Goal: Information Seeking & Learning: Compare options

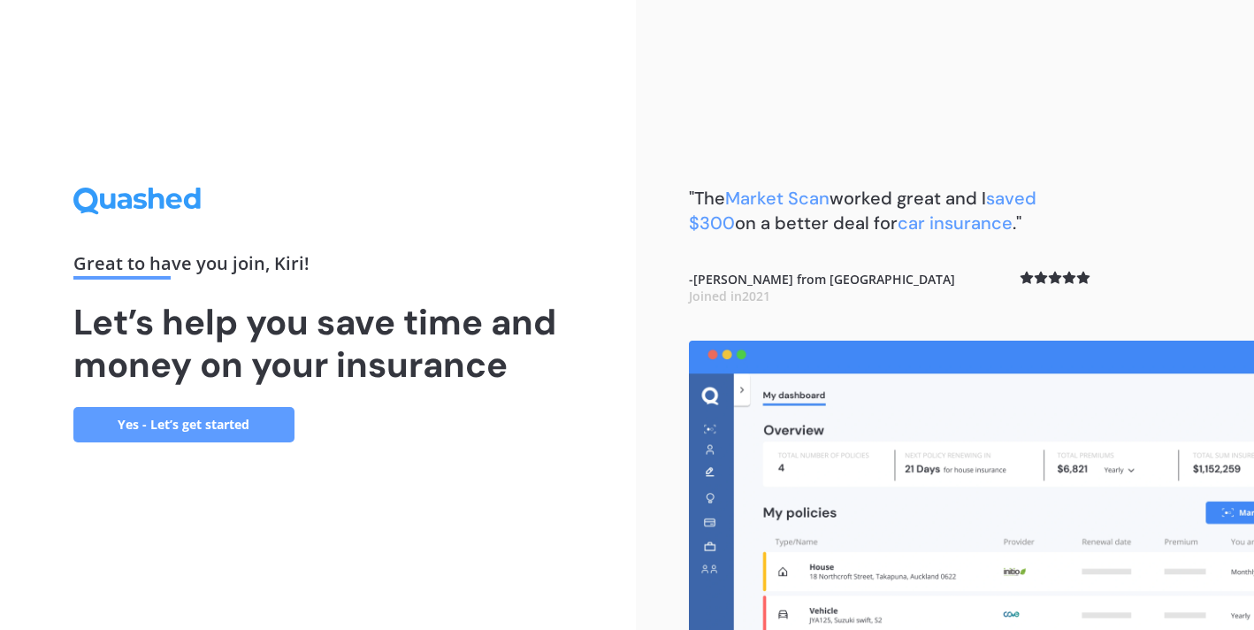
click at [209, 421] on link "Yes - Let’s get started" at bounding box center [183, 424] width 221 height 35
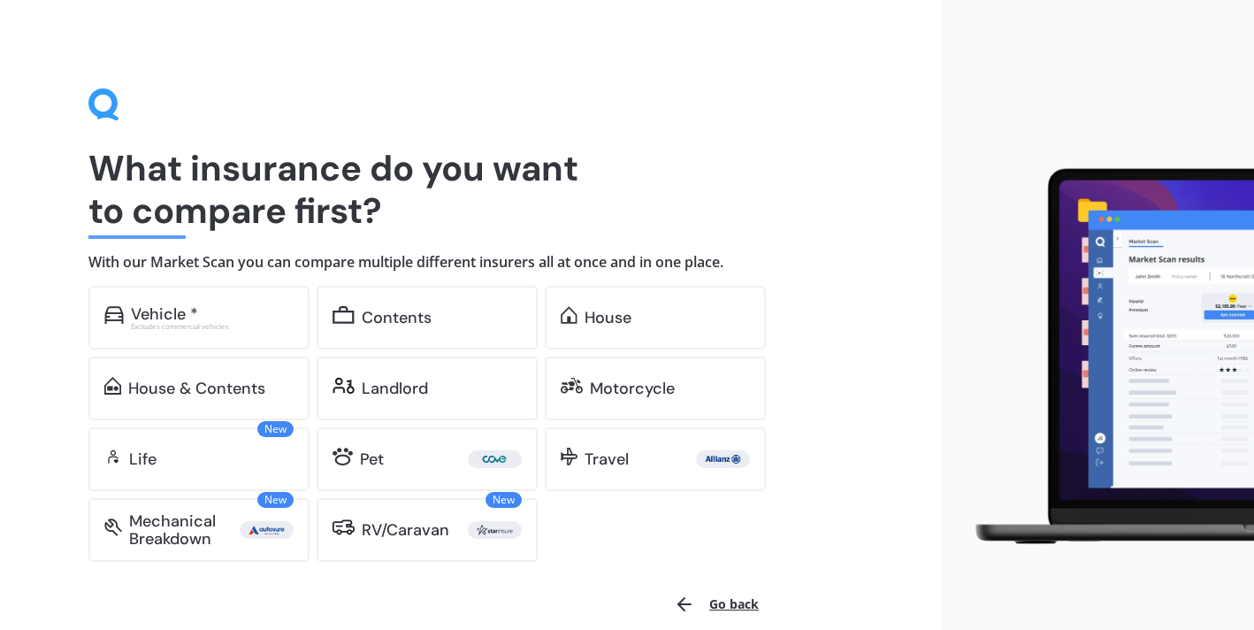
scroll to position [83, 0]
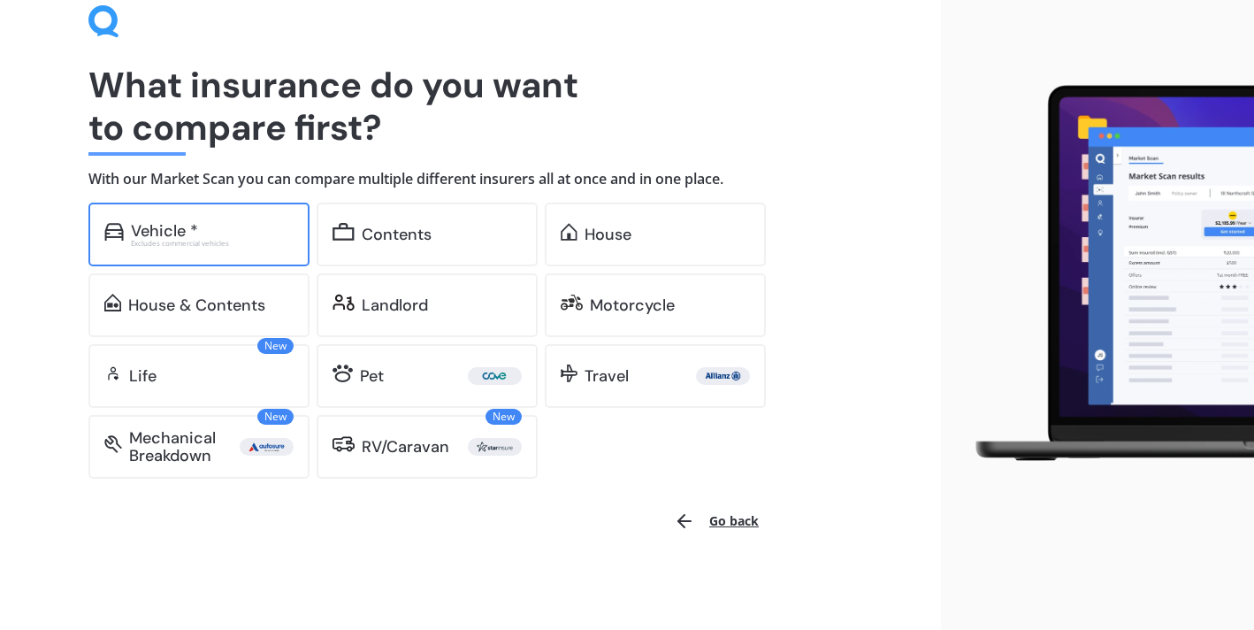
click at [259, 233] on div "Vehicle *" at bounding box center [212, 231] width 163 height 18
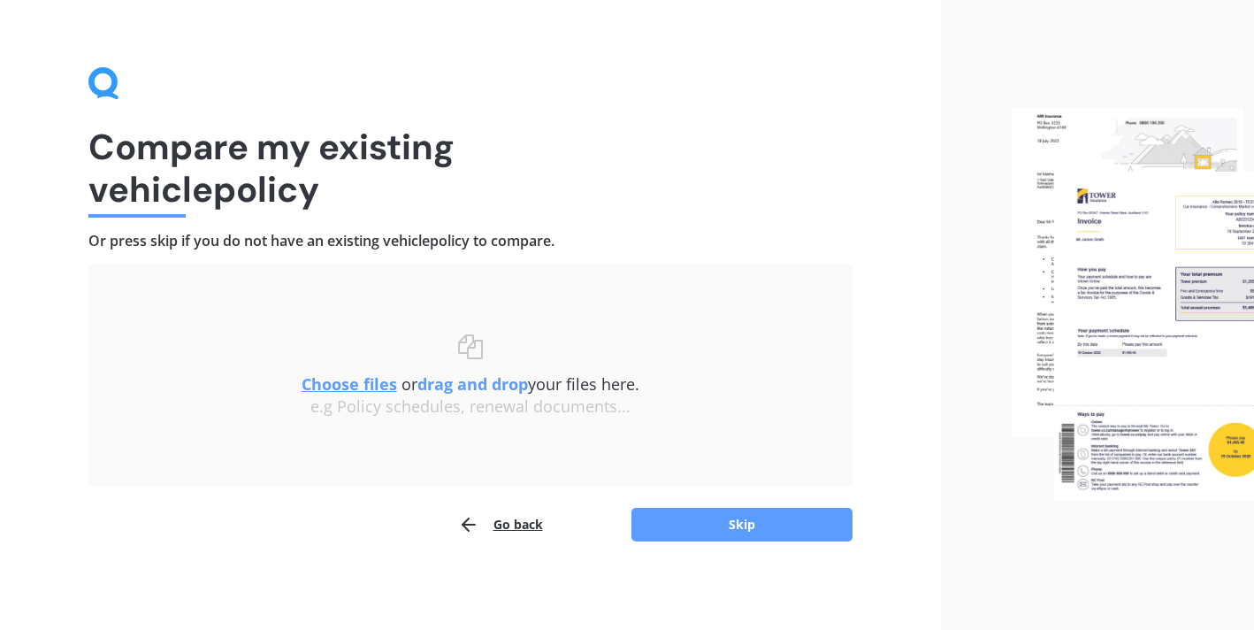
click at [365, 384] on u "Choose files" at bounding box center [350, 383] width 96 height 21
click at [336, 389] on u "Choose files" at bounding box center [350, 383] width 96 height 21
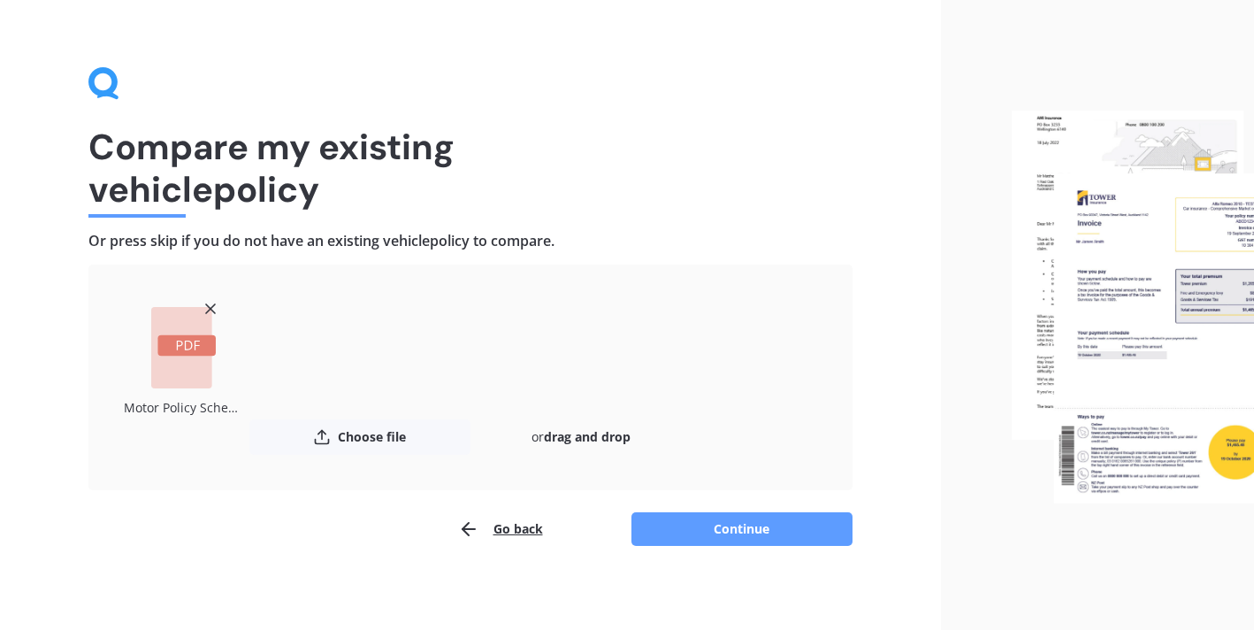
scroll to position [26, 0]
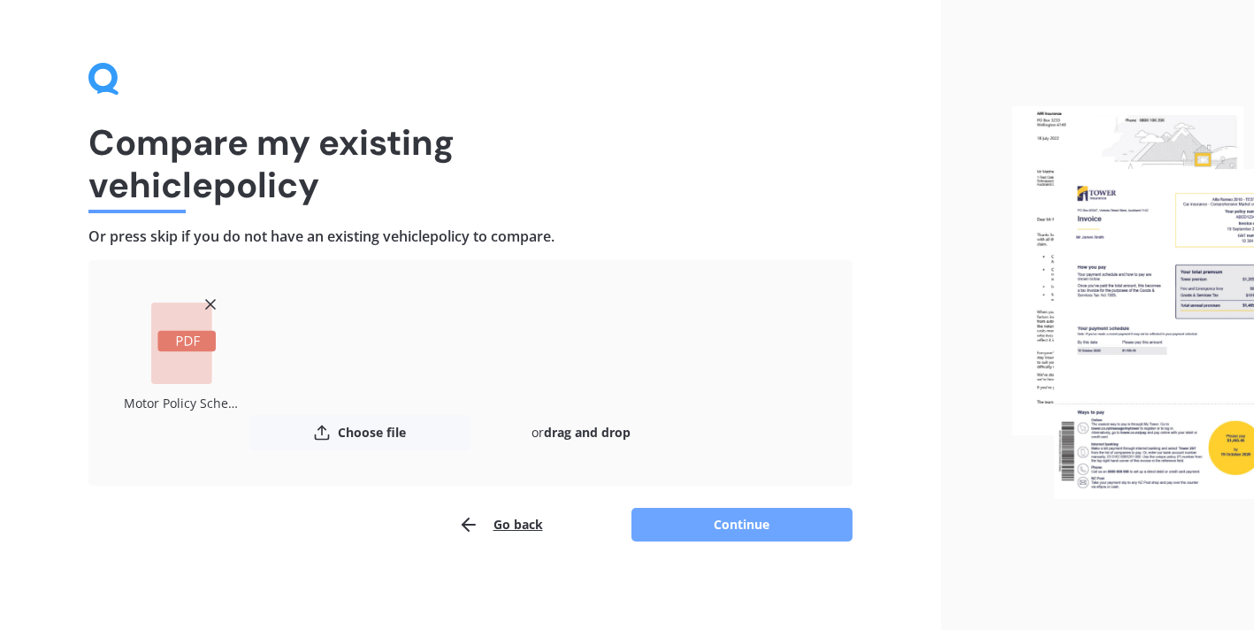
click at [785, 516] on button "Continue" at bounding box center [741, 525] width 221 height 34
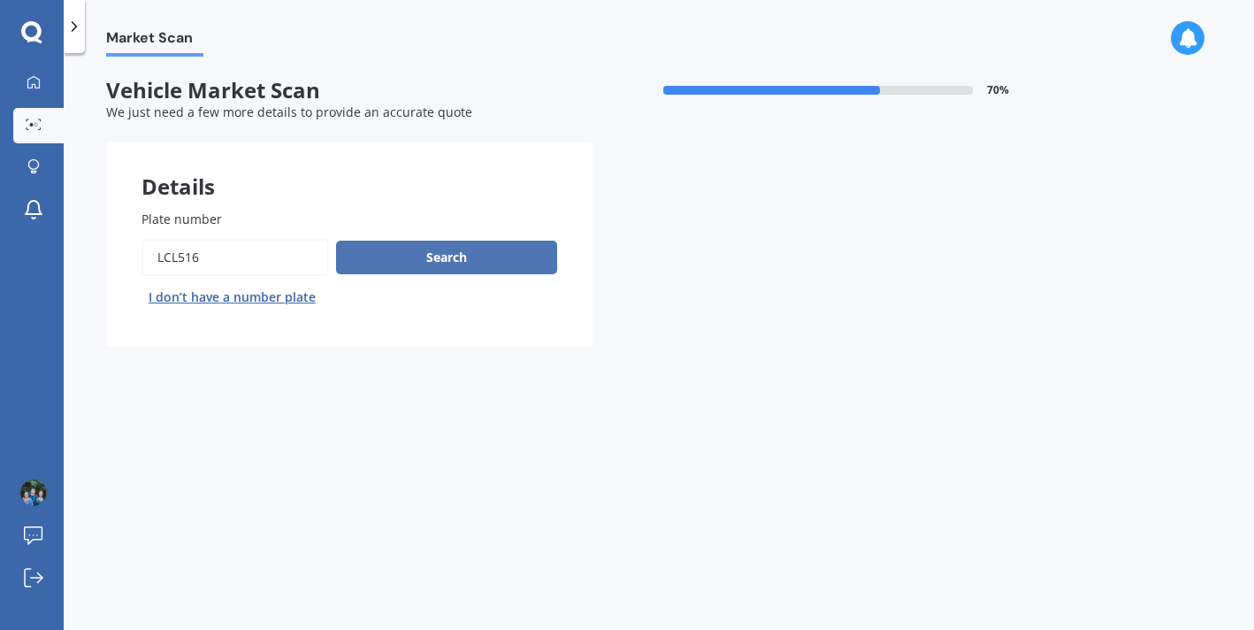
click at [440, 249] on button "Search" at bounding box center [446, 258] width 221 height 34
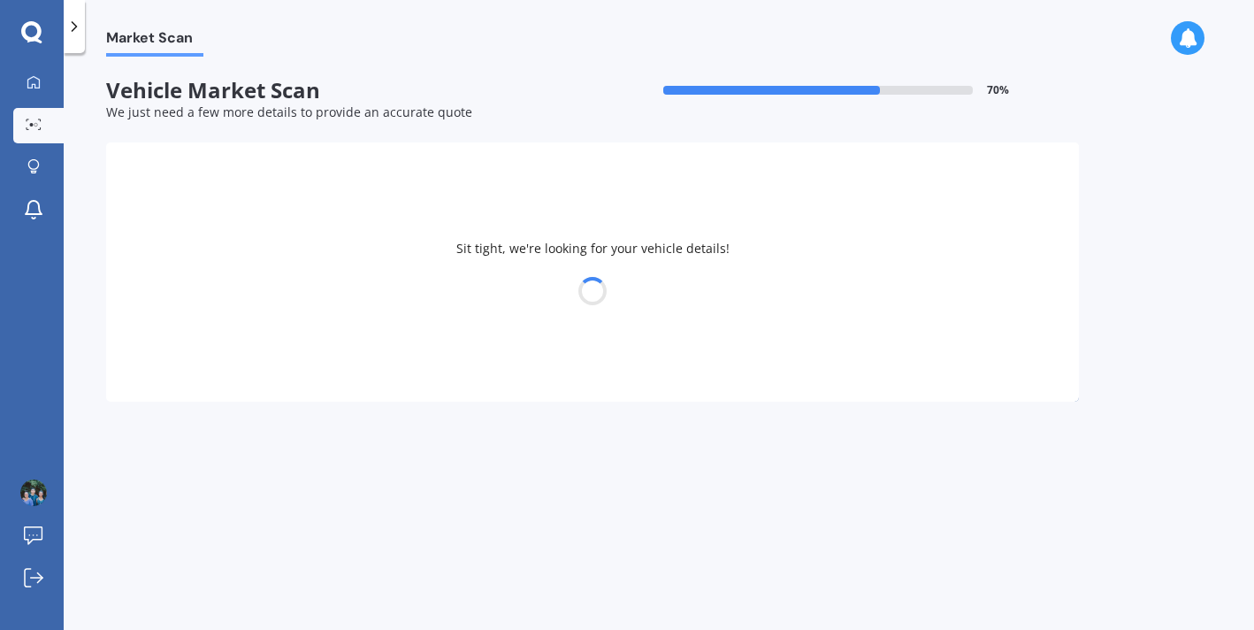
select select "MAZDA"
select select "AXELA"
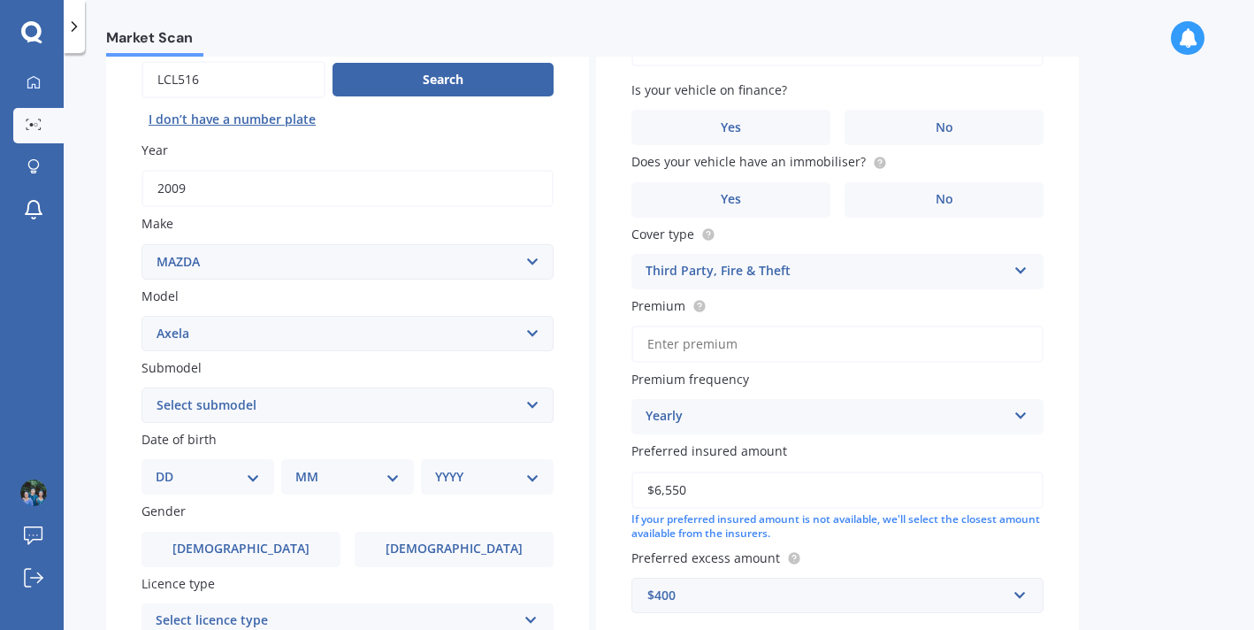
scroll to position [197, 0]
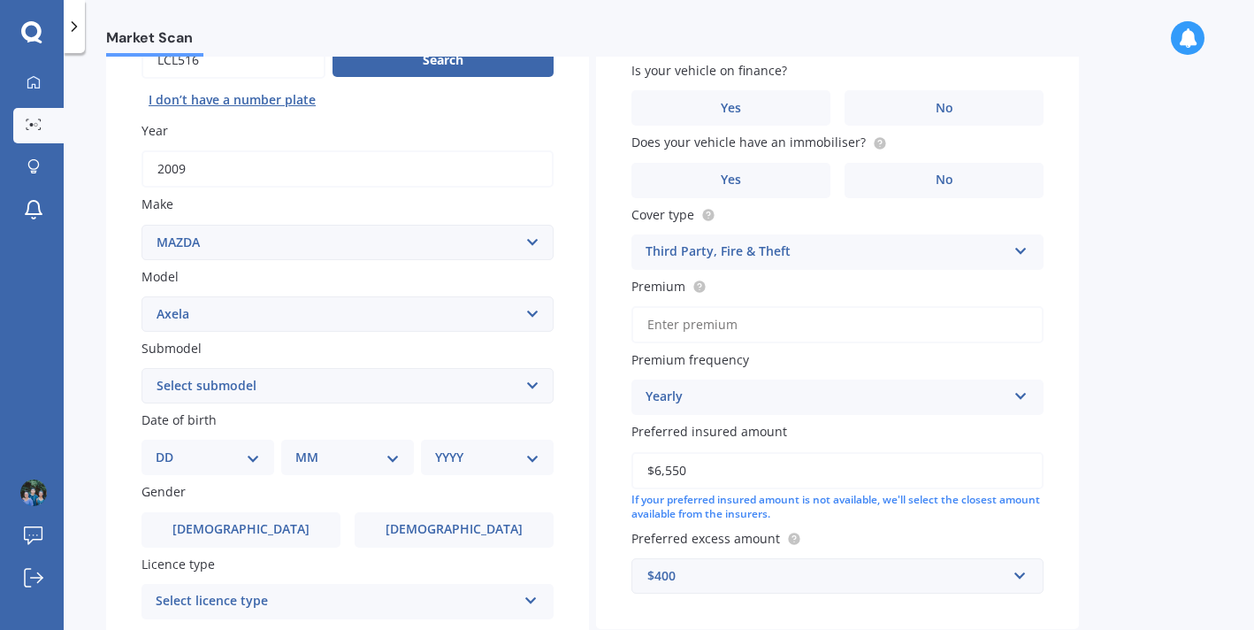
click at [255, 387] on select "Select submodel (All other) 2.3 Sporthatch 2.3 turbo Hatchback Hatchback turbo …" at bounding box center [347, 385] width 412 height 35
select select "(ALL OTHER)"
click at [188, 461] on select "DD 01 02 03 04 05 06 07 08 09 10 11 12 13 14 15 16 17 18 19 20 21 22 23 24 25 2…" at bounding box center [208, 456] width 104 height 19
select select "20"
click at [321, 453] on select "MM 01 02 03 04 05 06 07 08 09 10 11 12" at bounding box center [350, 456] width 97 height 19
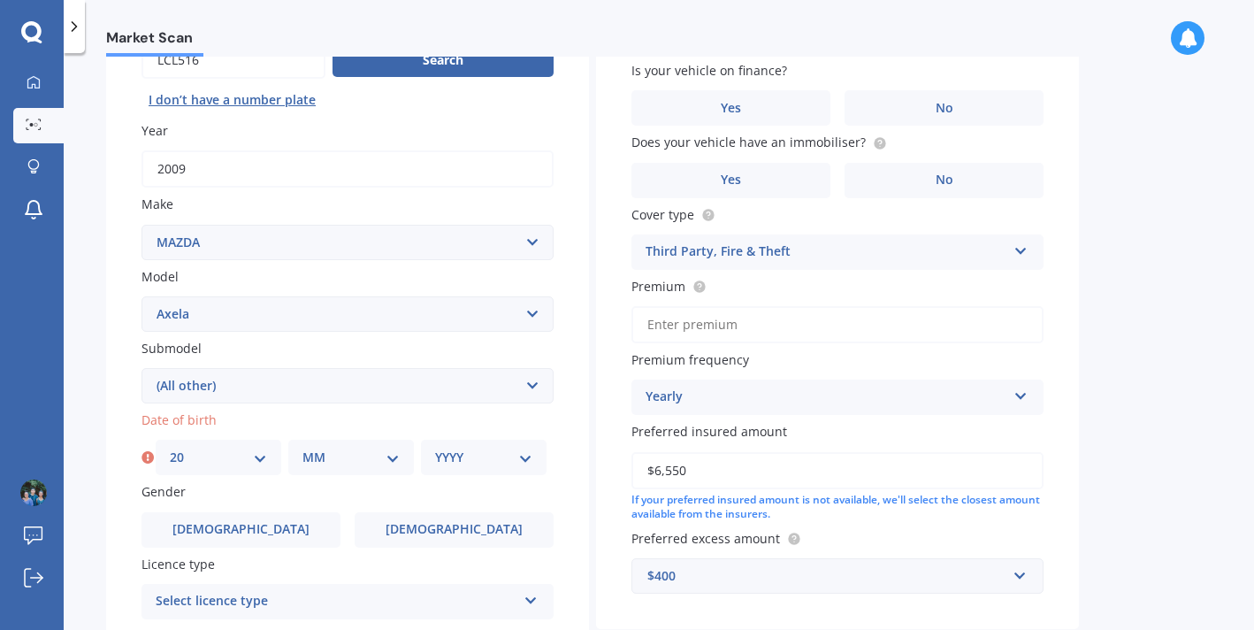
select select "01"
click at [475, 450] on select "YYYY 2025 2024 2023 2022 2021 2020 2019 2018 2017 2016 2015 2014 2013 2012 2011…" at bounding box center [483, 456] width 97 height 19
select select "1988"
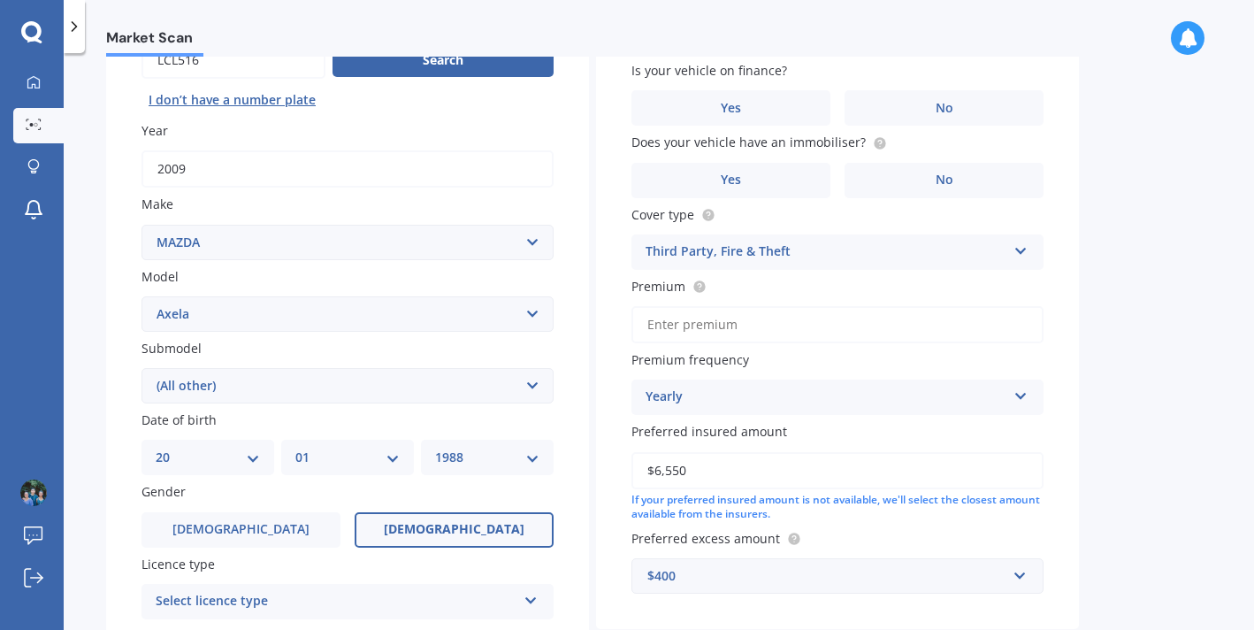
click at [411, 524] on label "[DEMOGRAPHIC_DATA]" at bounding box center [454, 529] width 199 height 35
click at [0, 0] on input "[DEMOGRAPHIC_DATA]" at bounding box center [0, 0] width 0 height 0
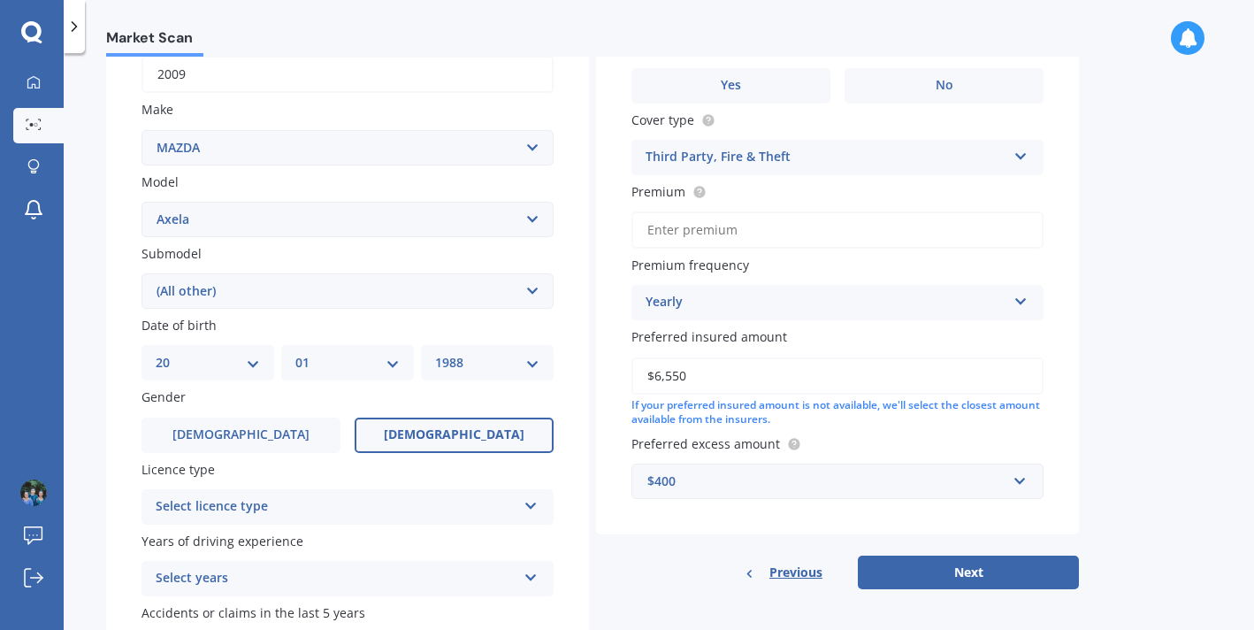
scroll to position [336, 0]
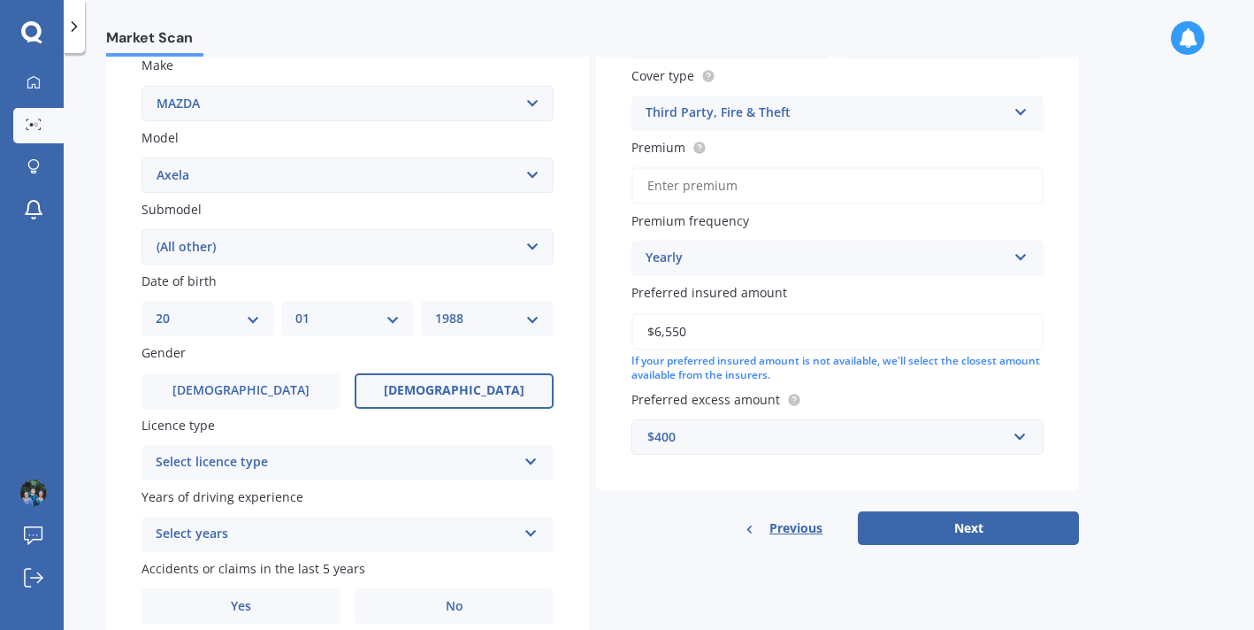
click at [361, 463] on div "Select licence type" at bounding box center [336, 462] width 361 height 21
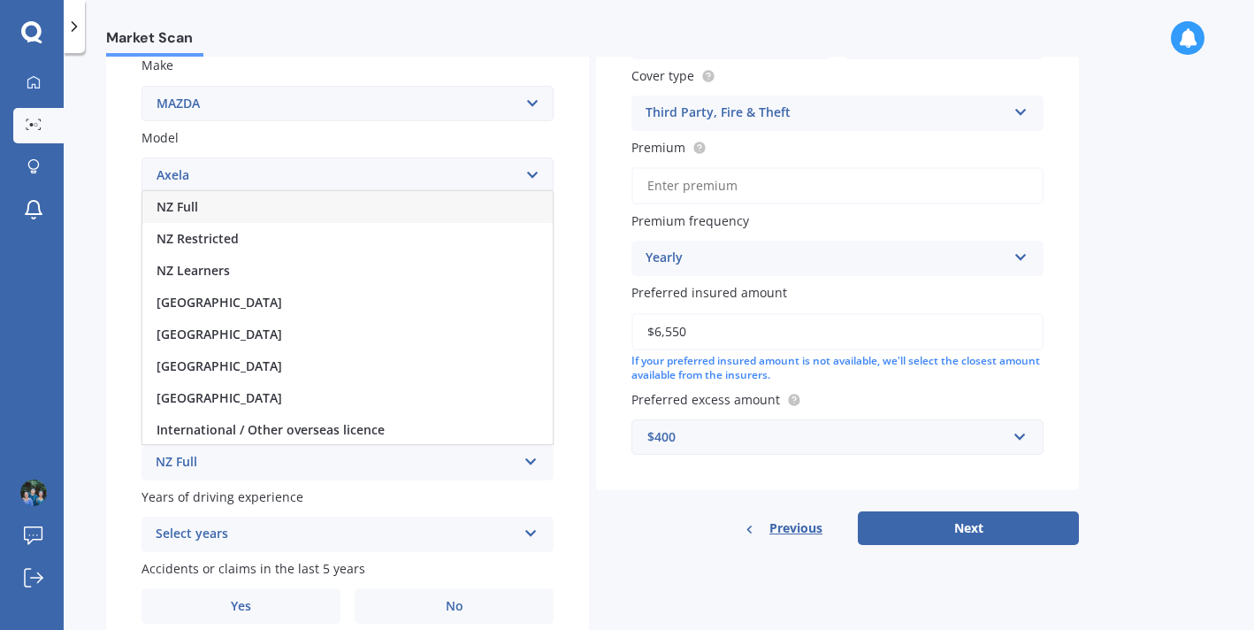
click at [244, 214] on div "NZ Full" at bounding box center [347, 207] width 410 height 32
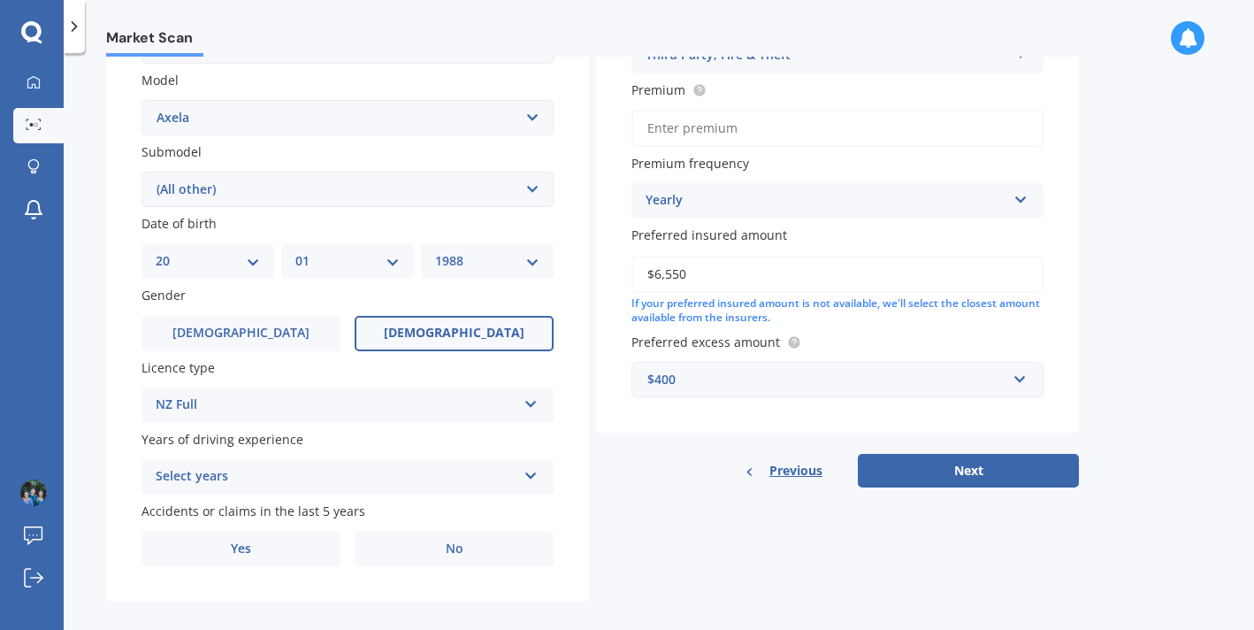
scroll to position [416, 0]
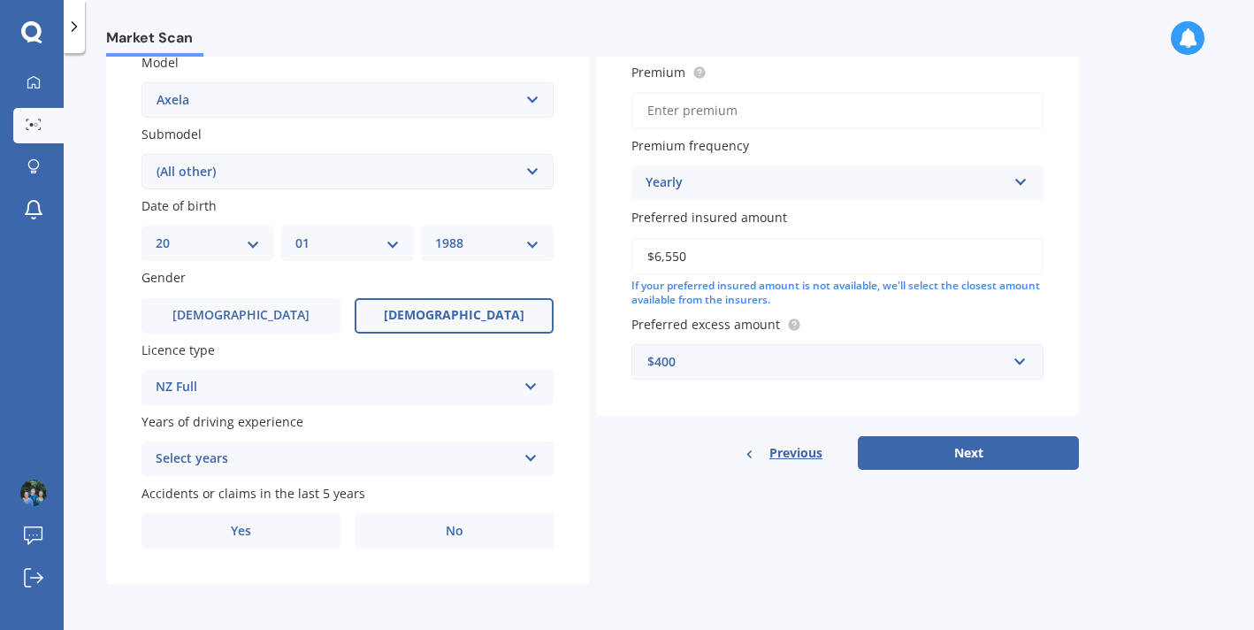
click at [279, 456] on div "Select years" at bounding box center [336, 458] width 361 height 21
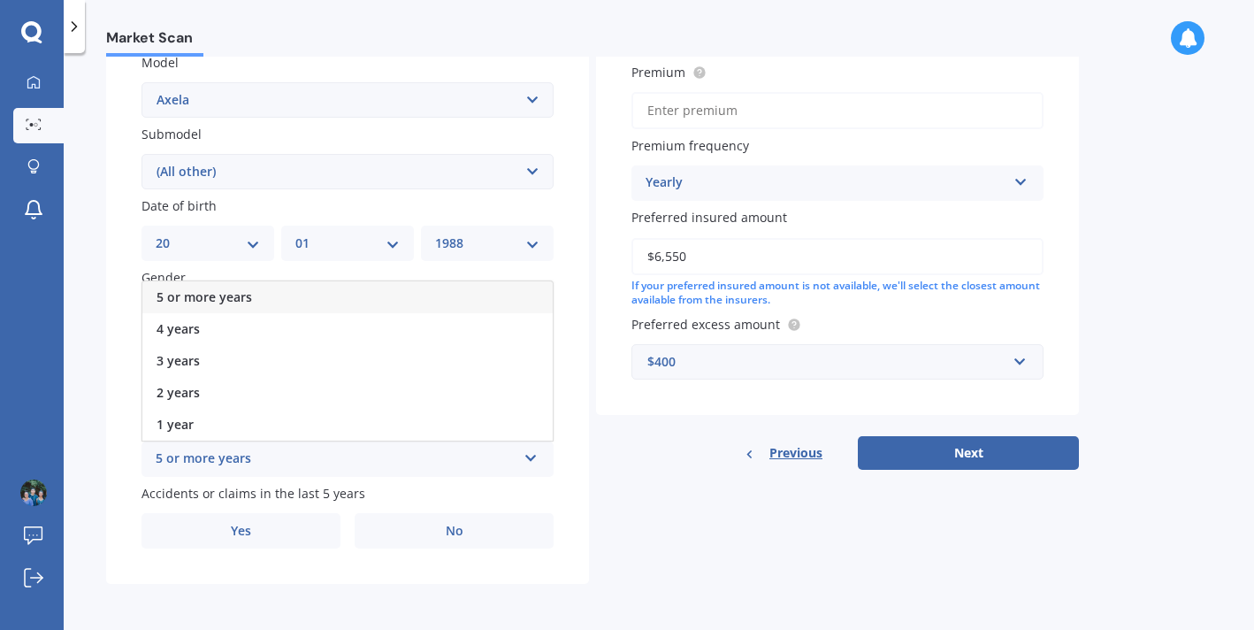
click at [256, 302] on div "5 or more years" at bounding box center [347, 297] width 410 height 32
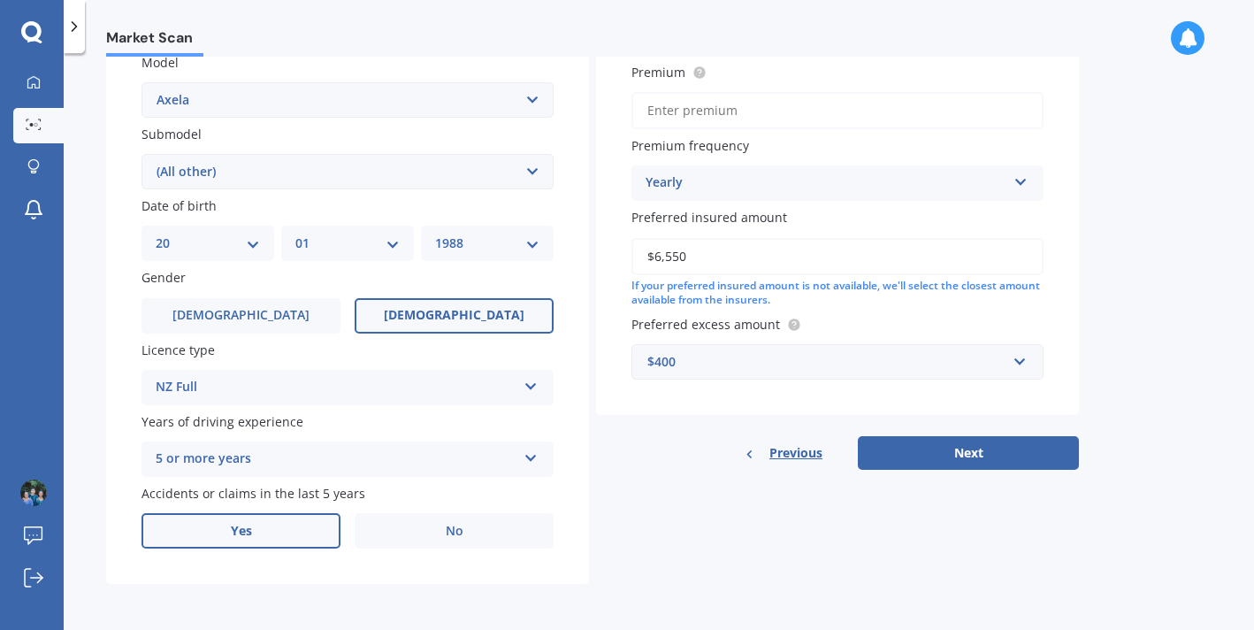
click at [304, 525] on label "Yes" at bounding box center [240, 530] width 199 height 35
click at [0, 0] on input "Yes" at bounding box center [0, 0] width 0 height 0
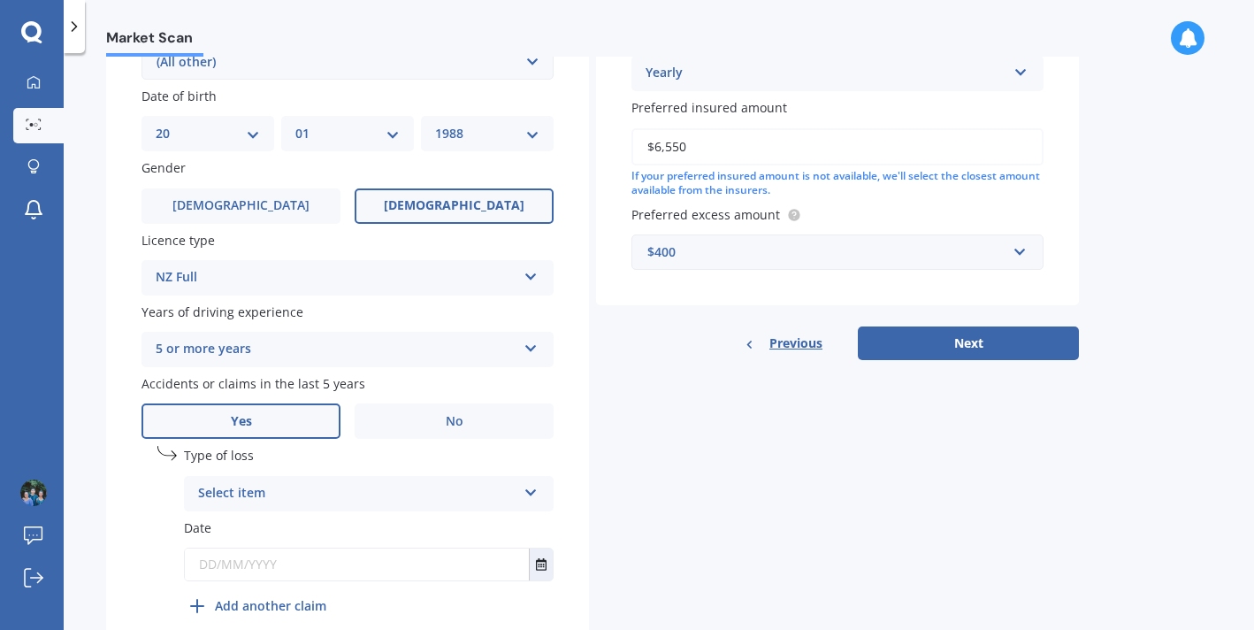
scroll to position [545, 0]
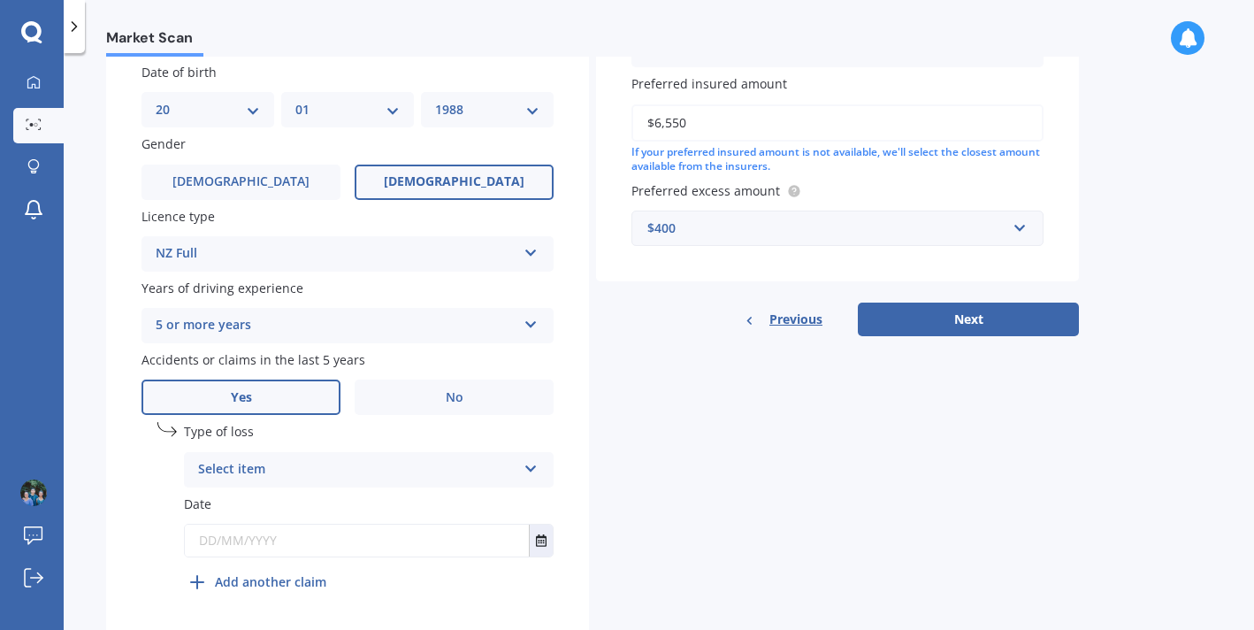
click at [325, 478] on div "Select item" at bounding box center [357, 469] width 318 height 21
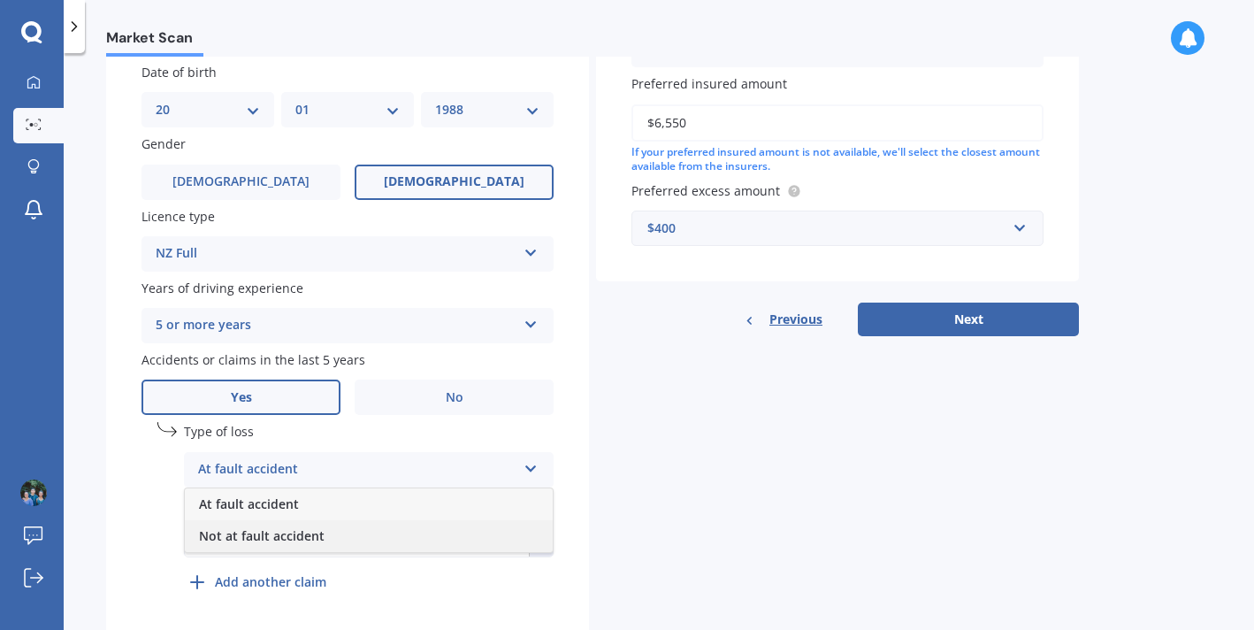
click at [307, 541] on span "Not at fault accident" at bounding box center [262, 535] width 126 height 17
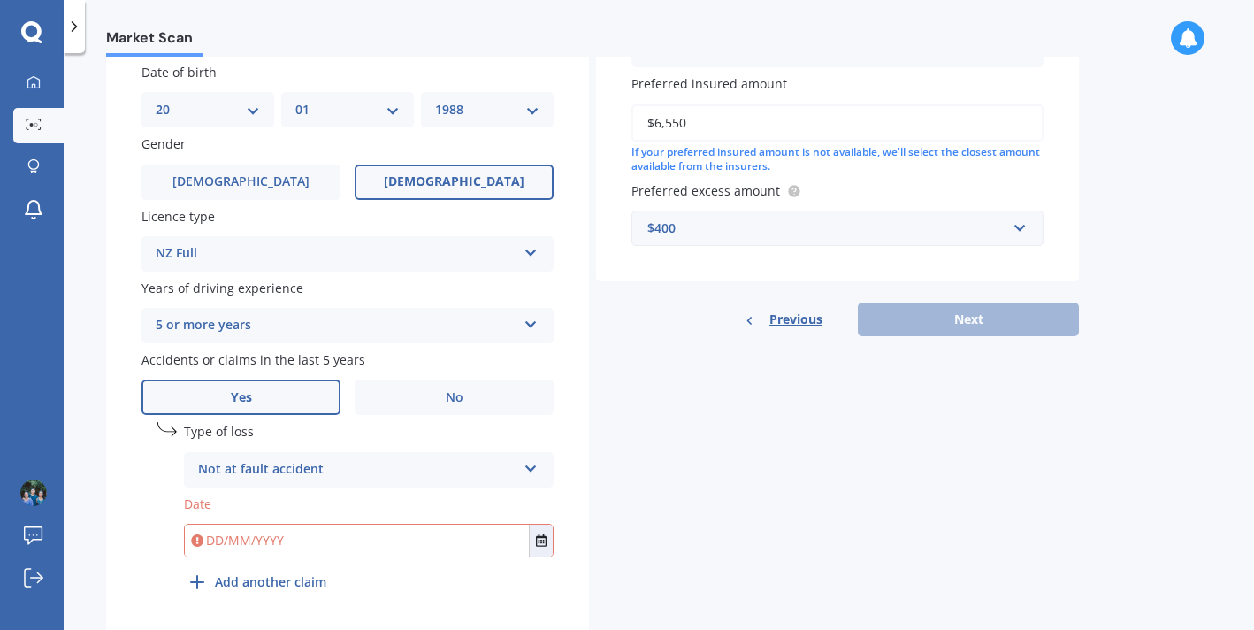
click at [322, 556] on input "text" at bounding box center [357, 540] width 344 height 32
click at [547, 547] on button "Select date" at bounding box center [541, 540] width 24 height 32
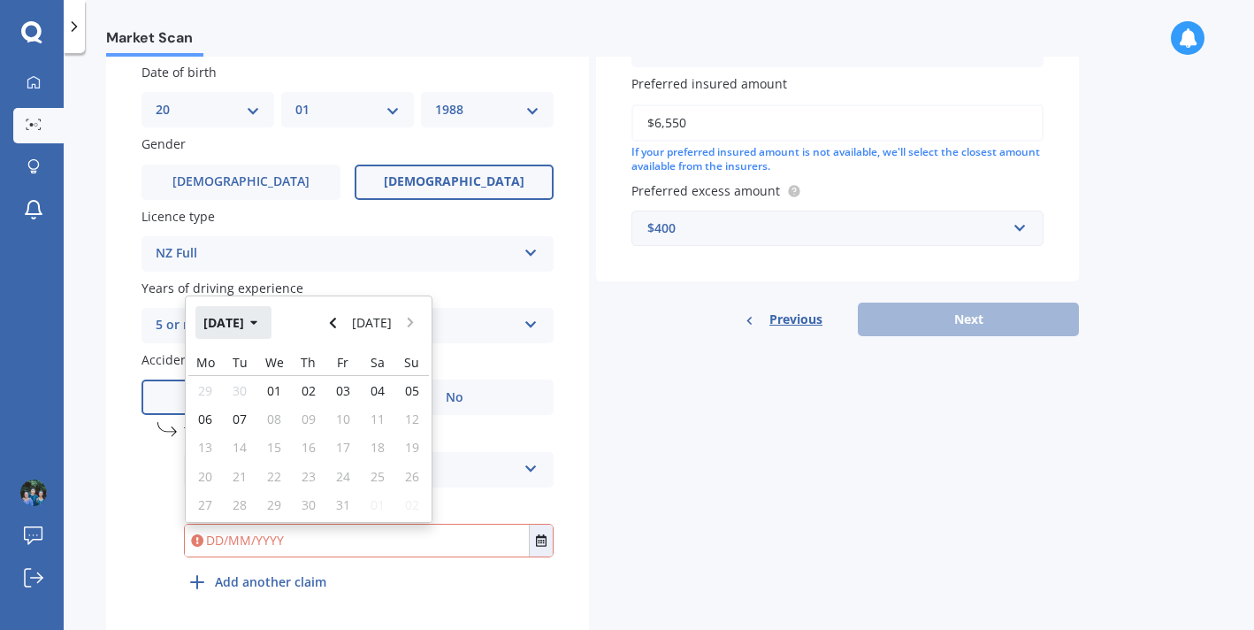
click at [245, 328] on button "[DATE]" at bounding box center [233, 322] width 76 height 32
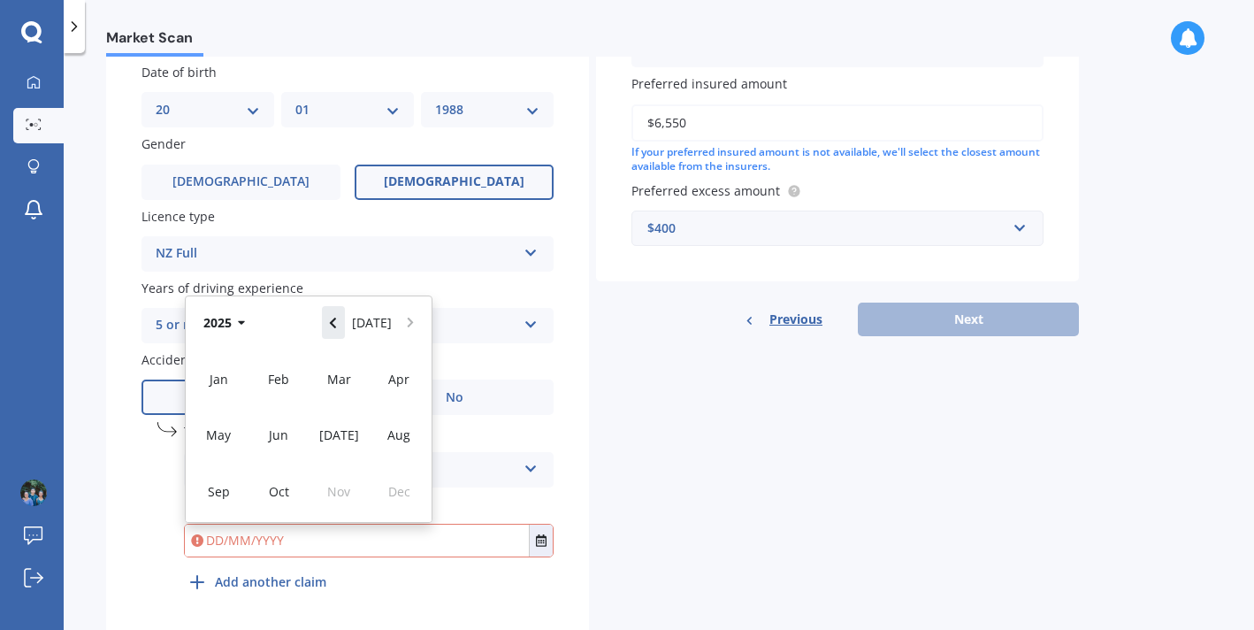
click at [337, 329] on icon "Navigate back" at bounding box center [333, 323] width 8 height 12
click at [396, 493] on span "Dec" at bounding box center [399, 491] width 22 height 17
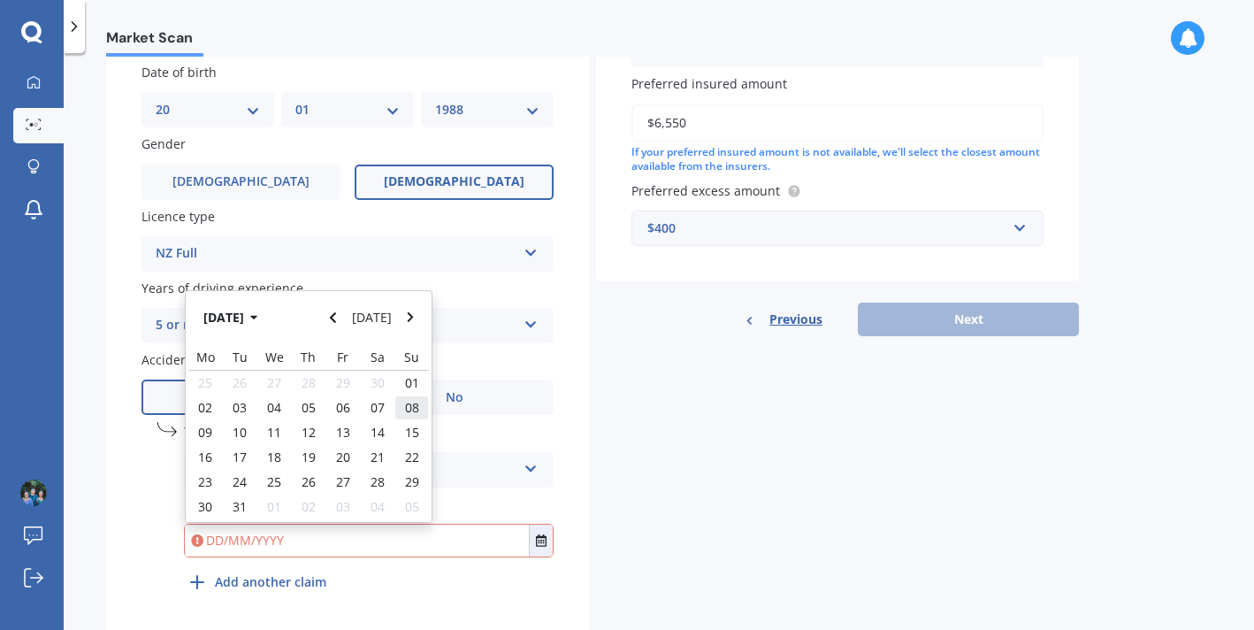
click at [405, 416] on span "08" at bounding box center [412, 407] width 14 height 17
type input "[DATE]"
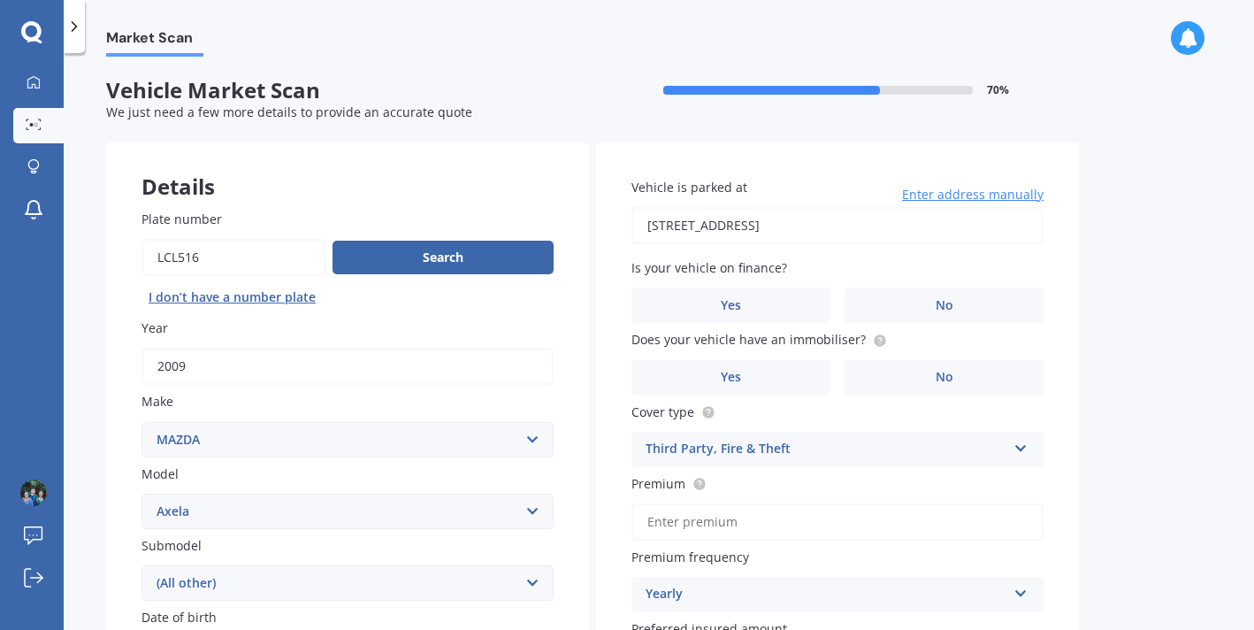
scroll to position [15, 0]
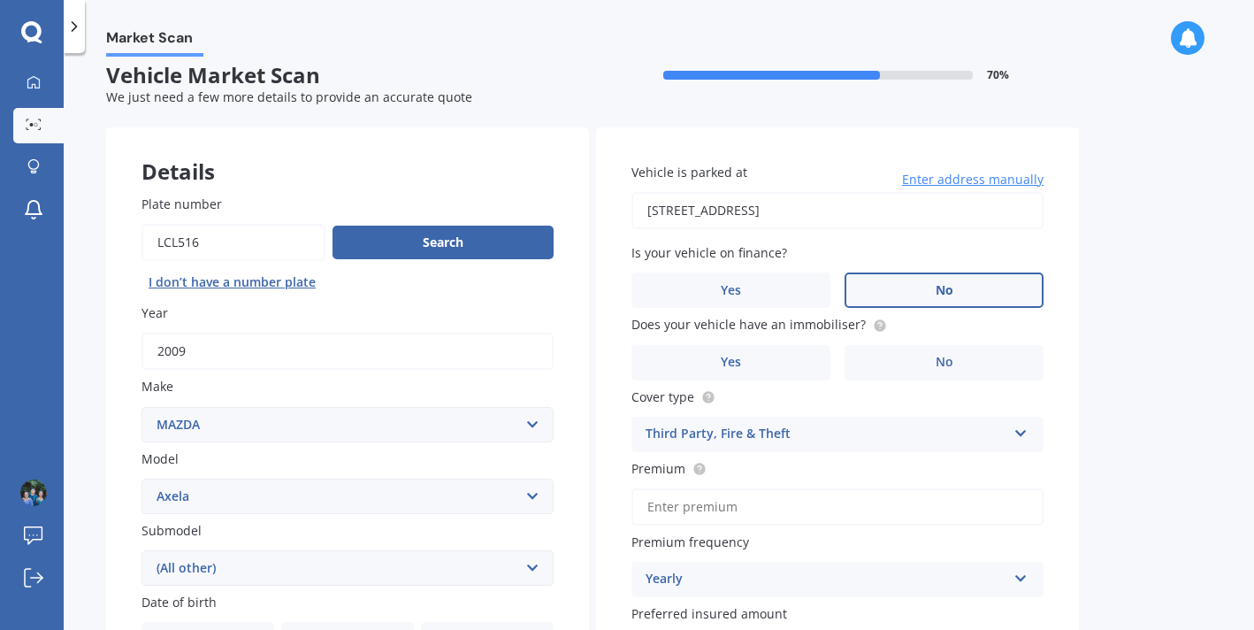
click at [937, 289] on span "No" at bounding box center [945, 290] width 18 height 15
click at [0, 0] on input "No" at bounding box center [0, 0] width 0 height 0
click at [929, 356] on label "No" at bounding box center [944, 362] width 199 height 35
click at [0, 0] on input "No" at bounding box center [0, 0] width 0 height 0
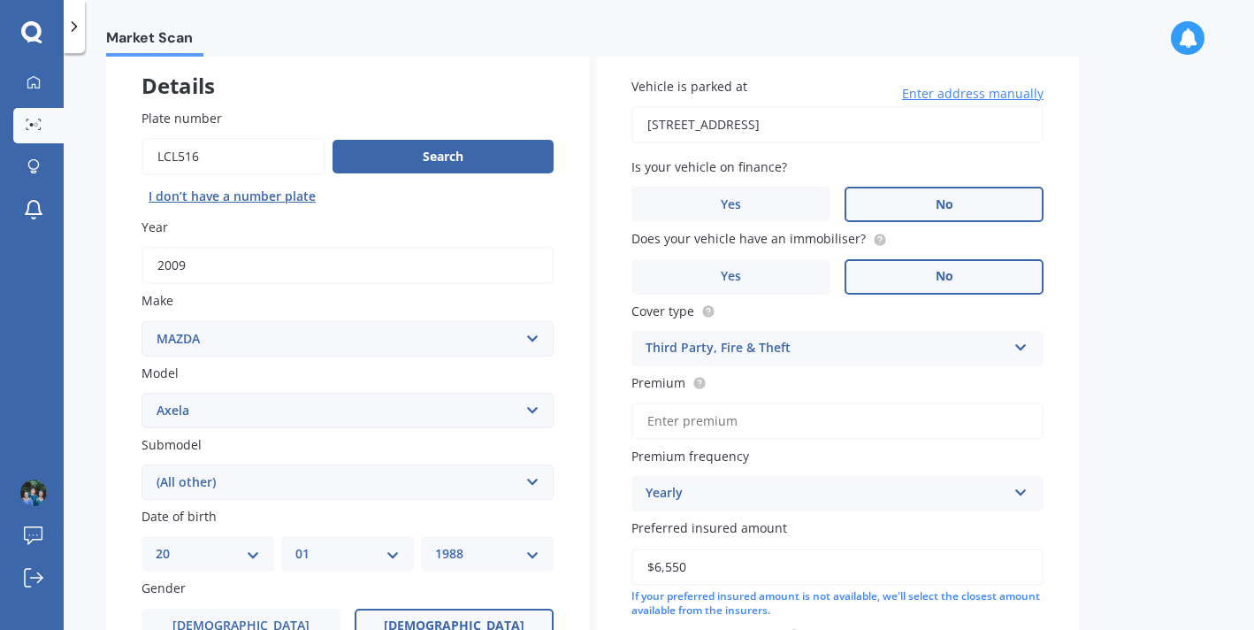
scroll to position [138, 0]
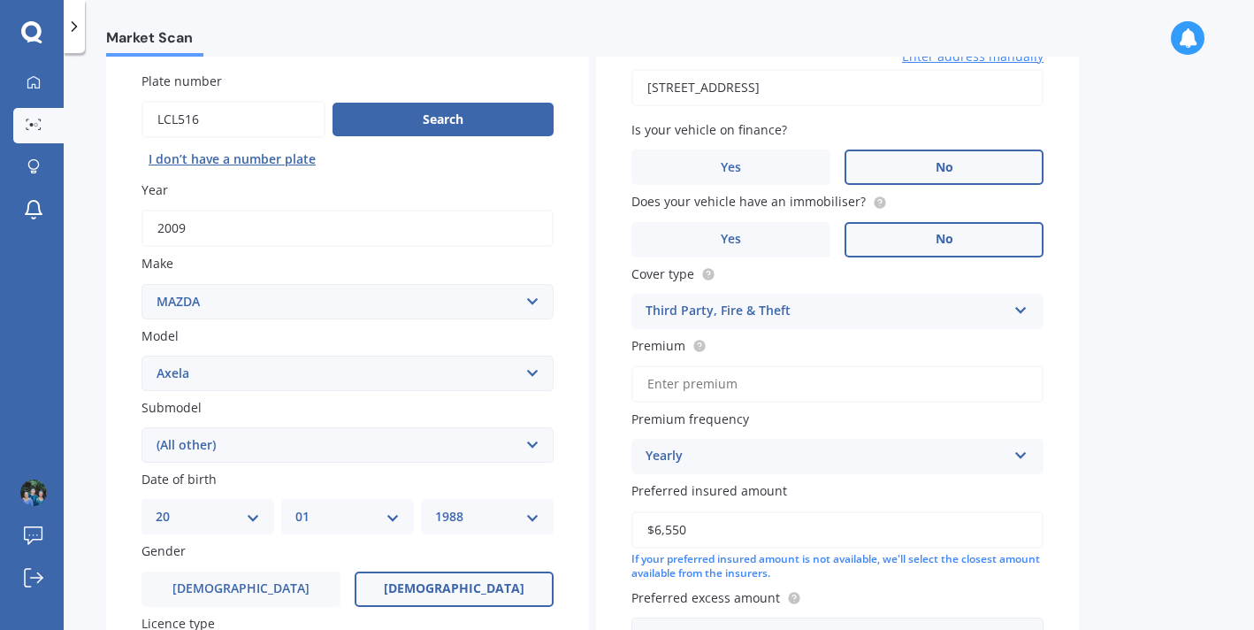
click at [853, 402] on input "Premium" at bounding box center [837, 383] width 412 height 37
type input "$18.90"
click at [759, 462] on div "Yearly" at bounding box center [826, 456] width 361 height 21
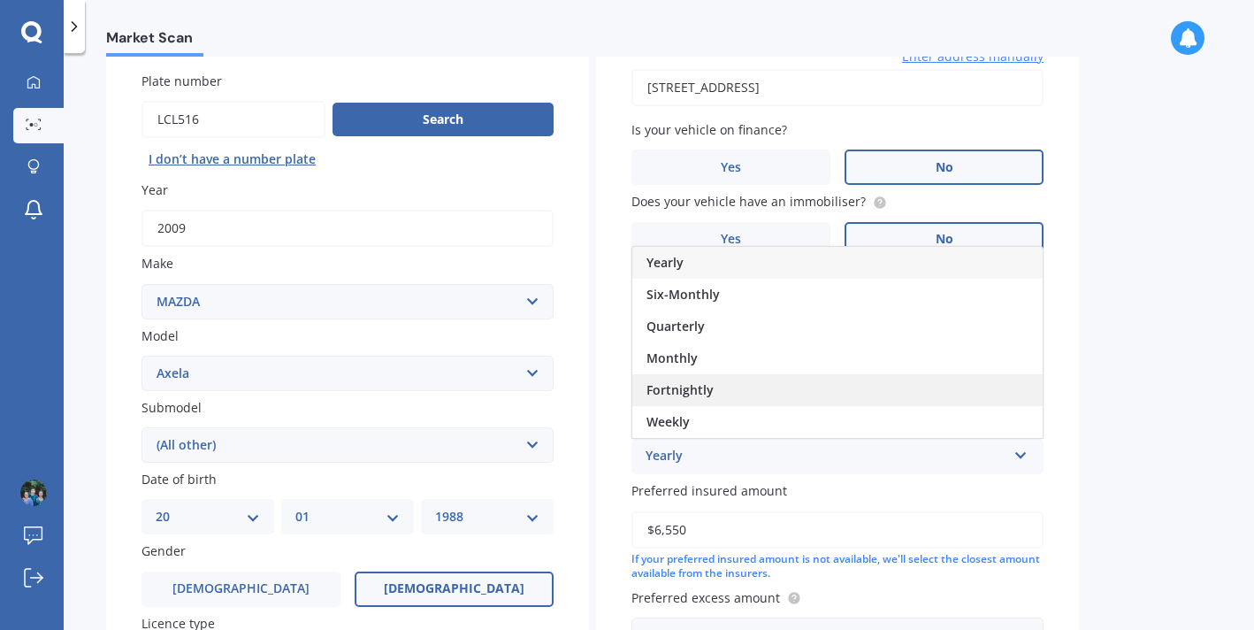
click at [699, 395] on span "Fortnightly" at bounding box center [679, 389] width 67 height 17
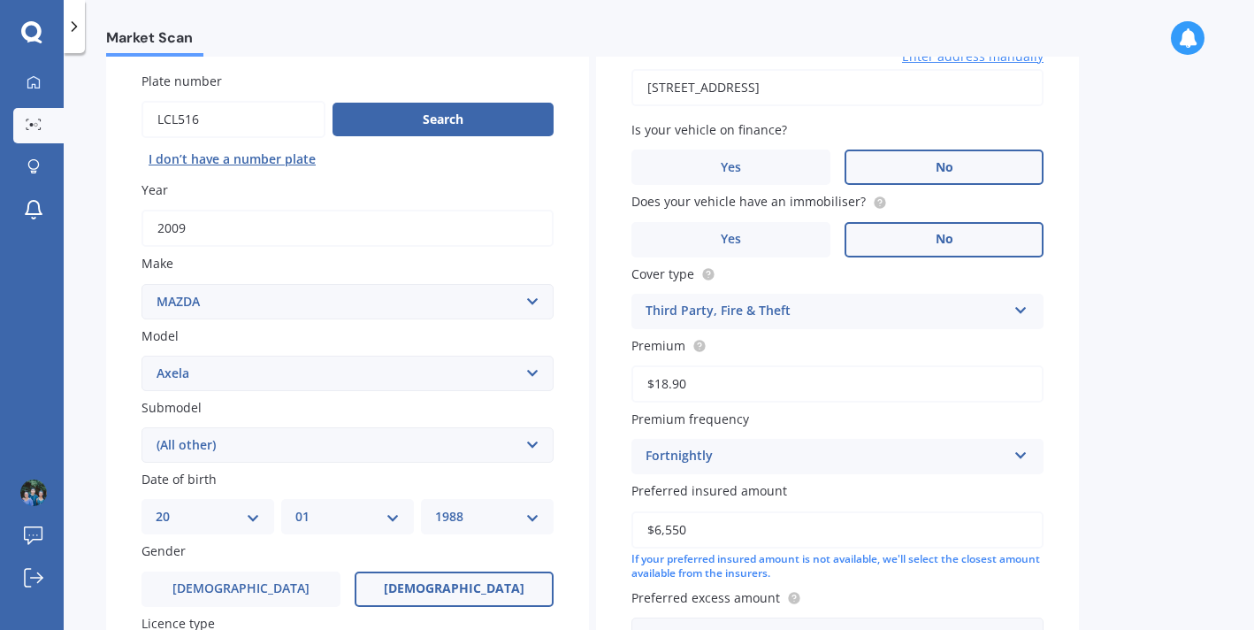
click at [1153, 493] on div "Market Scan Vehicle Market Scan 70 % We just need a few more details to provide…" at bounding box center [659, 345] width 1190 height 577
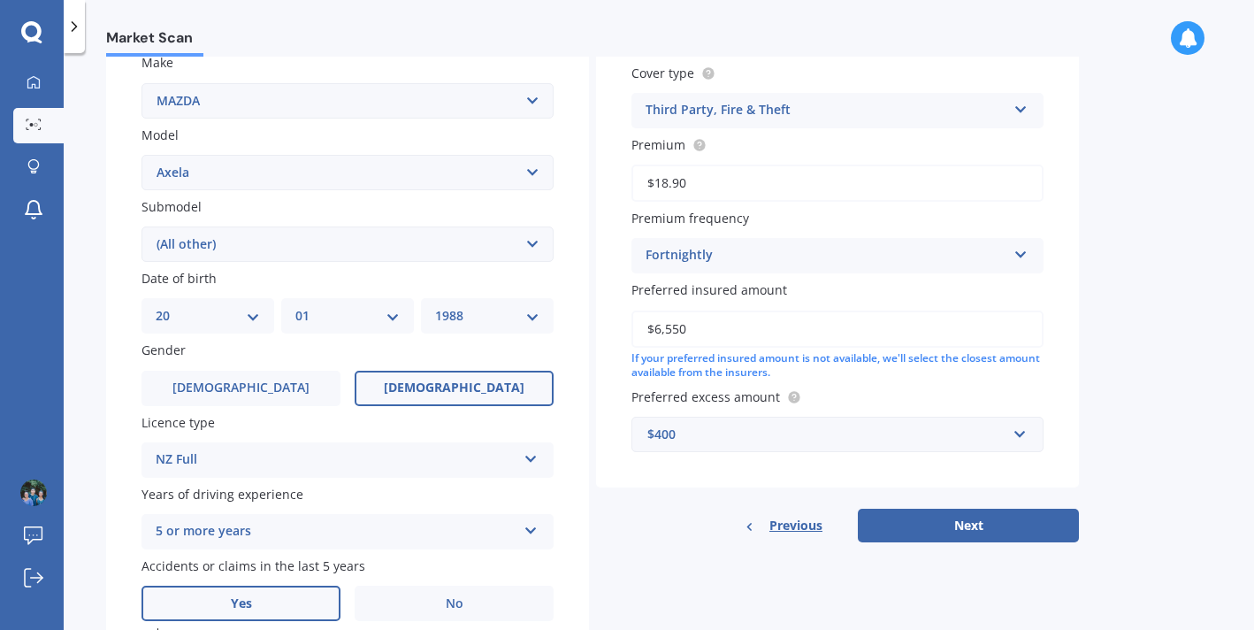
scroll to position [345, 0]
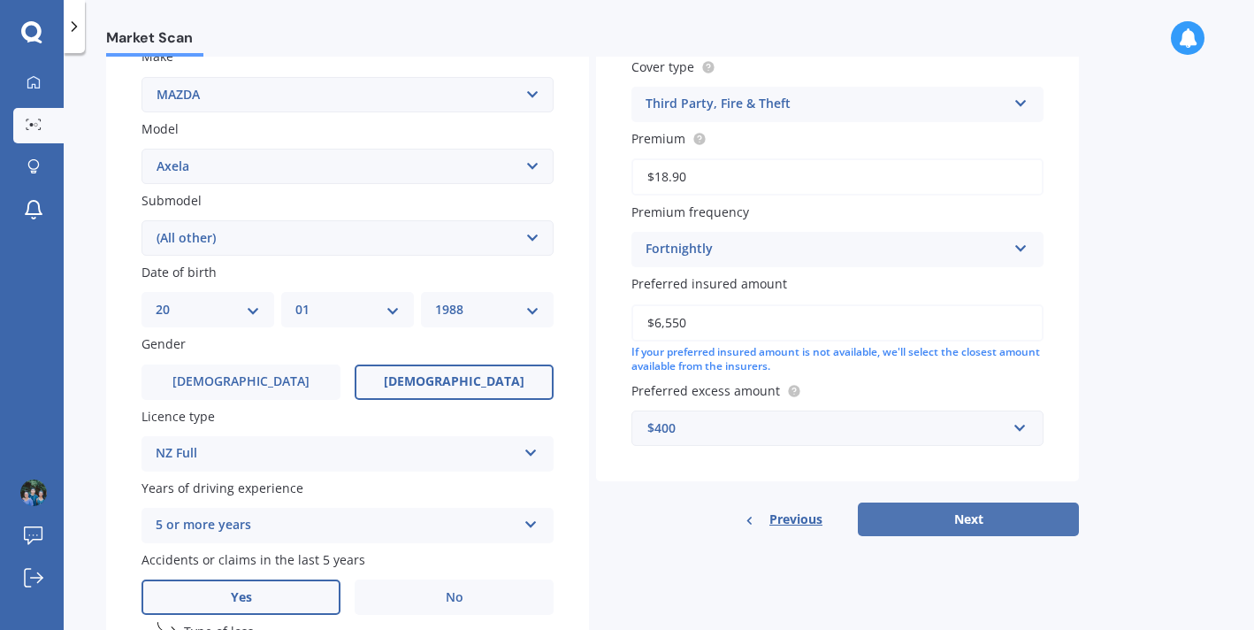
click at [914, 523] on button "Next" at bounding box center [968, 519] width 221 height 34
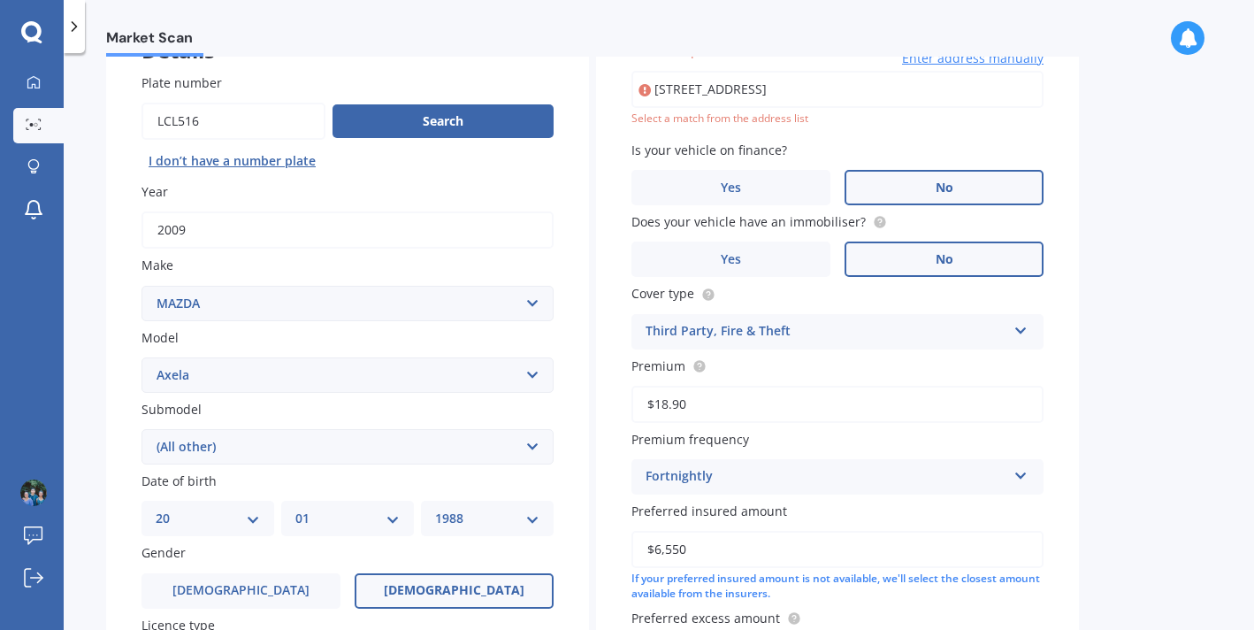
scroll to position [121, 0]
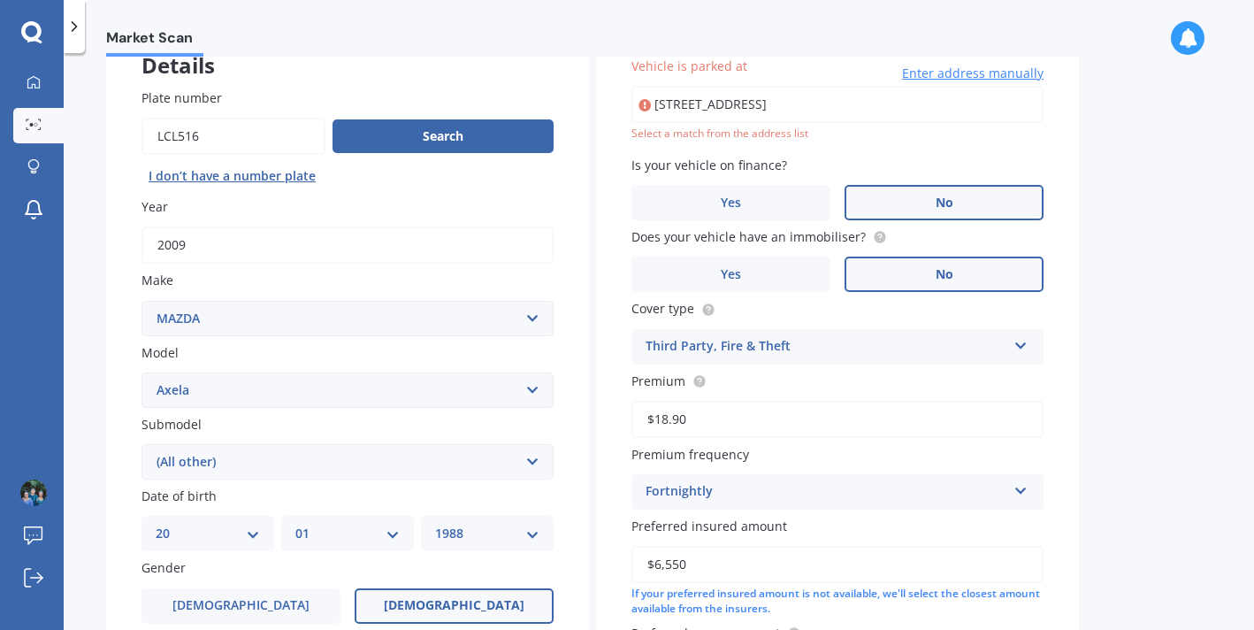
type input "[STREET_ADDRESS]"
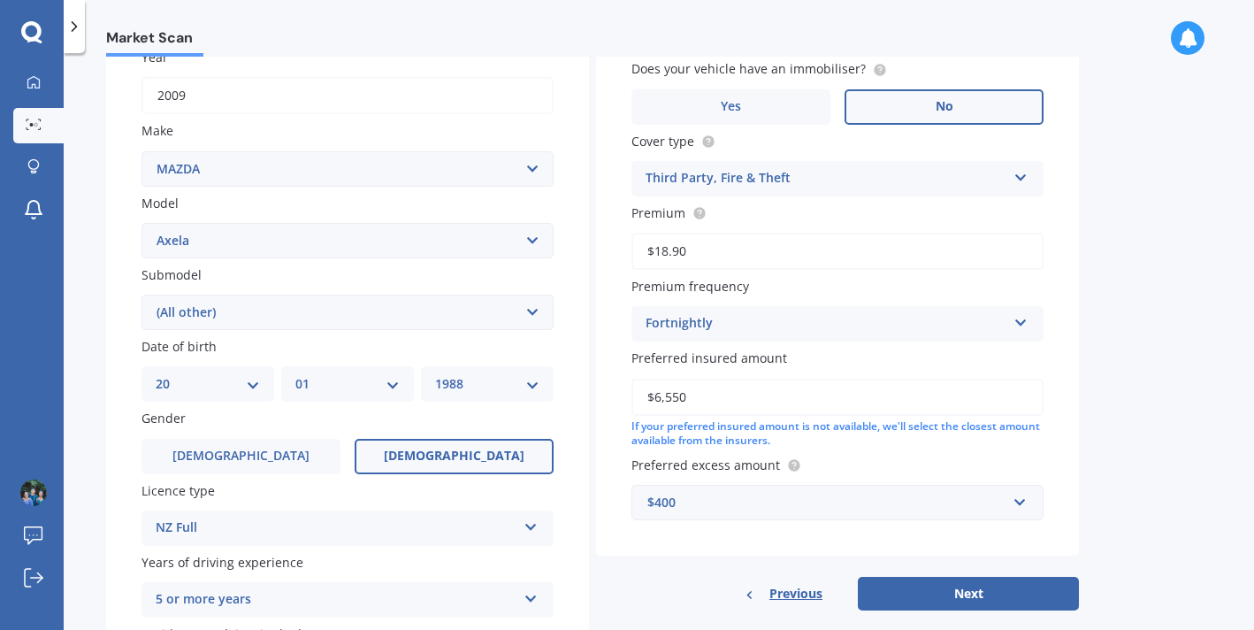
scroll to position [388, 0]
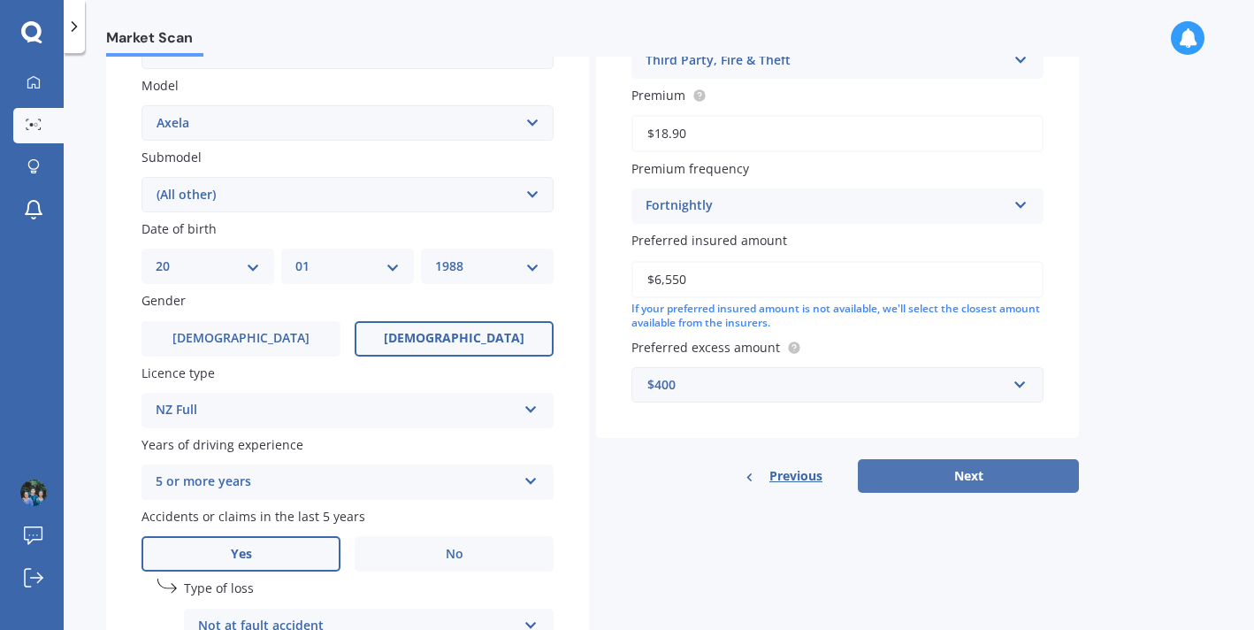
click at [984, 474] on button "Next" at bounding box center [968, 476] width 221 height 34
select select "20"
select select "01"
select select "1988"
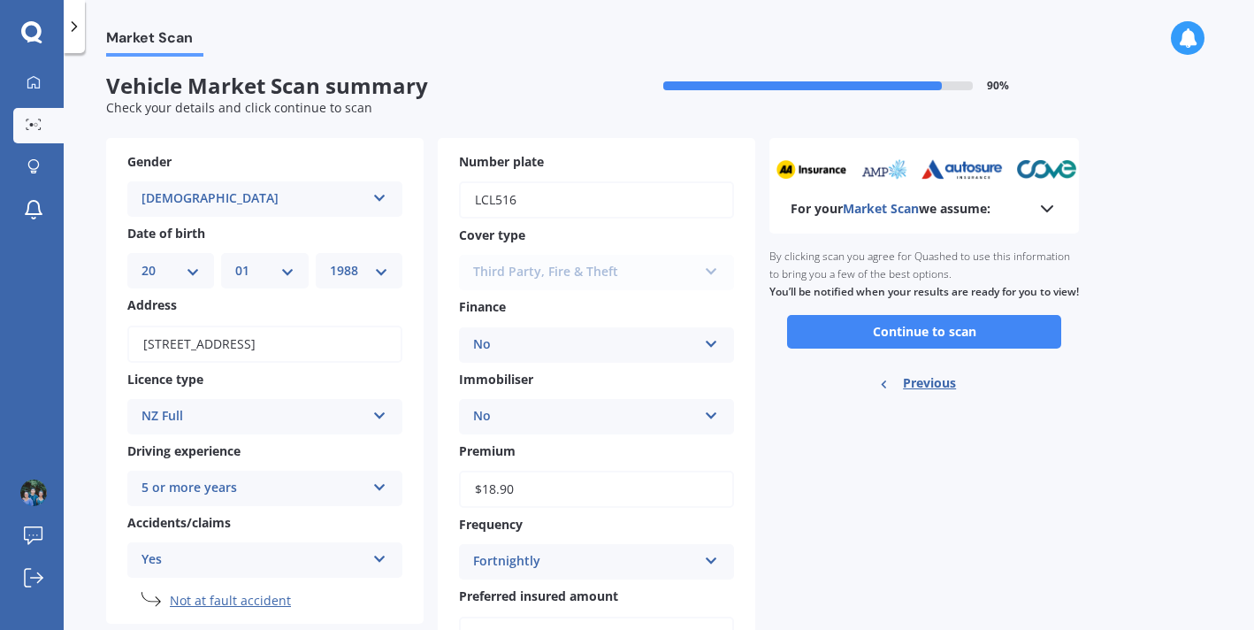
scroll to position [0, 0]
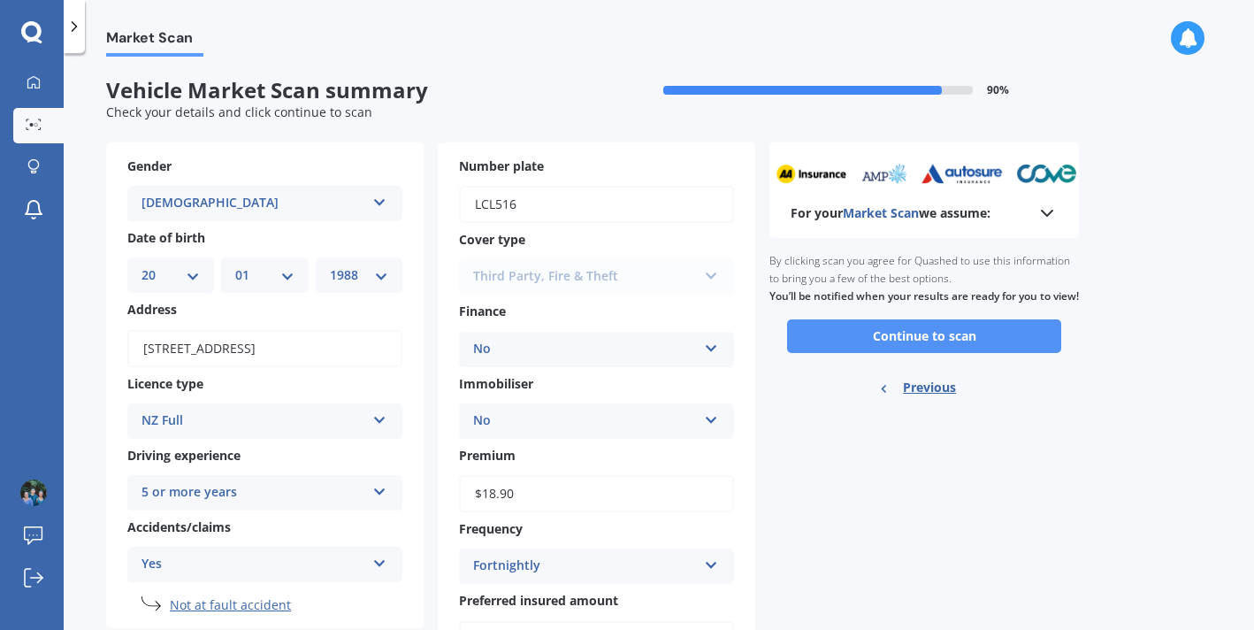
click at [996, 353] on button "Continue to scan" at bounding box center [924, 336] width 274 height 34
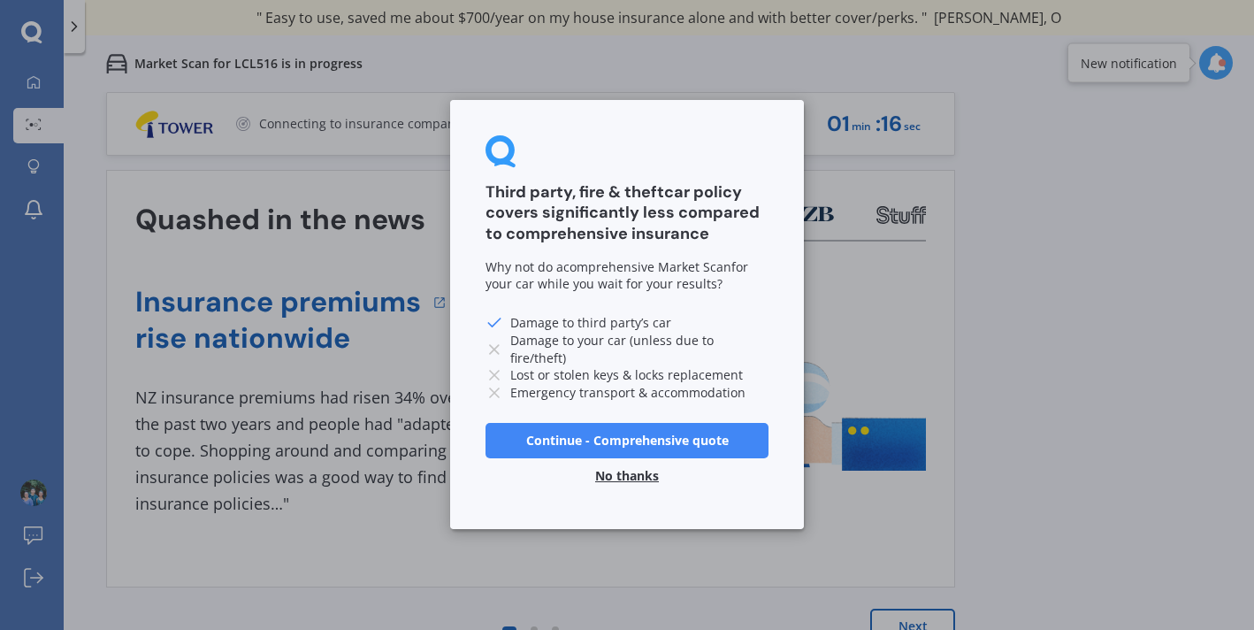
click at [624, 478] on button "No thanks" at bounding box center [627, 476] width 85 height 35
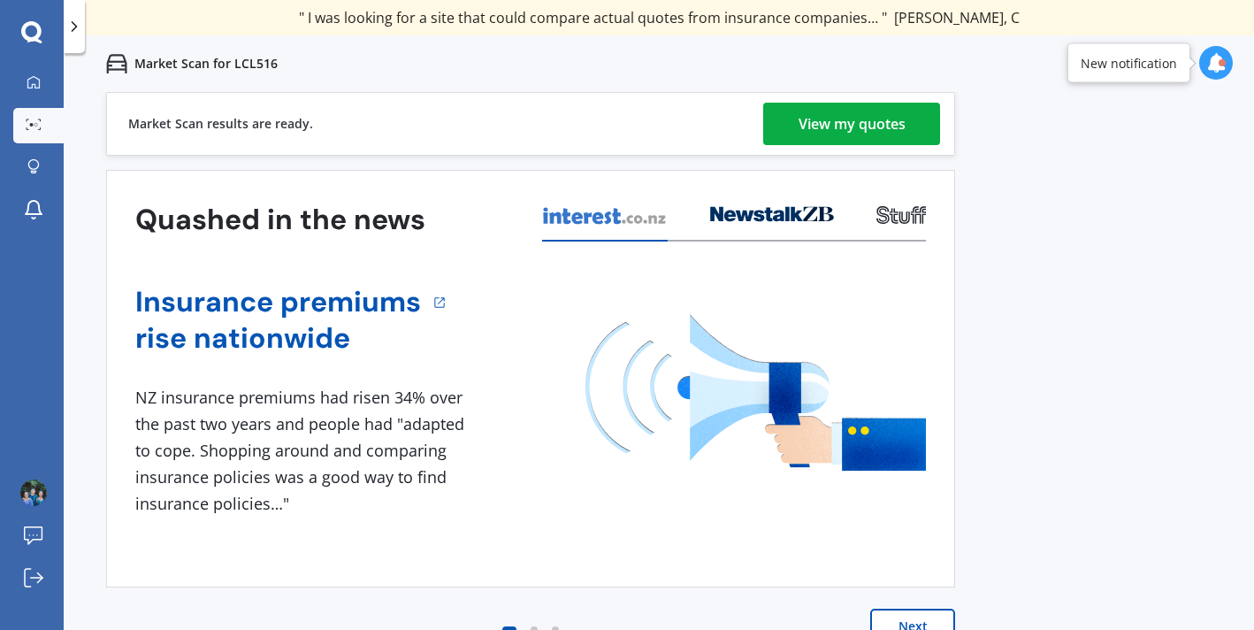
click at [839, 134] on div "View my quotes" at bounding box center [852, 124] width 107 height 42
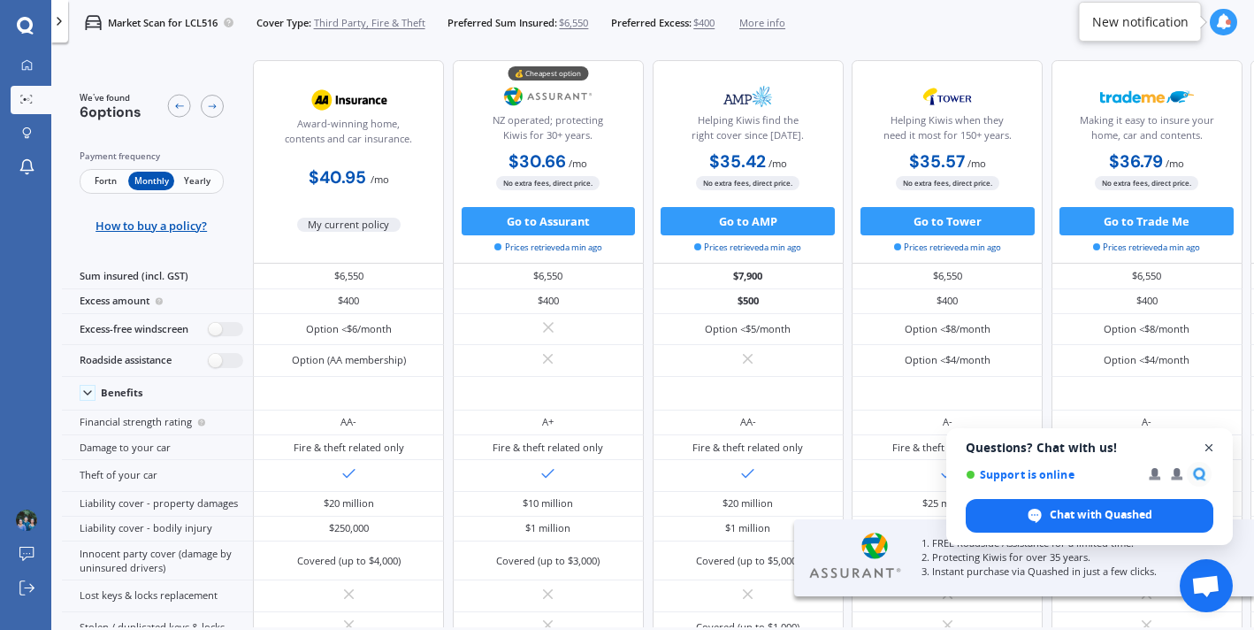
click at [1203, 452] on span "Close chat" at bounding box center [1209, 448] width 22 height 22
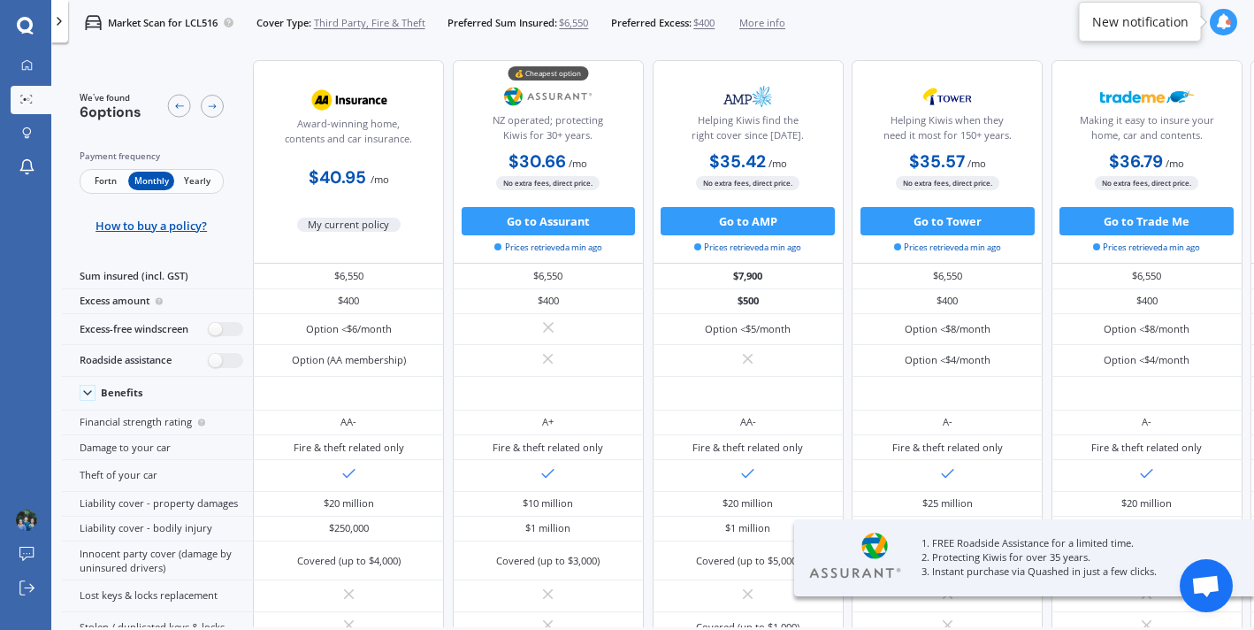
click at [100, 180] on span "Fortn" at bounding box center [105, 181] width 46 height 19
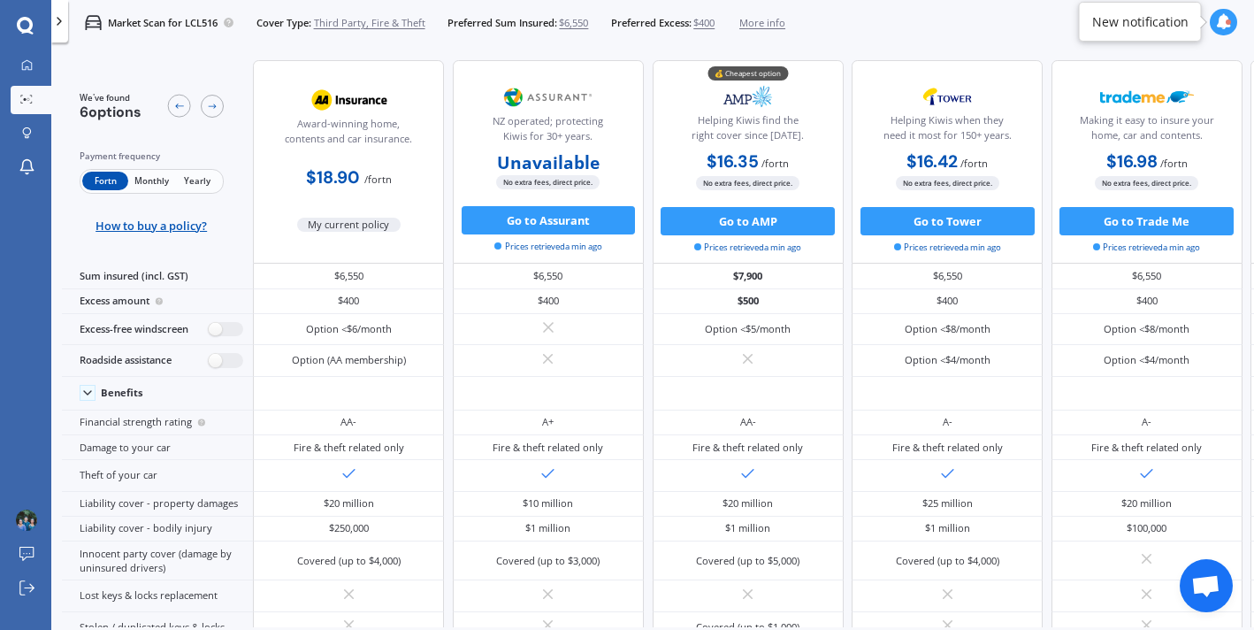
click at [1228, 47] on div "Market Scan for LCL516 Cover Type: Third Party, Fire & Theft Preferred Sum Insu…" at bounding box center [652, 360] width 1203 height 630
click at [983, 32] on div "Market Scan for LCL516 Cover Type: Third Party, Fire & Theft Preferred Sum Insu…" at bounding box center [652, 22] width 1203 height 45
click at [24, 67] on icon at bounding box center [26, 64] width 11 height 11
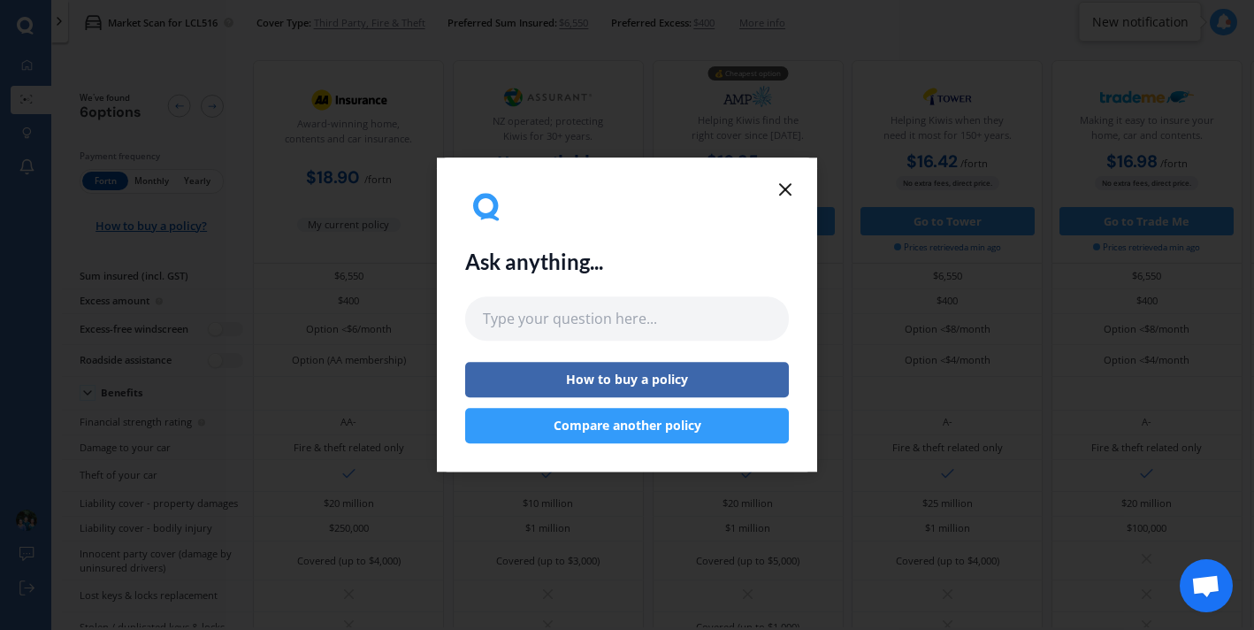
click at [662, 432] on button "Compare another policy" at bounding box center [627, 426] width 324 height 35
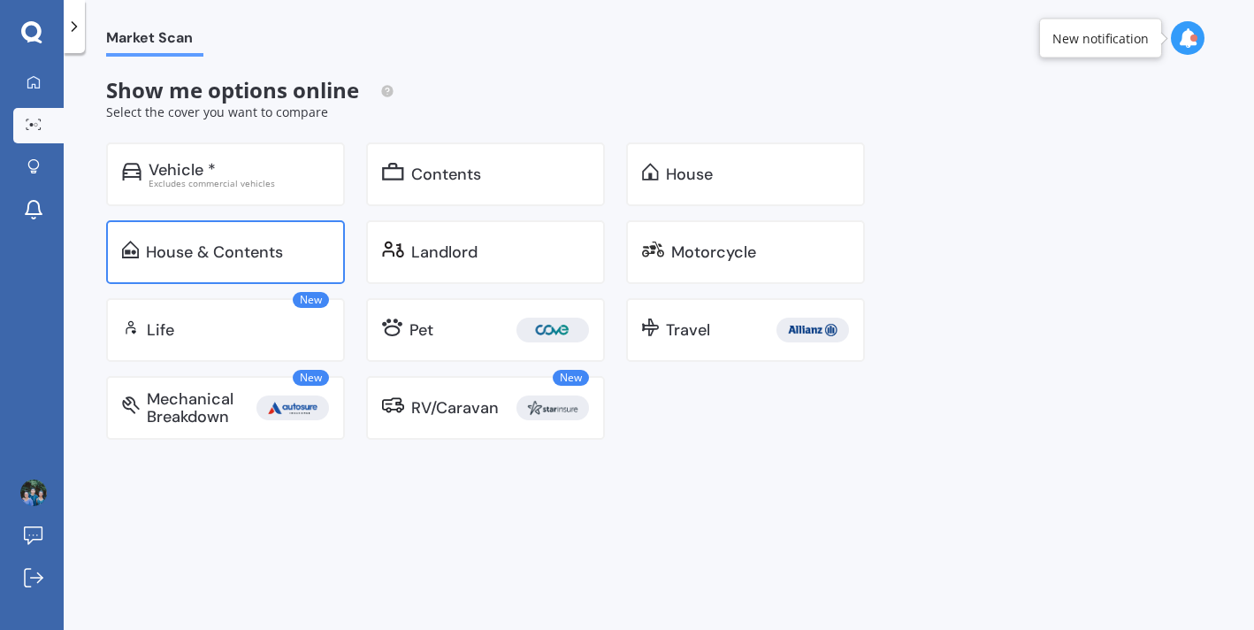
click at [298, 250] on div "House & Contents" at bounding box center [237, 252] width 183 height 18
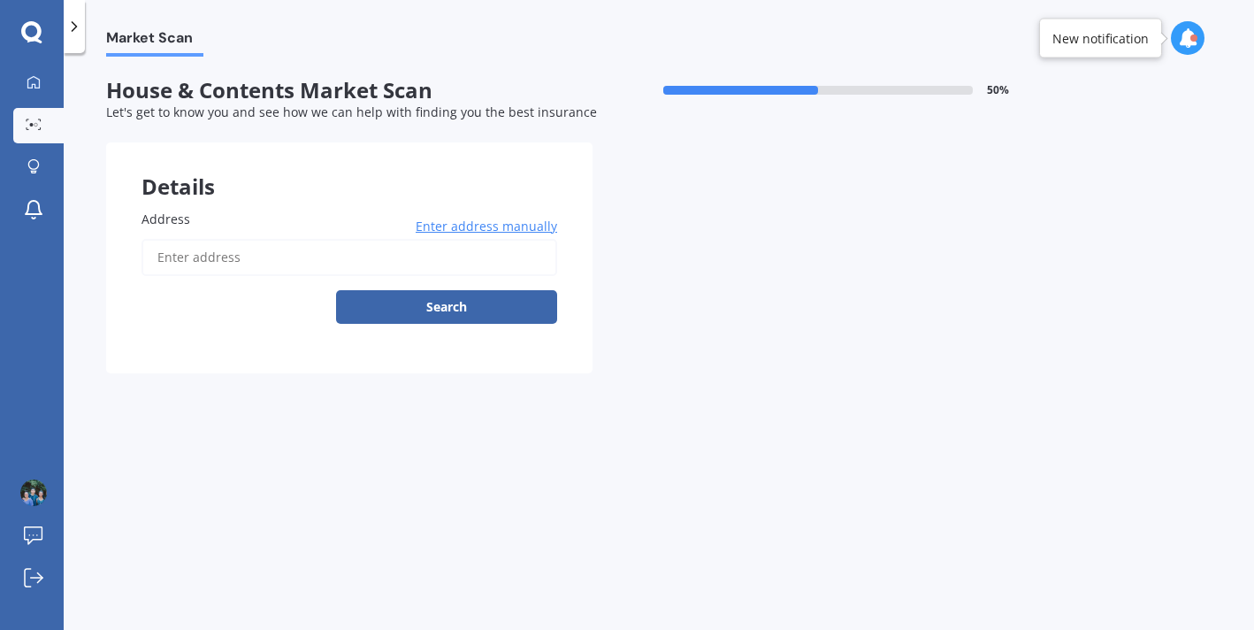
click at [336, 262] on input "Address" at bounding box center [349, 257] width 416 height 37
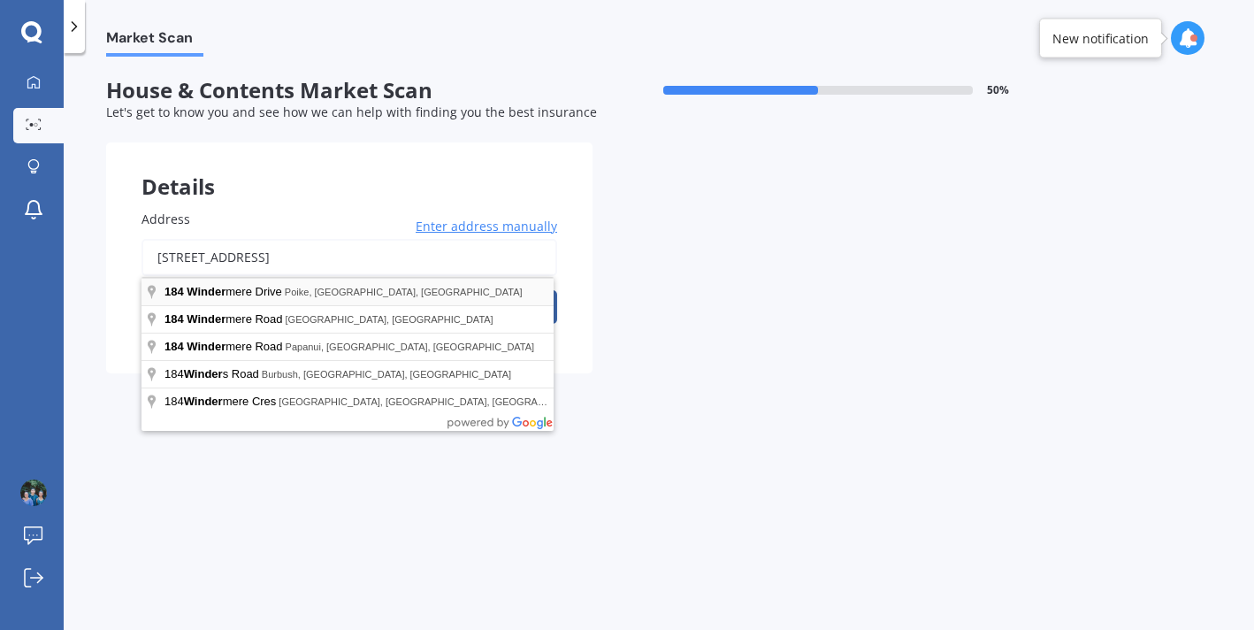
type input "[STREET_ADDRESS]"
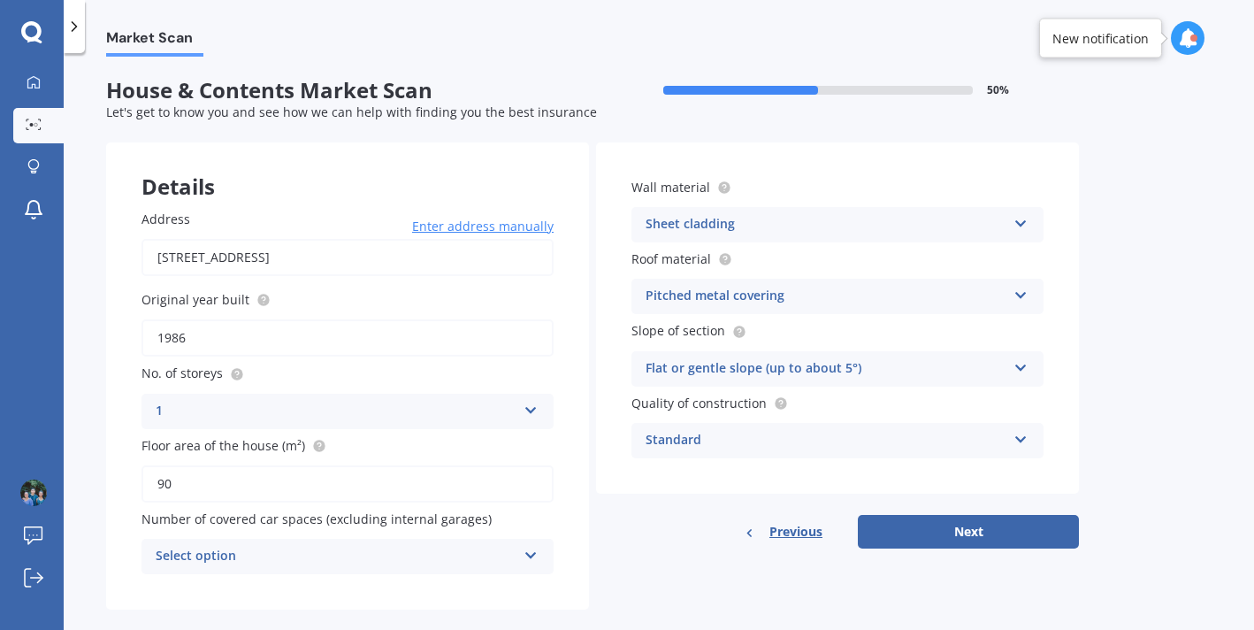
scroll to position [27, 0]
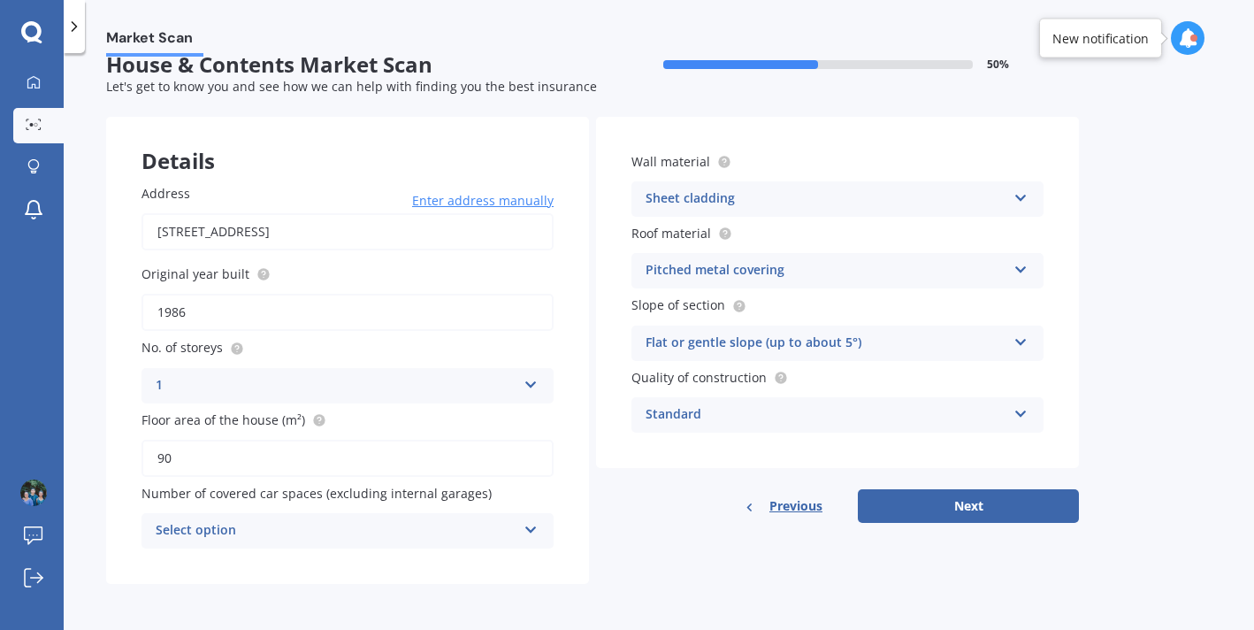
click at [481, 528] on div "Select option" at bounding box center [336, 530] width 361 height 21
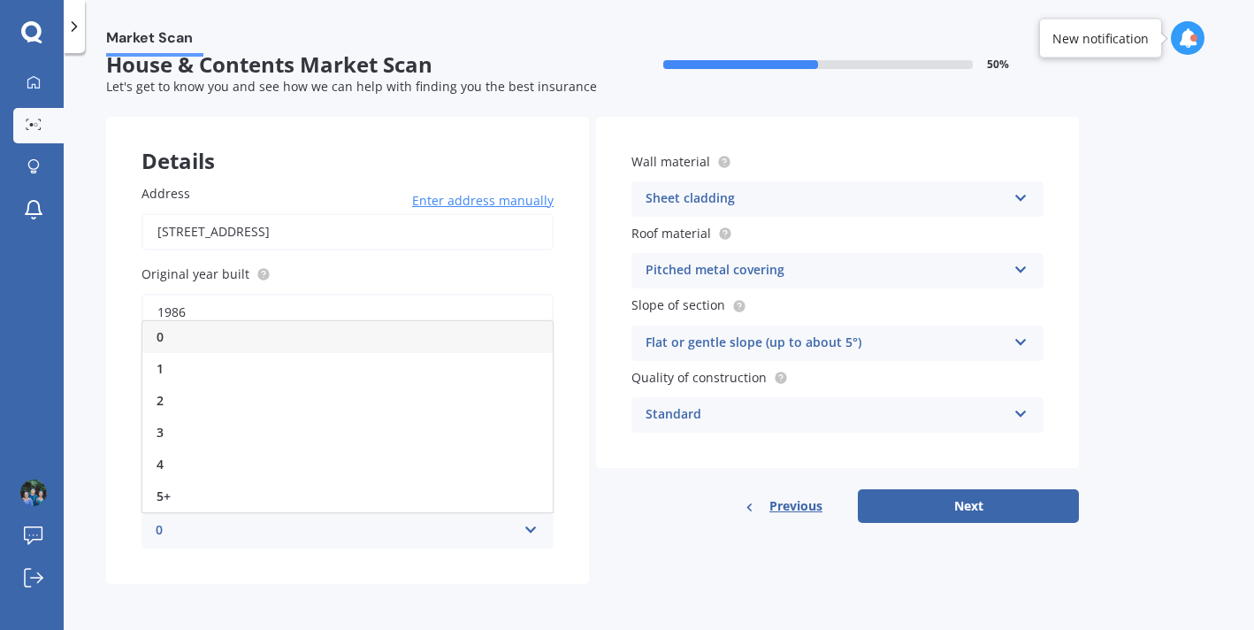
click at [323, 332] on div "0" at bounding box center [347, 337] width 410 height 32
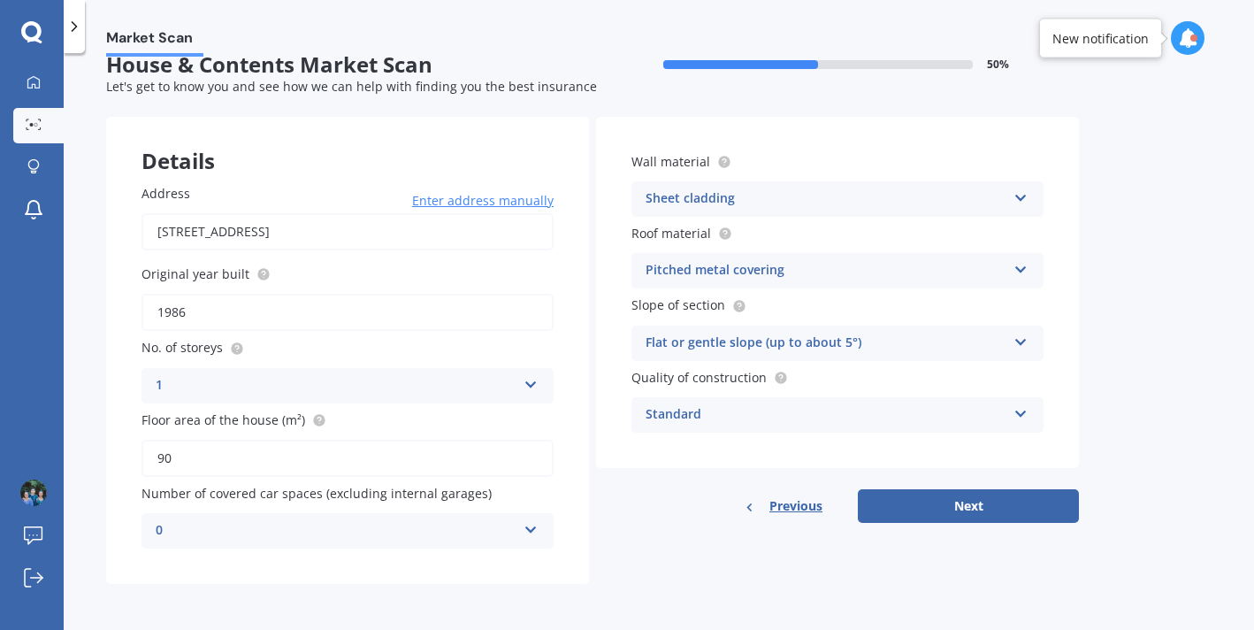
click at [662, 515] on div "Previous Next" at bounding box center [837, 506] width 483 height 34
click at [959, 514] on button "Next" at bounding box center [968, 506] width 221 height 34
select select "20"
select select "01"
select select "1988"
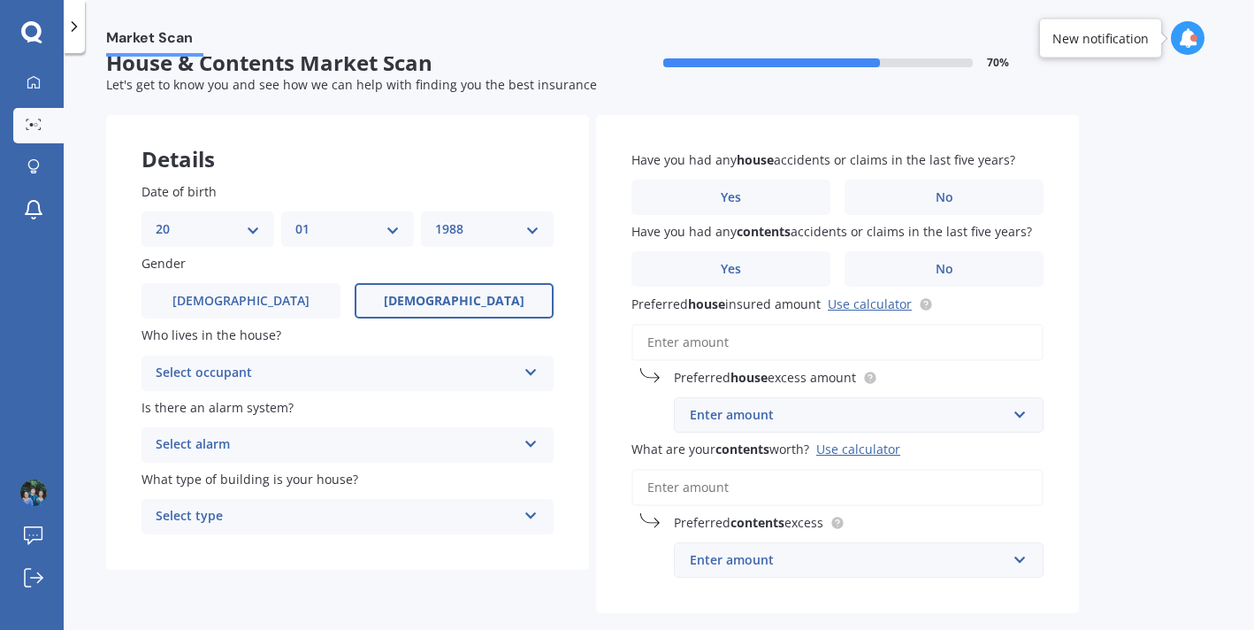
scroll to position [0, 0]
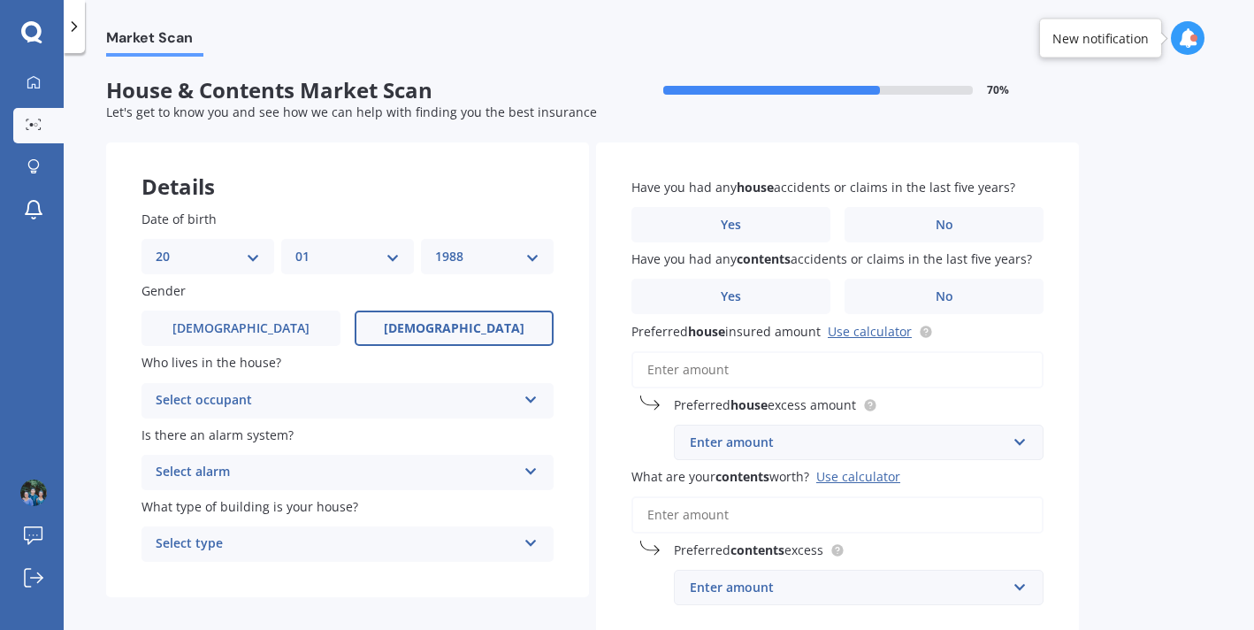
click at [353, 396] on div "Select occupant" at bounding box center [336, 400] width 361 height 21
drag, startPoint x: 264, startPoint y: 463, endPoint x: 249, endPoint y: 438, distance: 29.0
click at [249, 438] on div "Owner Owner + Boarder" at bounding box center [347, 450] width 412 height 65
click at [249, 438] on span "Is there an alarm system?" at bounding box center [217, 434] width 152 height 17
click at [269, 407] on div "Select occupant" at bounding box center [340, 400] width 352 height 19
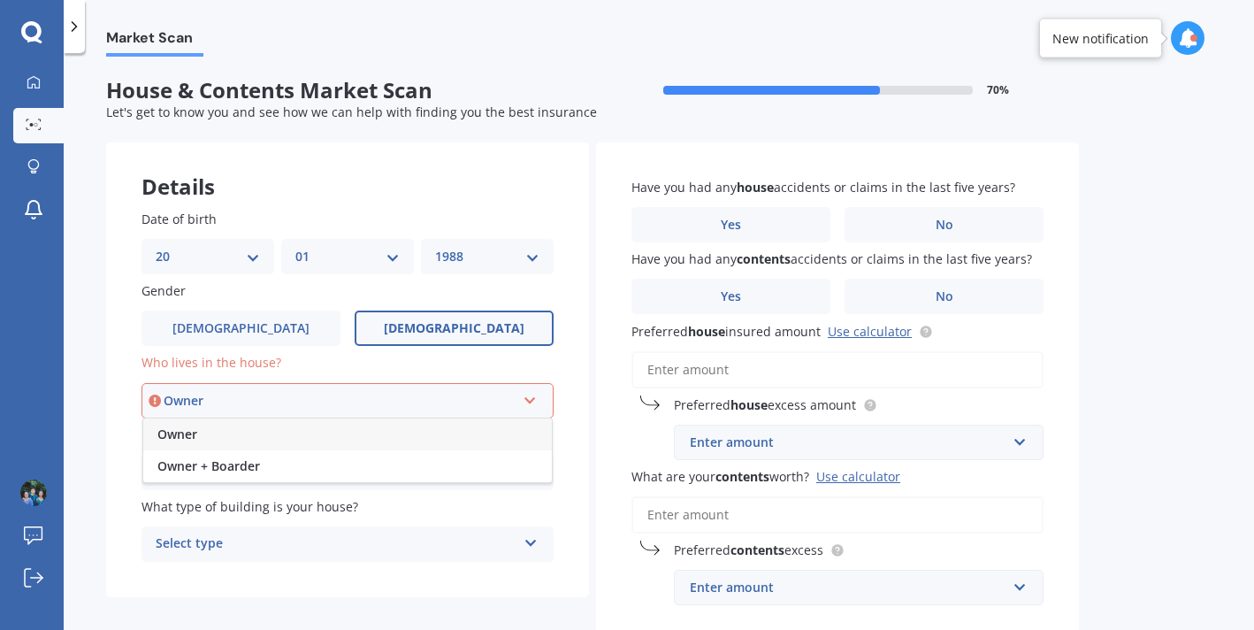
click at [224, 405] on div "Owner" at bounding box center [340, 400] width 352 height 19
click at [226, 404] on div "Select occupant" at bounding box center [340, 400] width 352 height 19
click at [195, 436] on span "Owner" at bounding box center [177, 433] width 40 height 17
click at [328, 473] on div "Select alarm" at bounding box center [336, 472] width 361 height 21
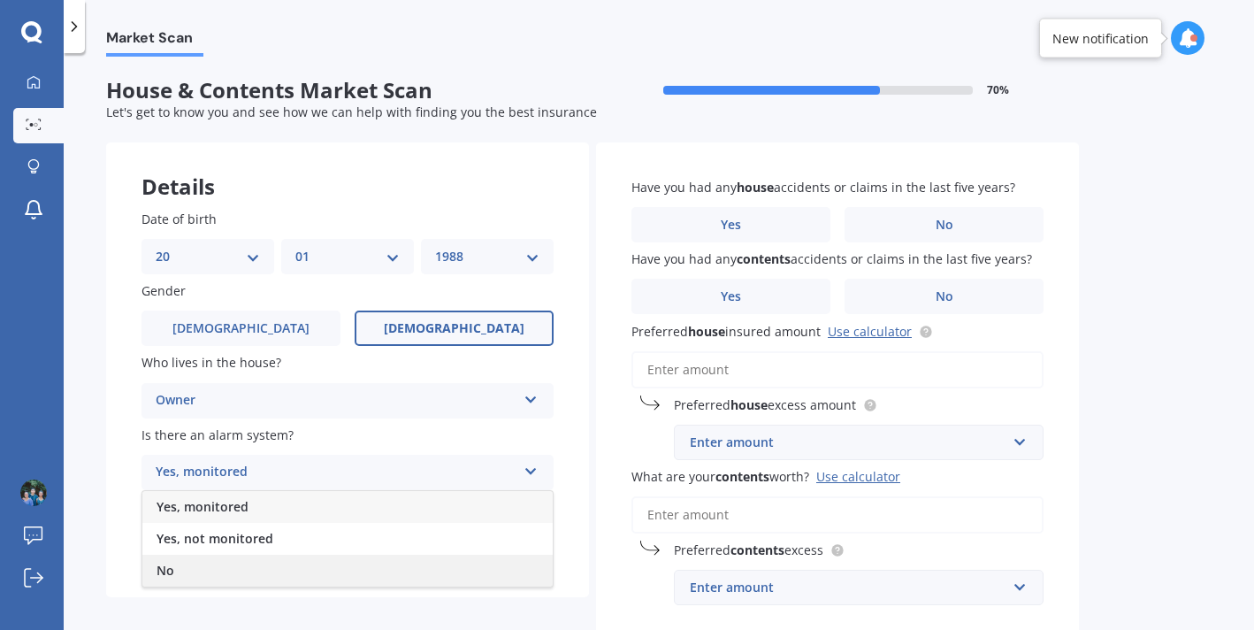
click at [259, 562] on div "No" at bounding box center [347, 571] width 410 height 32
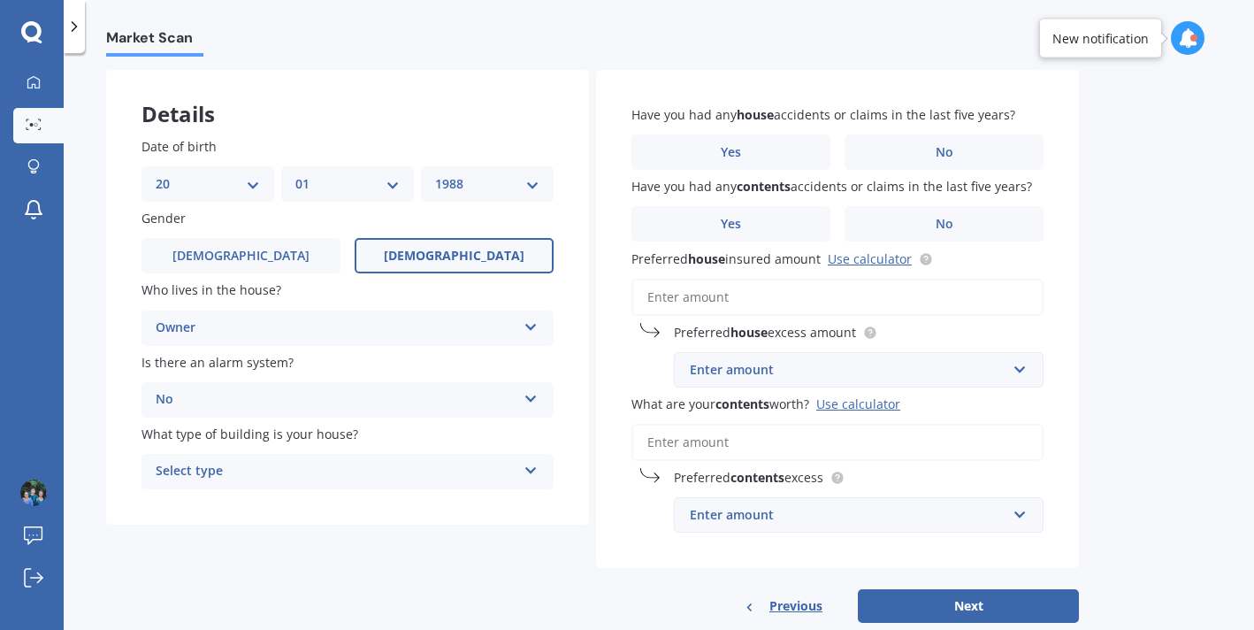
scroll to position [78, 0]
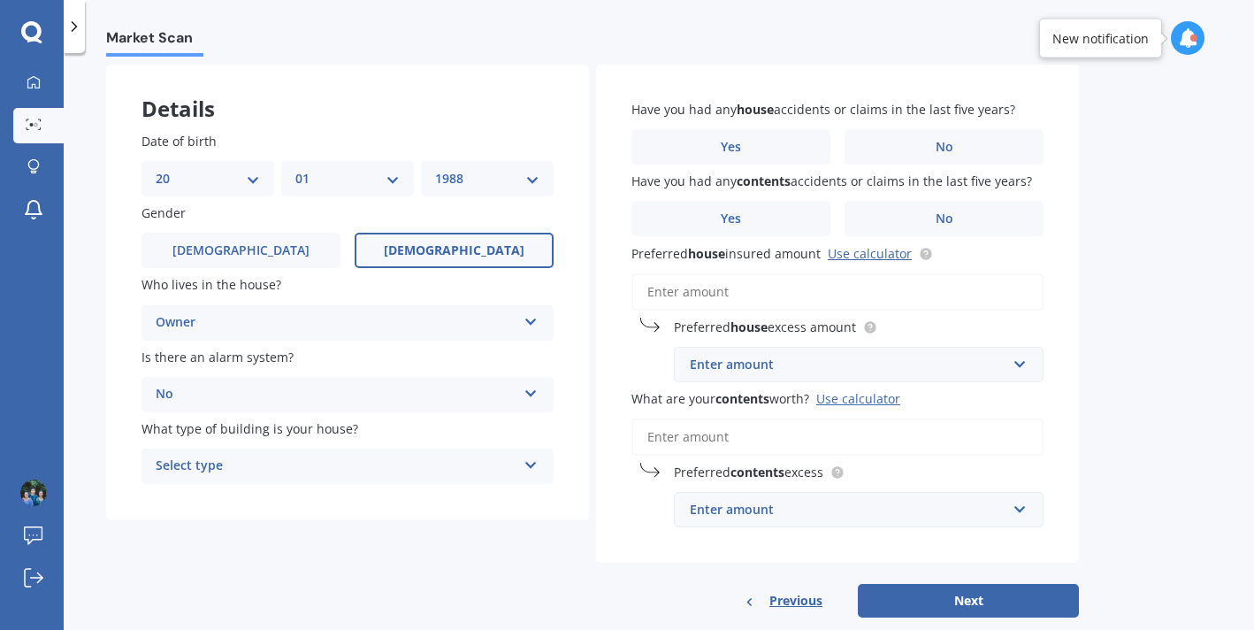
click at [322, 470] on div "Select type" at bounding box center [336, 465] width 361 height 21
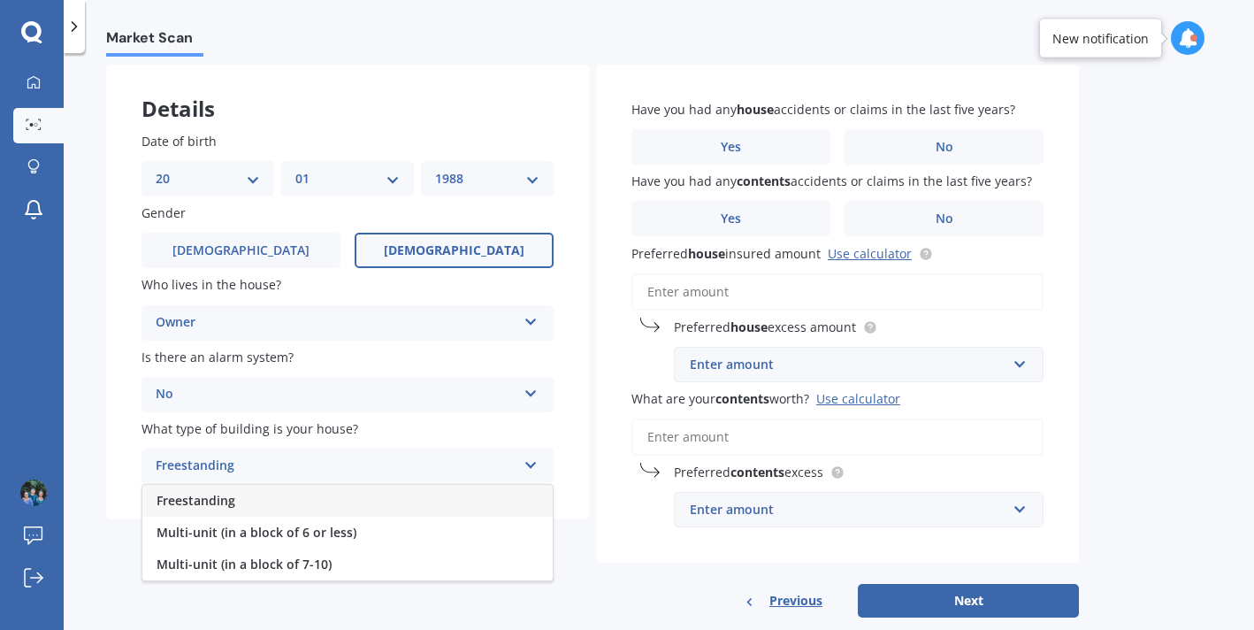
click at [310, 502] on div "Freestanding" at bounding box center [347, 501] width 410 height 32
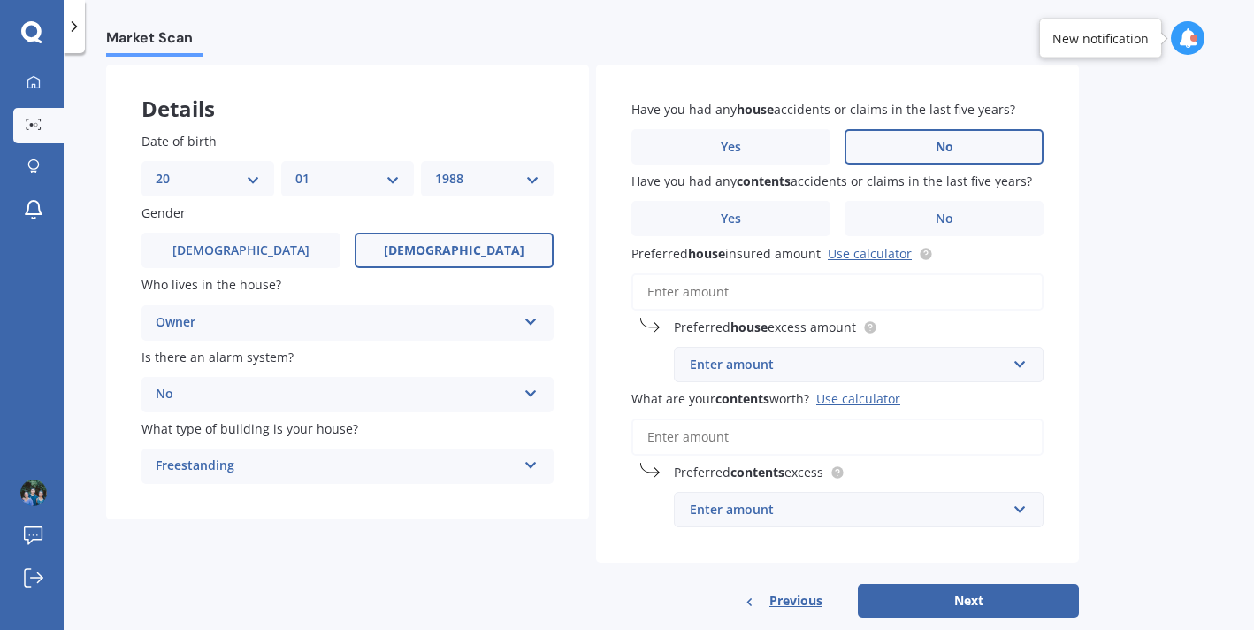
click at [952, 132] on label "No" at bounding box center [944, 146] width 199 height 35
click at [0, 0] on input "No" at bounding box center [0, 0] width 0 height 0
click at [923, 216] on label "No" at bounding box center [944, 218] width 199 height 35
click at [0, 0] on input "No" at bounding box center [0, 0] width 0 height 0
click at [837, 299] on input "Preferred house insured amount Use calculator" at bounding box center [837, 291] width 412 height 37
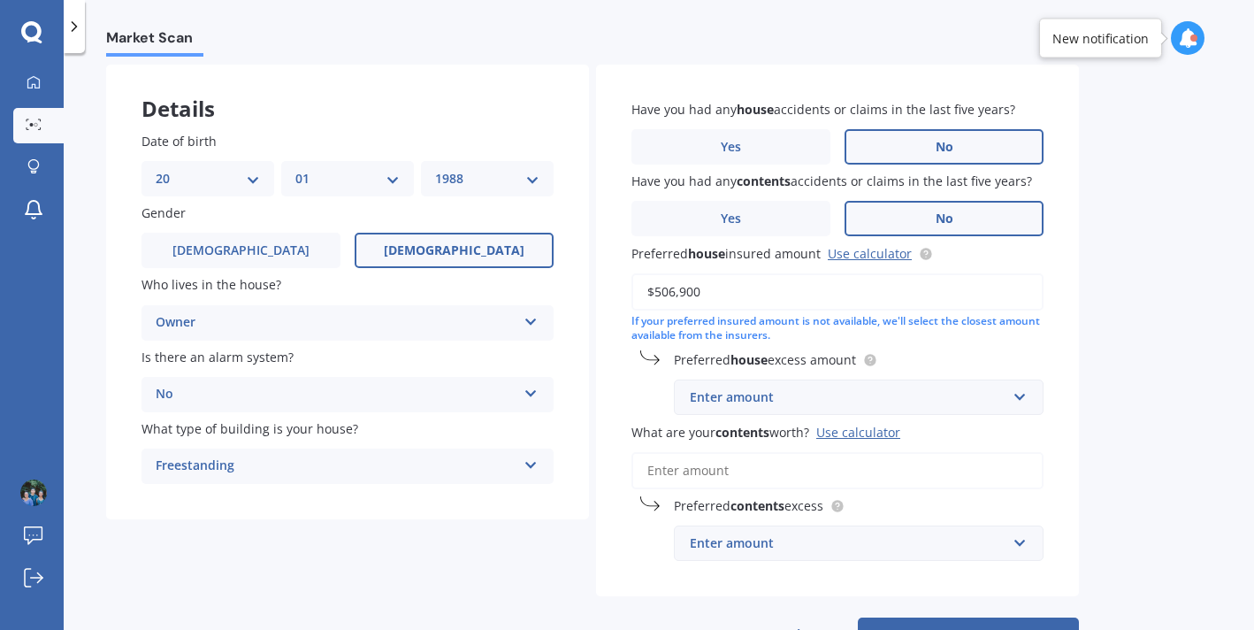
type input "$506,900"
click at [1067, 363] on div "Have you had any house accidents or claims in the last five years? Yes No Have …" at bounding box center [837, 331] width 483 height 532
click at [960, 402] on div "Enter amount" at bounding box center [848, 396] width 317 height 19
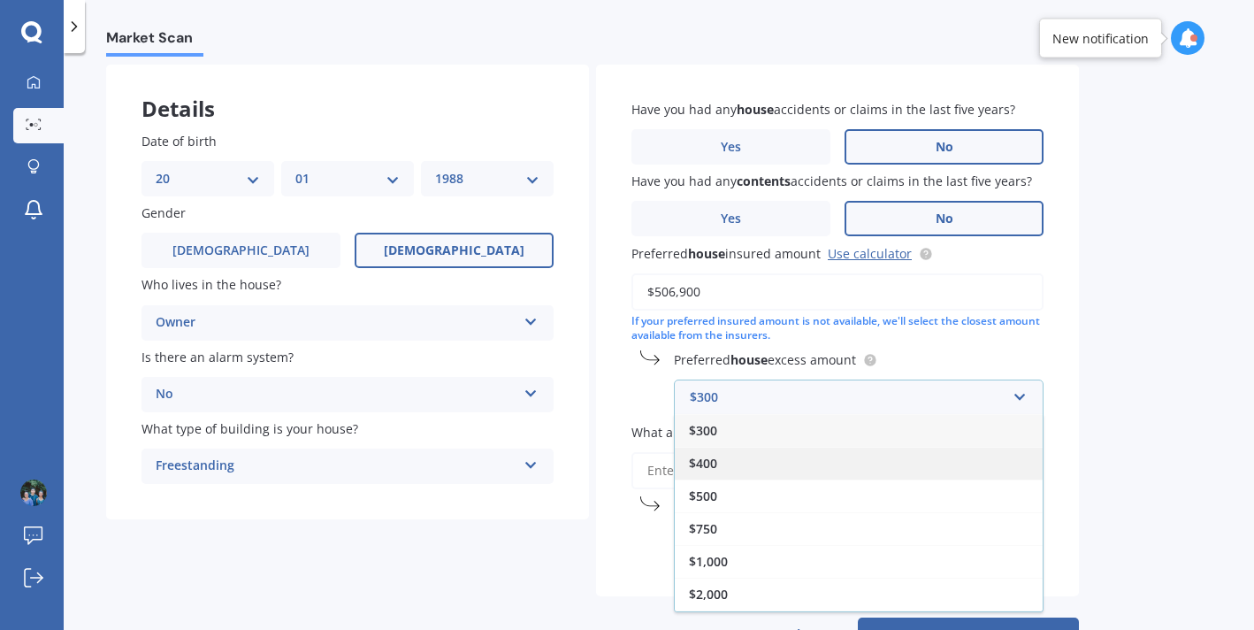
click at [777, 460] on div "$400" at bounding box center [859, 463] width 368 height 33
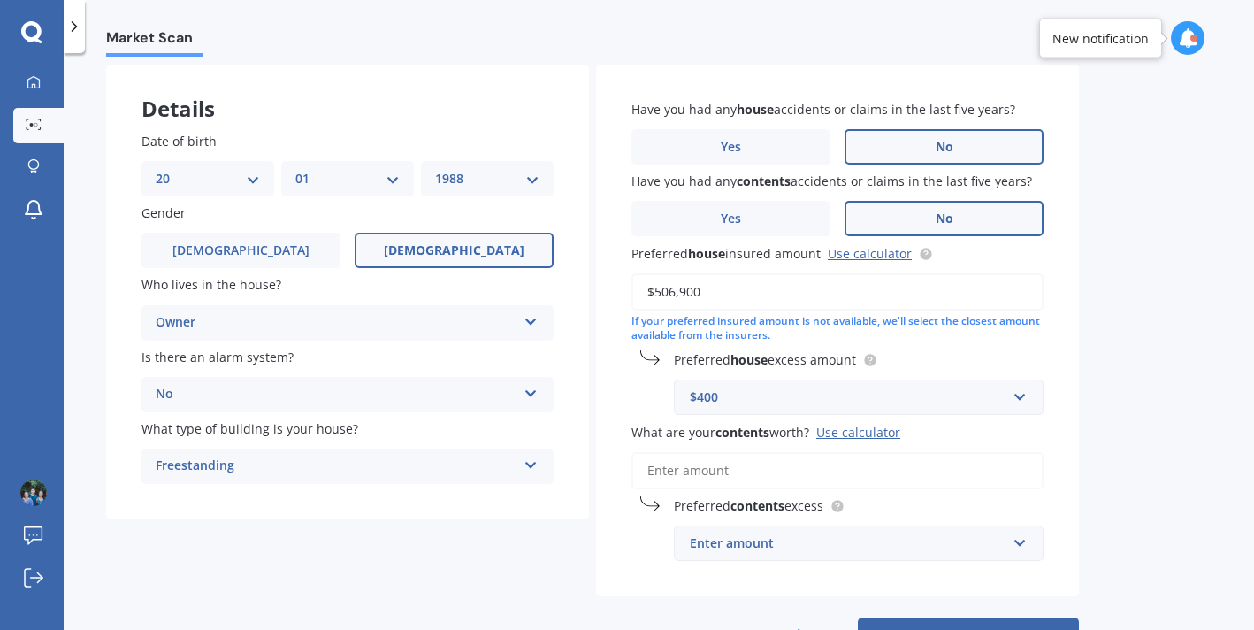
click at [807, 474] on input "What are your contents worth? Use calculator" at bounding box center [837, 470] width 412 height 37
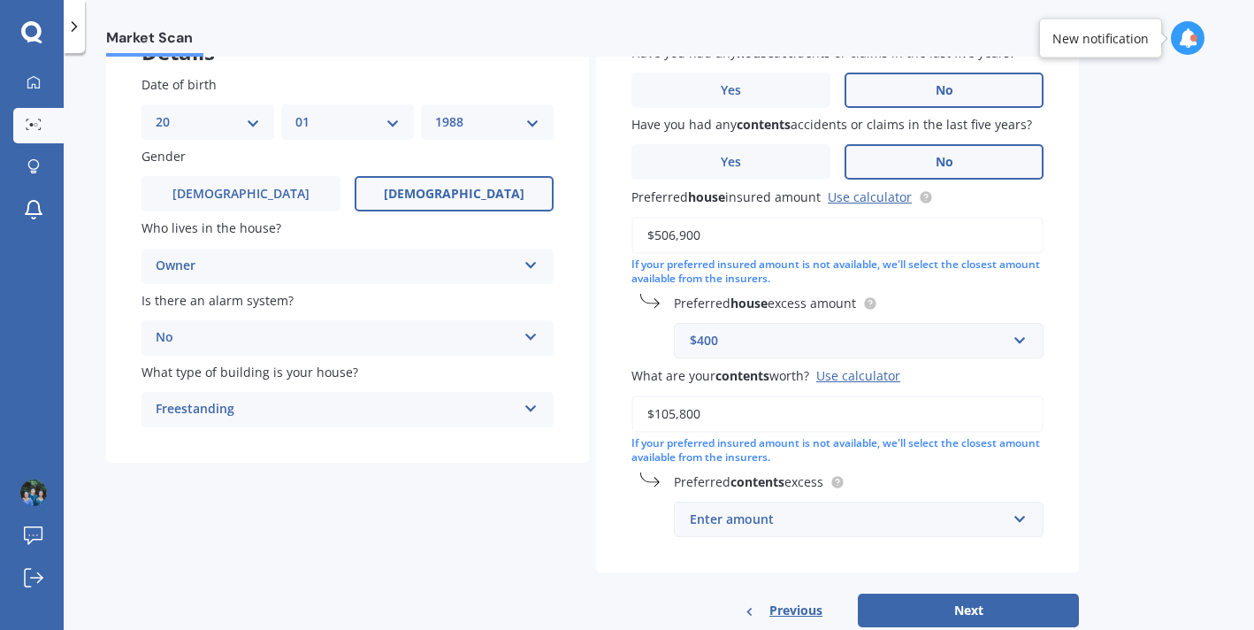
scroll to position [153, 0]
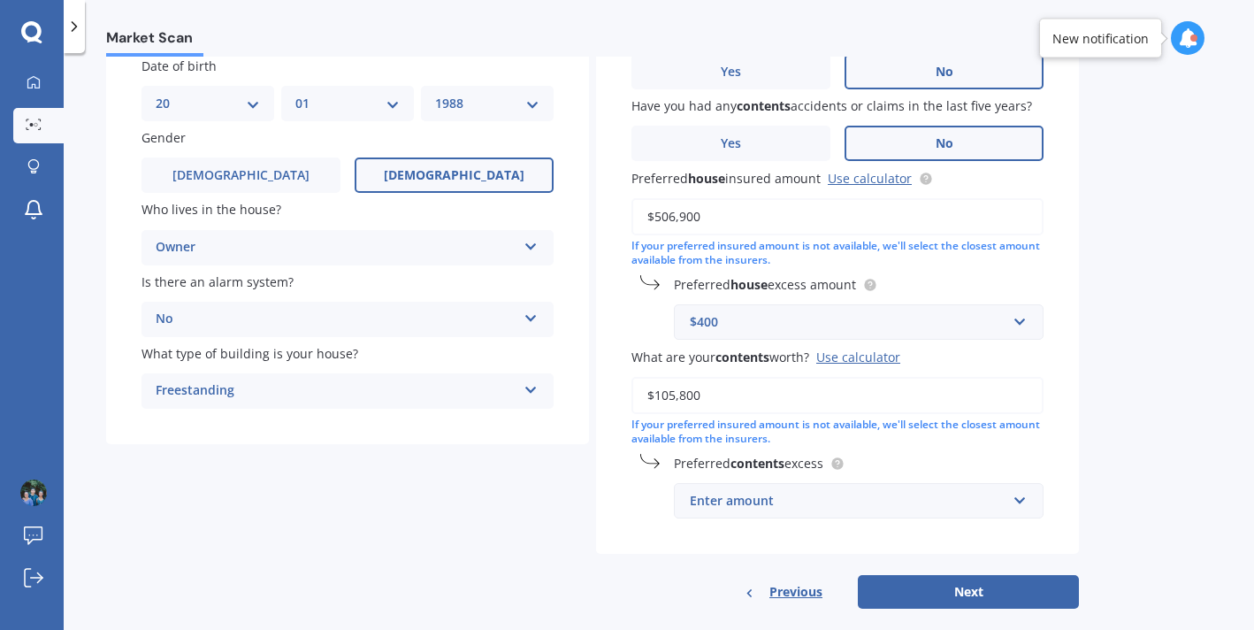
type input "$105,800"
click at [736, 523] on div "Have you had any house accidents or claims in the last five years? Yes No Have …" at bounding box center [837, 271] width 483 height 565
click at [740, 507] on div "Enter amount" at bounding box center [848, 500] width 317 height 19
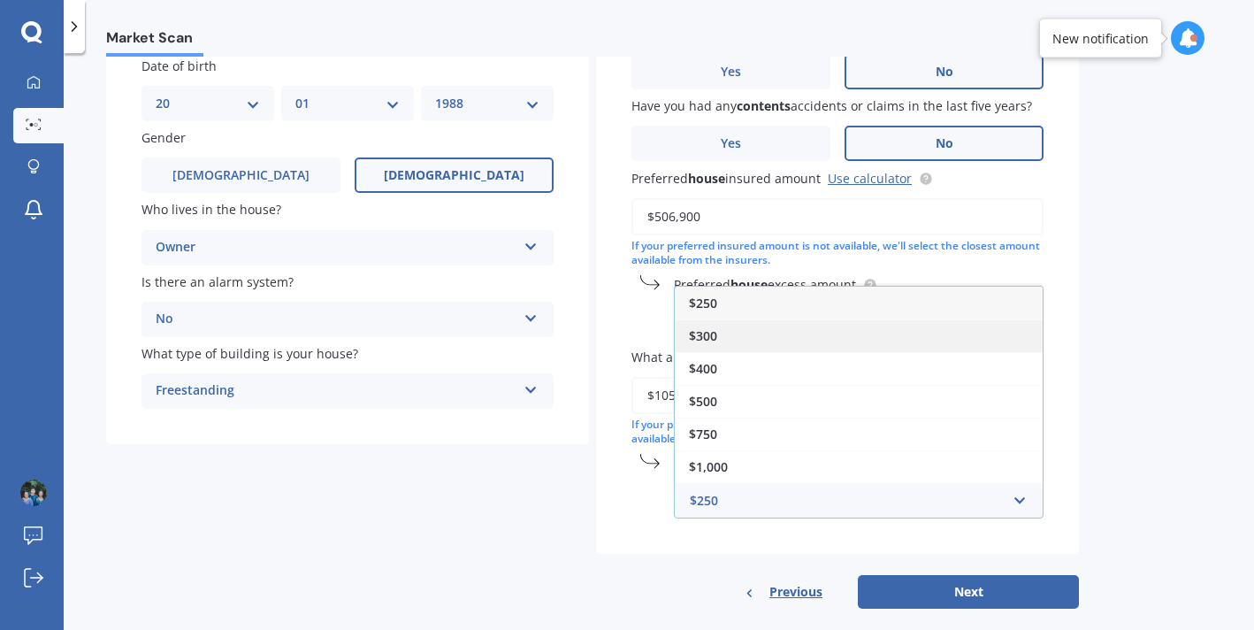
click at [728, 334] on div "$300" at bounding box center [859, 335] width 368 height 33
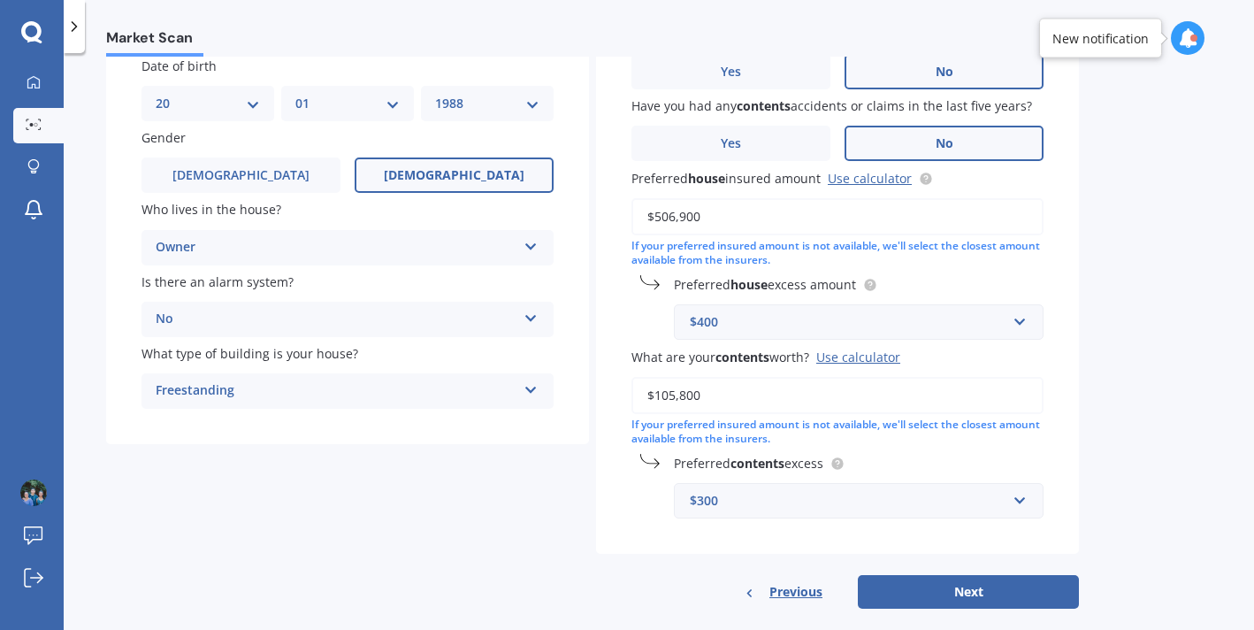
click at [600, 562] on div "Have you had any house accidents or claims in the last five years? Yes No Have …" at bounding box center [837, 299] width 483 height 620
click at [995, 593] on button "Next" at bounding box center [968, 592] width 221 height 34
select select "20"
select select "01"
select select "1988"
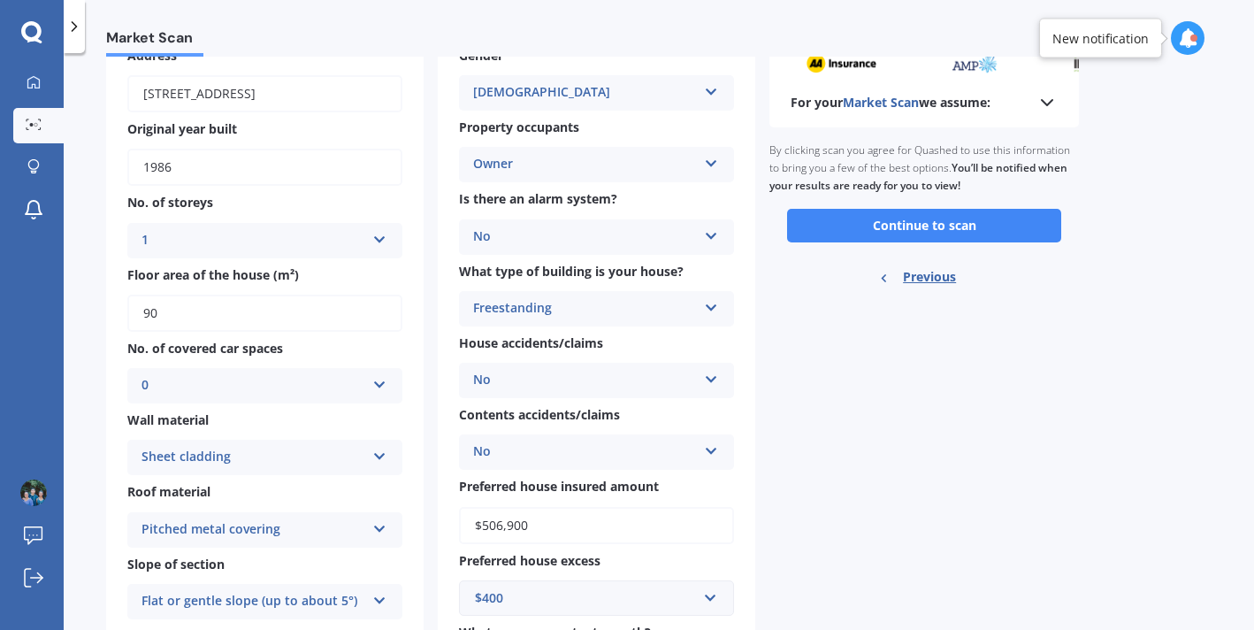
scroll to position [77, 0]
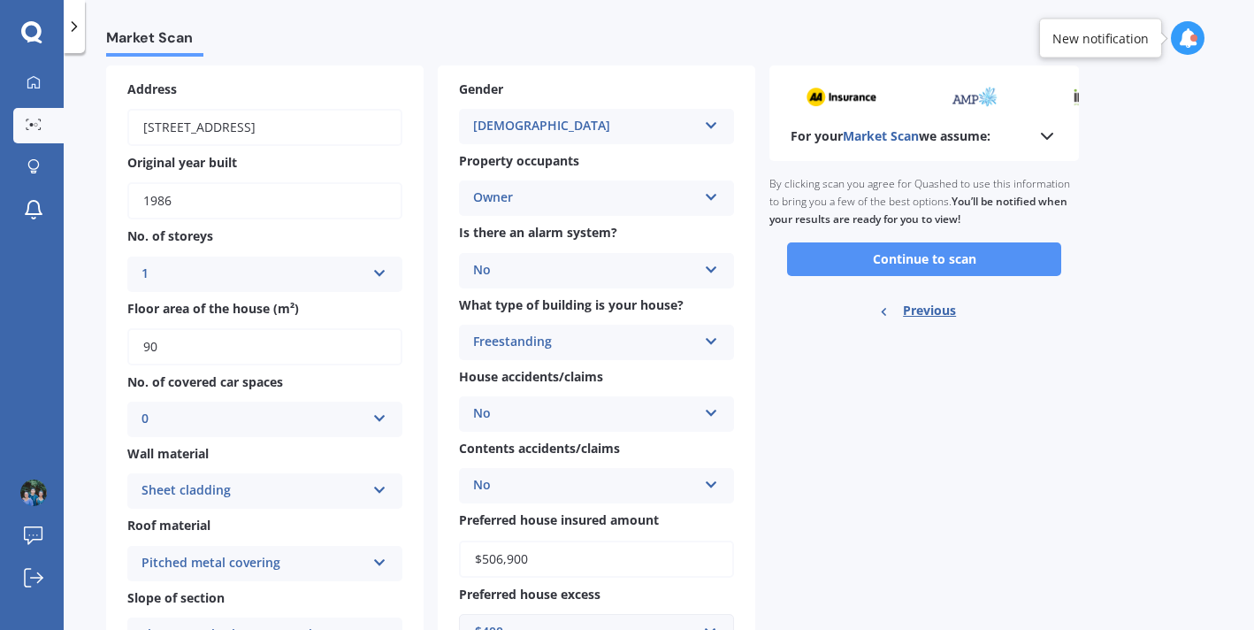
click at [916, 262] on button "Continue to scan" at bounding box center [924, 259] width 274 height 34
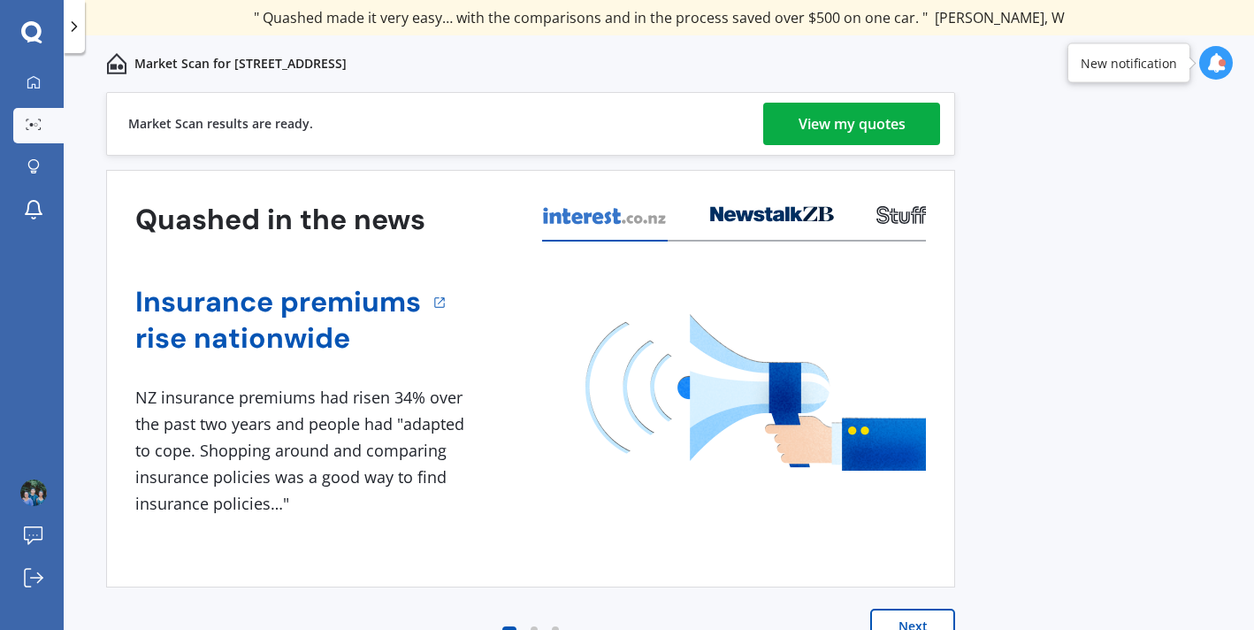
click at [862, 130] on div "View my quotes" at bounding box center [852, 124] width 107 height 42
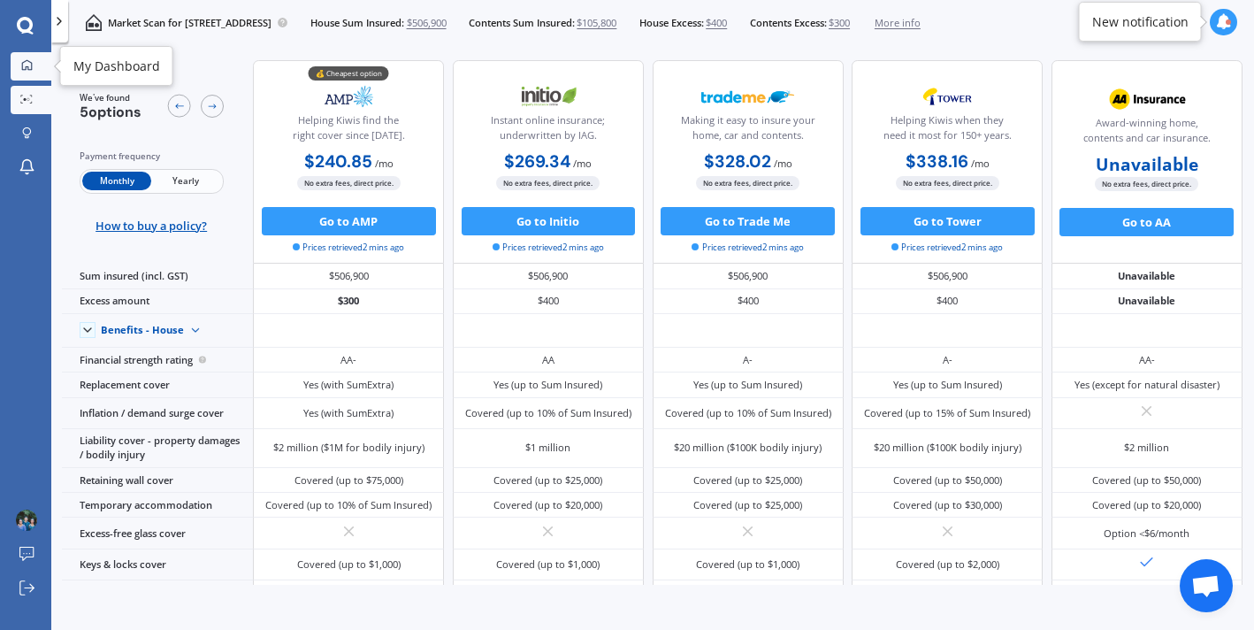
click at [17, 68] on div at bounding box center [26, 65] width 21 height 13
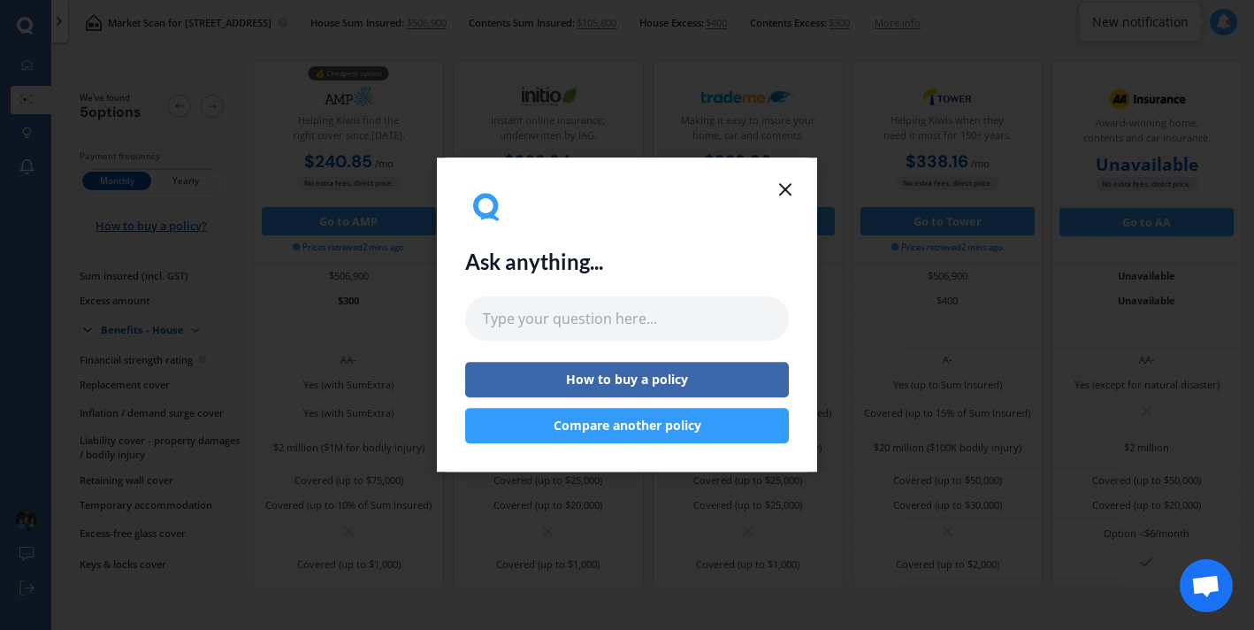
click at [639, 423] on button "Compare another policy" at bounding box center [627, 426] width 324 height 35
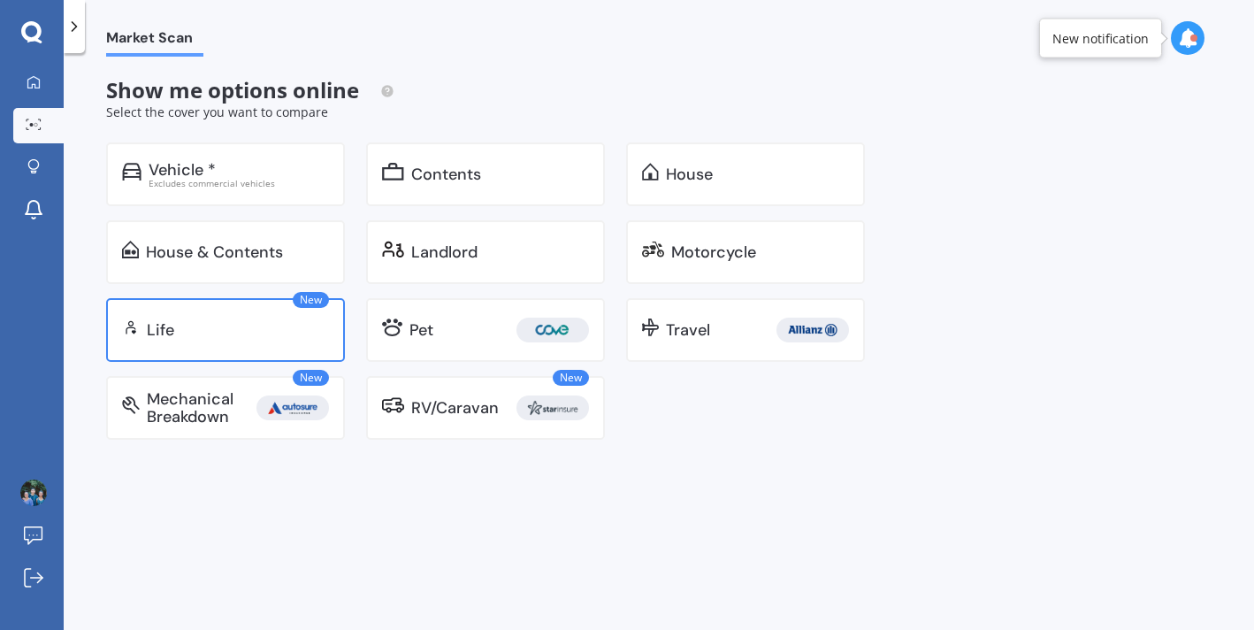
click at [274, 320] on div "New Life" at bounding box center [225, 330] width 239 height 64
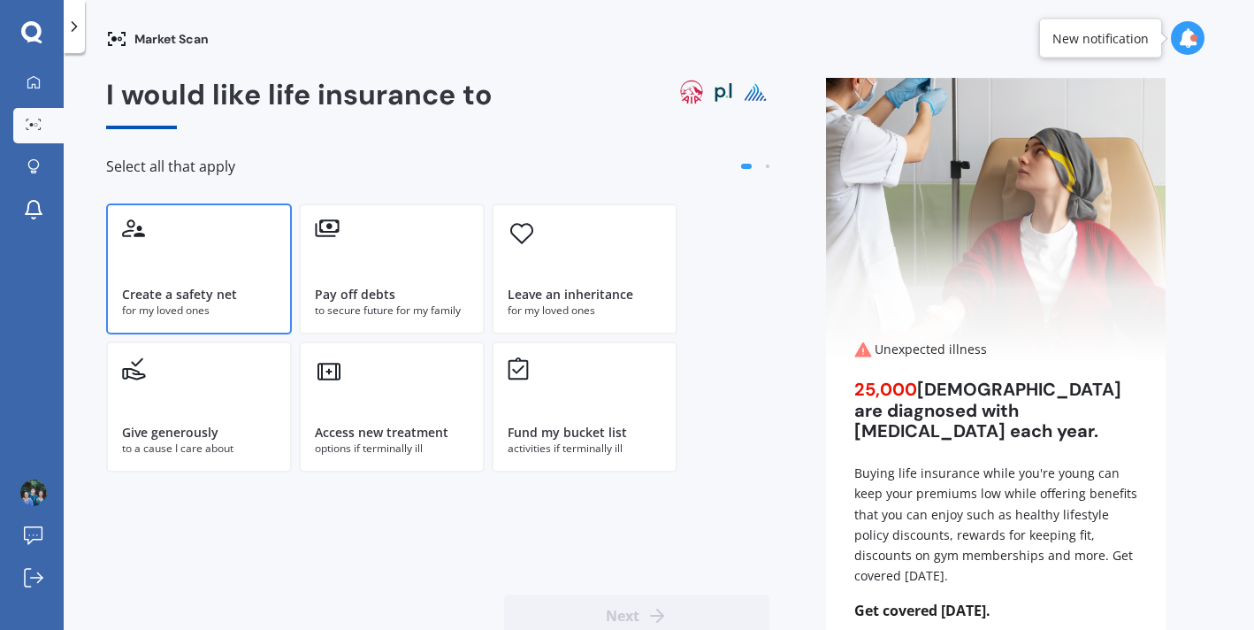
click at [249, 293] on div "Create a safety net" at bounding box center [199, 295] width 154 height 18
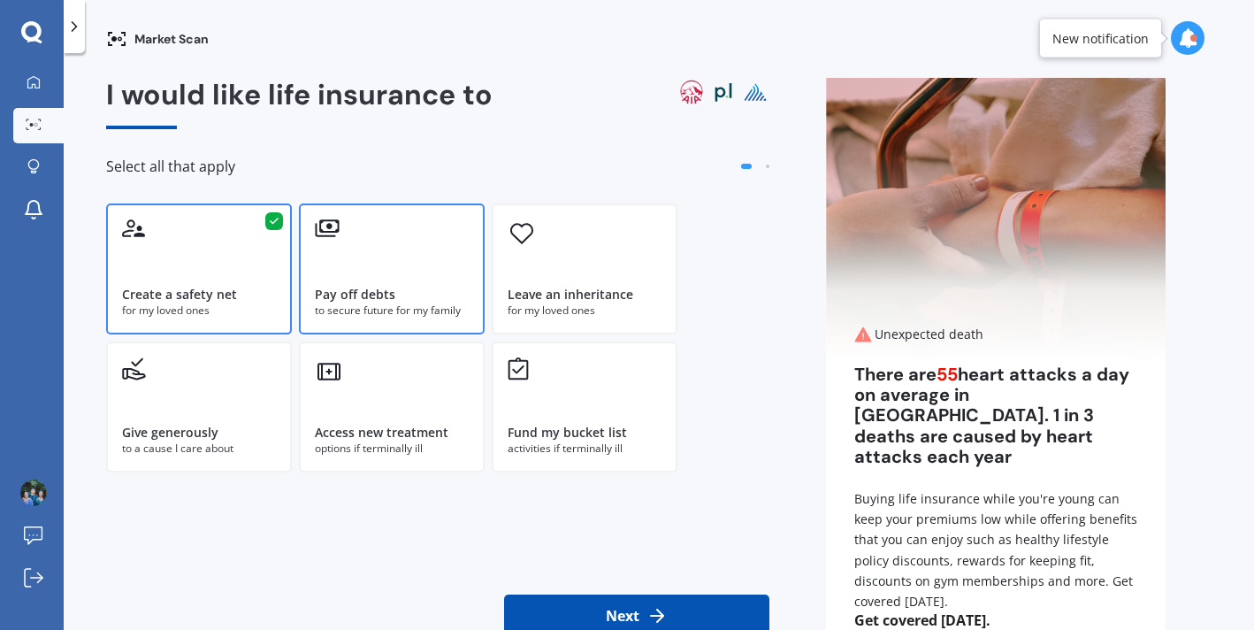
click at [373, 288] on div "Pay off debts" at bounding box center [355, 295] width 80 height 18
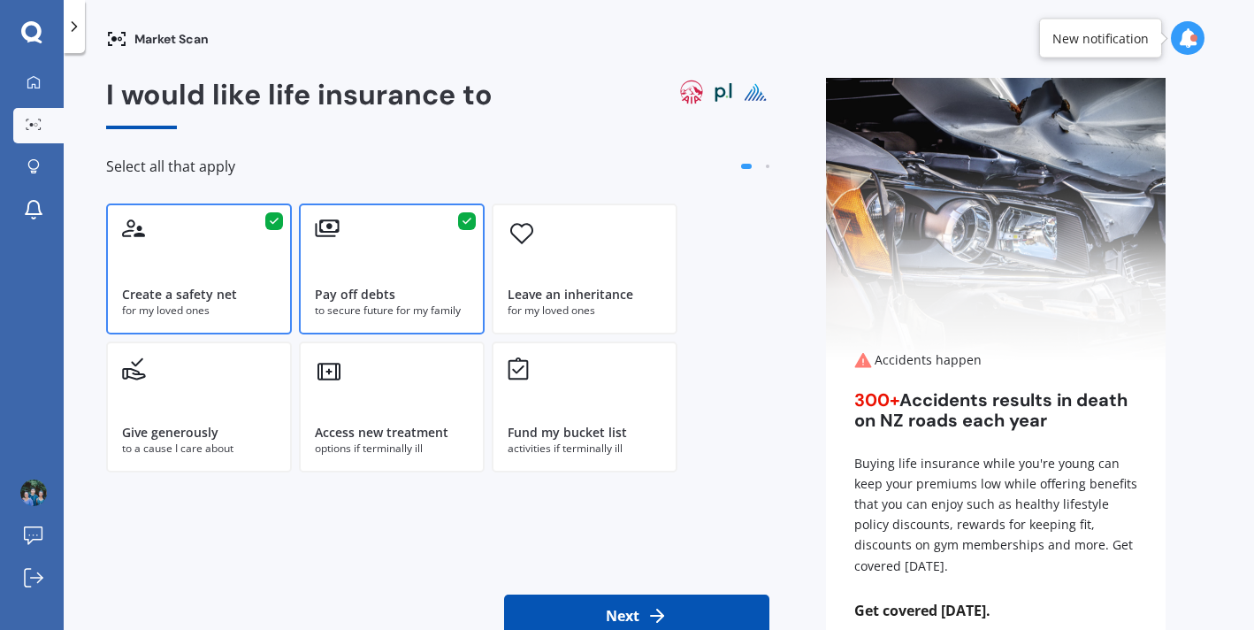
click at [647, 609] on icon at bounding box center [656, 615] width 21 height 21
select select "20"
select select "01"
select select "1988"
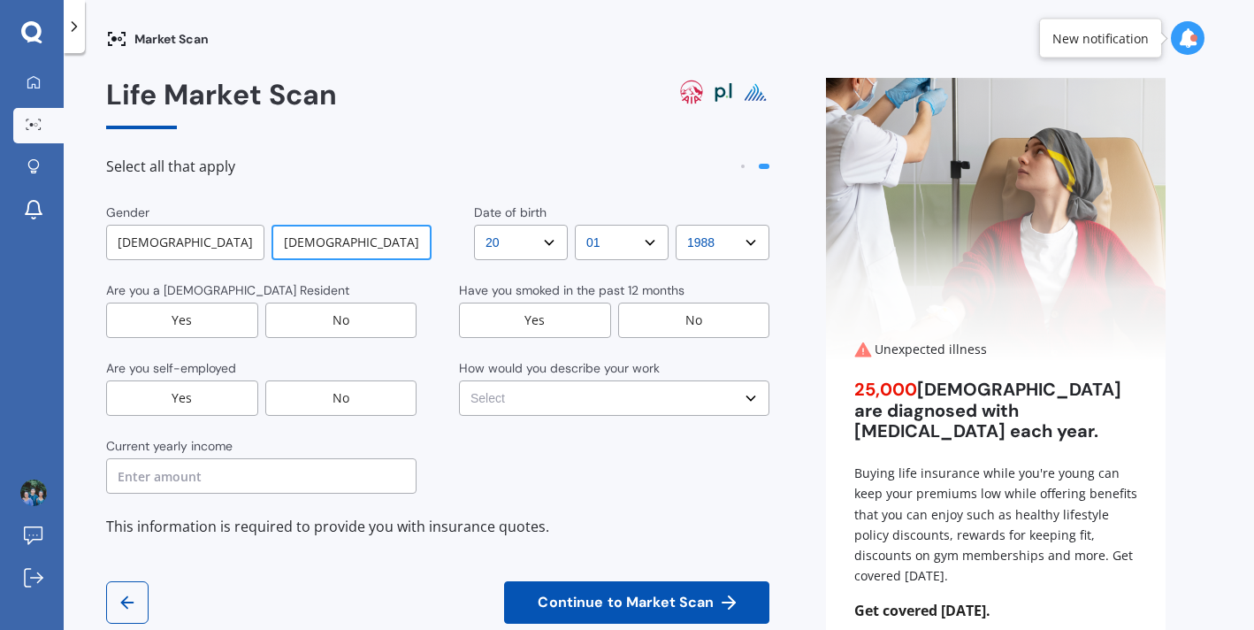
click at [237, 320] on div "Yes" at bounding box center [182, 319] width 152 height 35
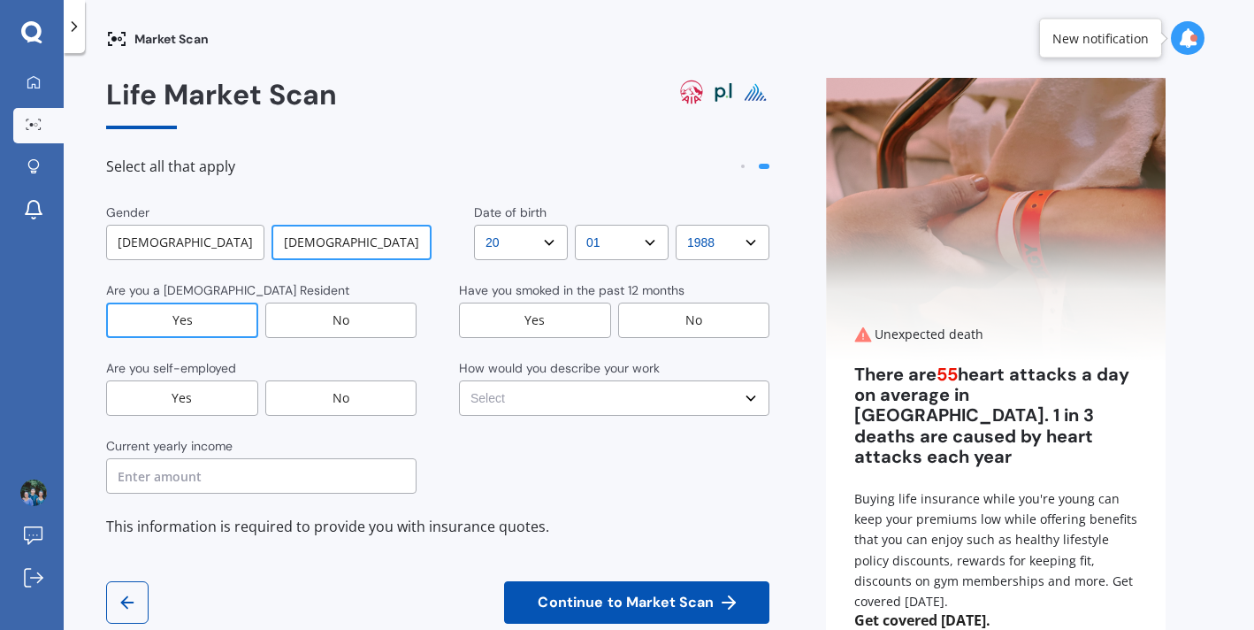
click at [290, 391] on div "No" at bounding box center [341, 397] width 152 height 35
click at [250, 455] on div "Current yearly income" at bounding box center [261, 447] width 310 height 21
click at [246, 478] on input "text" at bounding box center [261, 475] width 310 height 35
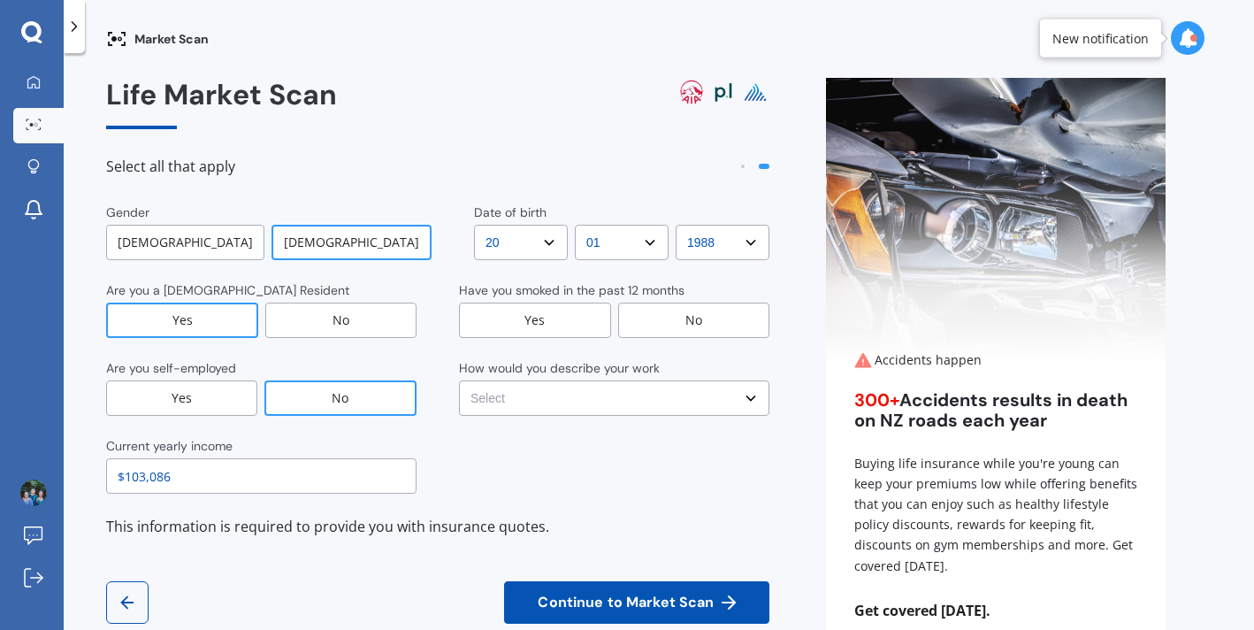
type input "$103,086"
click at [406, 529] on div "This information is required to provide you with insurance quotes." at bounding box center [437, 527] width 663 height 24
click at [623, 321] on div "No" at bounding box center [694, 319] width 152 height 35
click at [619, 363] on div "How would you describe your work" at bounding box center [559, 368] width 201 height 18
click at [610, 388] on select "Select No manual work e.g. lawyer, consultant, engineer Light manual work [PERS…" at bounding box center [614, 397] width 310 height 35
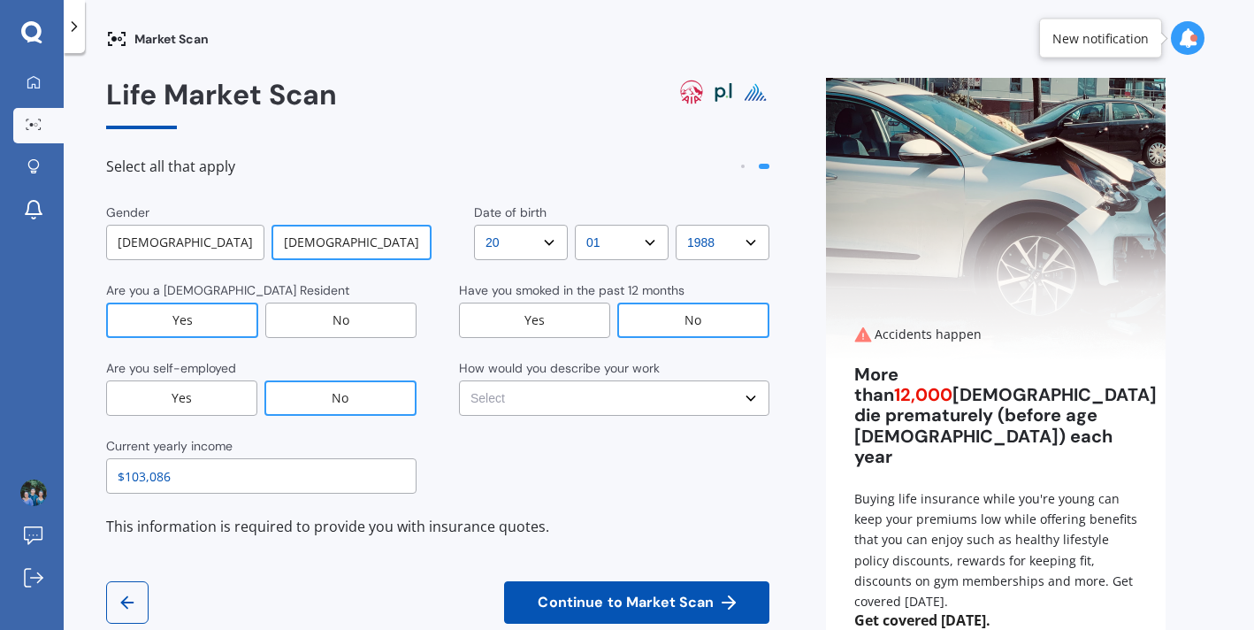
select select "Light manual work e.g. plumber, nurse, hairdresser"
click at [628, 598] on span "Continue to Market Scan" at bounding box center [625, 602] width 183 height 17
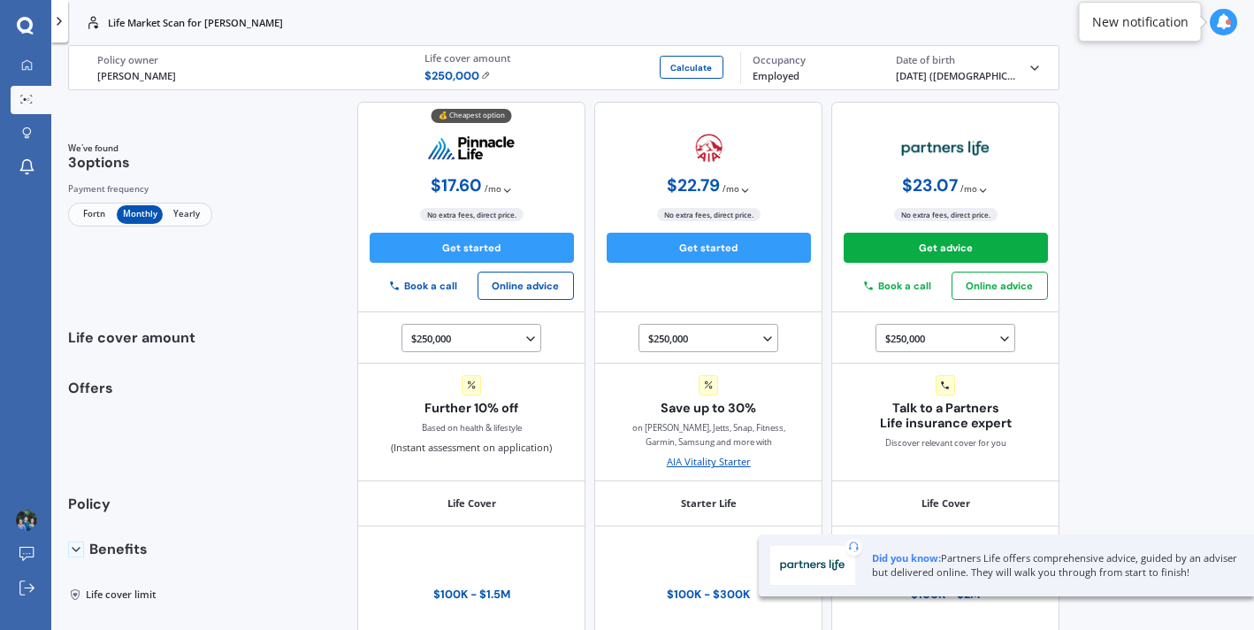
click at [93, 206] on span "Fortn" at bounding box center [94, 214] width 46 height 19
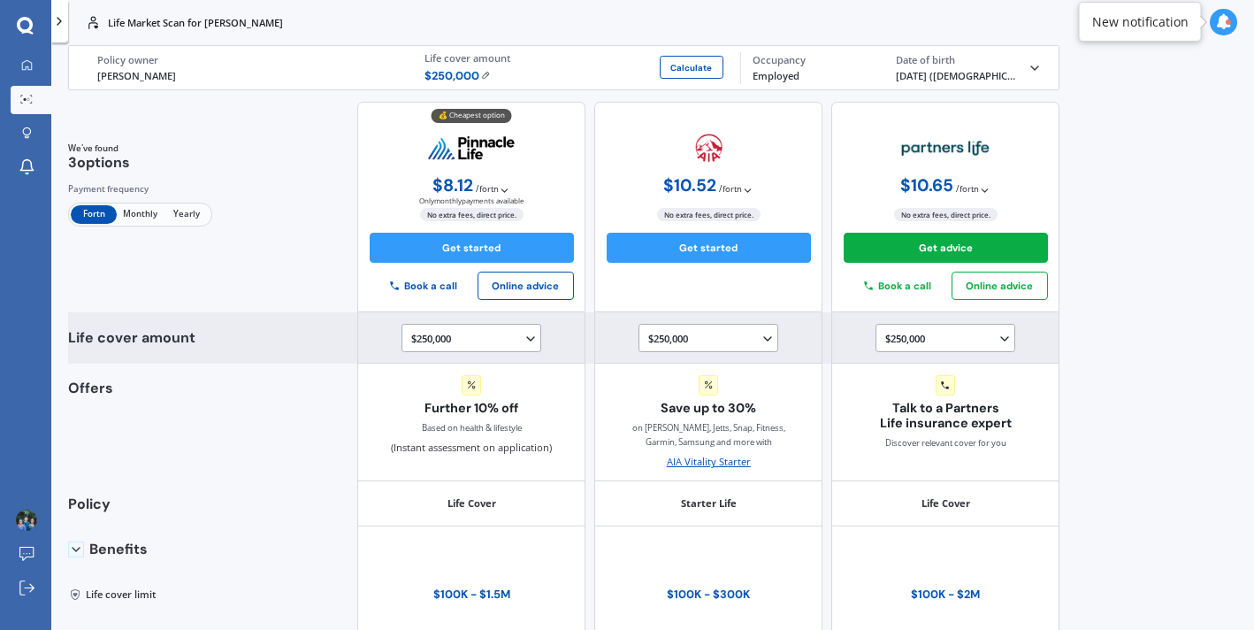
click at [485, 331] on div "$250,000 $100,000 $150,000 $200,000 $250,000 $300,000 $350,000 $400,000 $500,00…" at bounding box center [474, 338] width 126 height 17
click at [439, 412] on div "$500,000" at bounding box center [474, 407] width 125 height 26
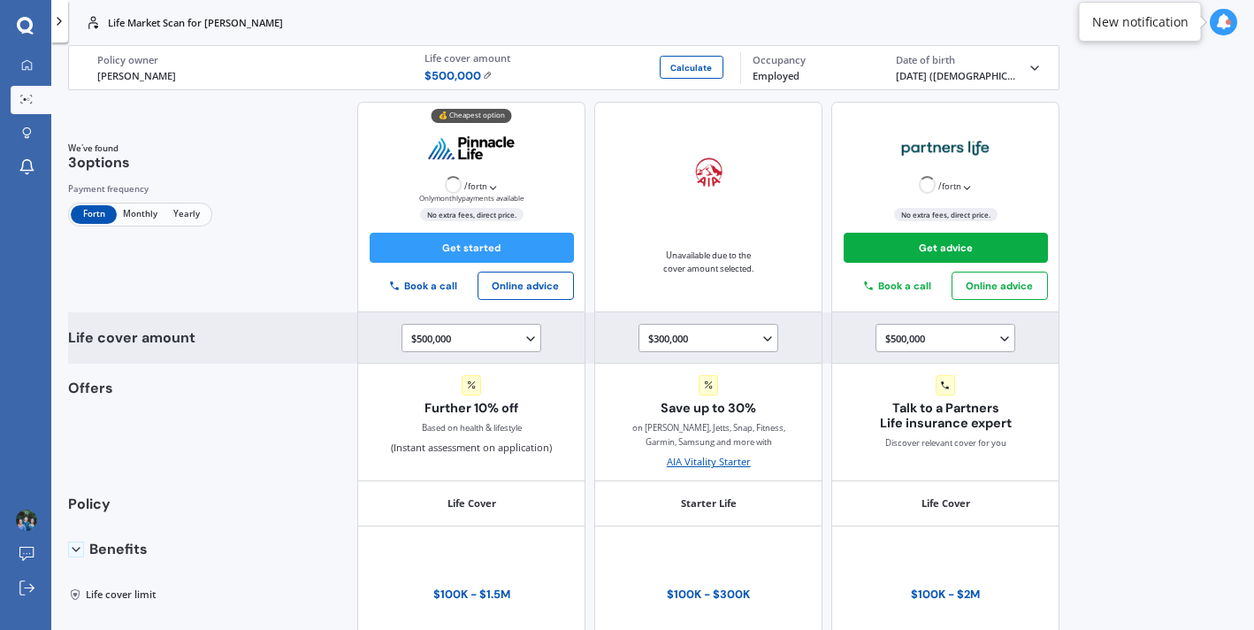
click at [685, 336] on div "$300,000 $100,000 $150,000 $200,000 $250,000 $300,000" at bounding box center [711, 338] width 126 height 17
click at [675, 469] on span "$300,000" at bounding box center [681, 467] width 40 height 13
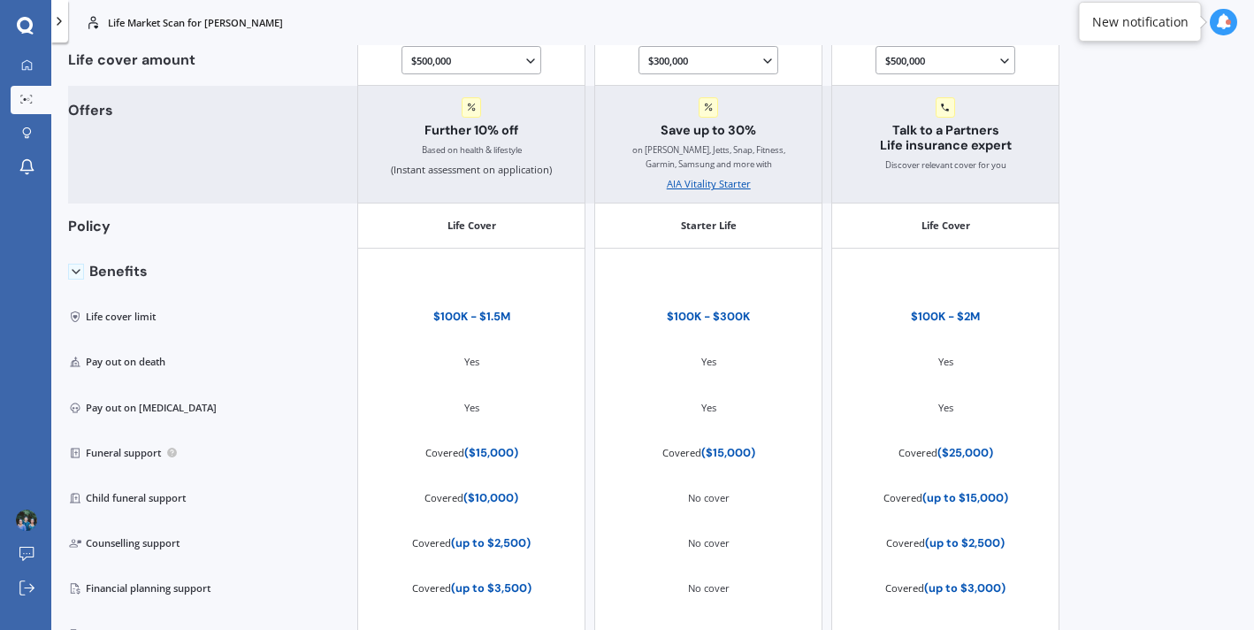
scroll to position [473, 0]
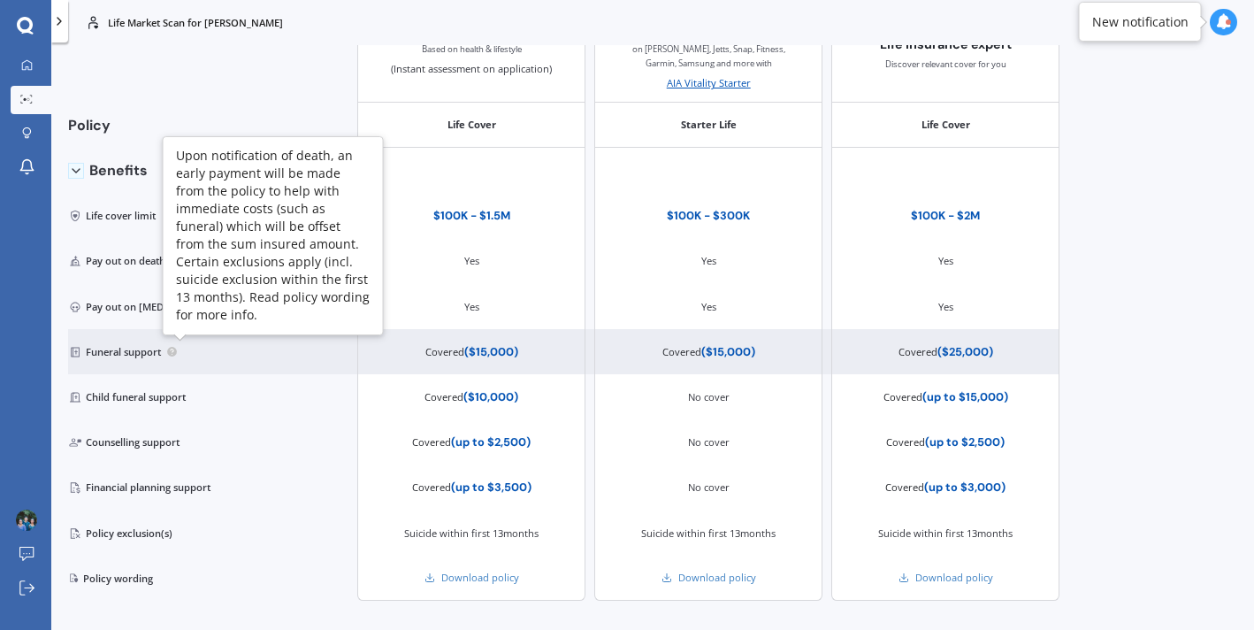
click at [171, 353] on circle at bounding box center [172, 352] width 10 height 10
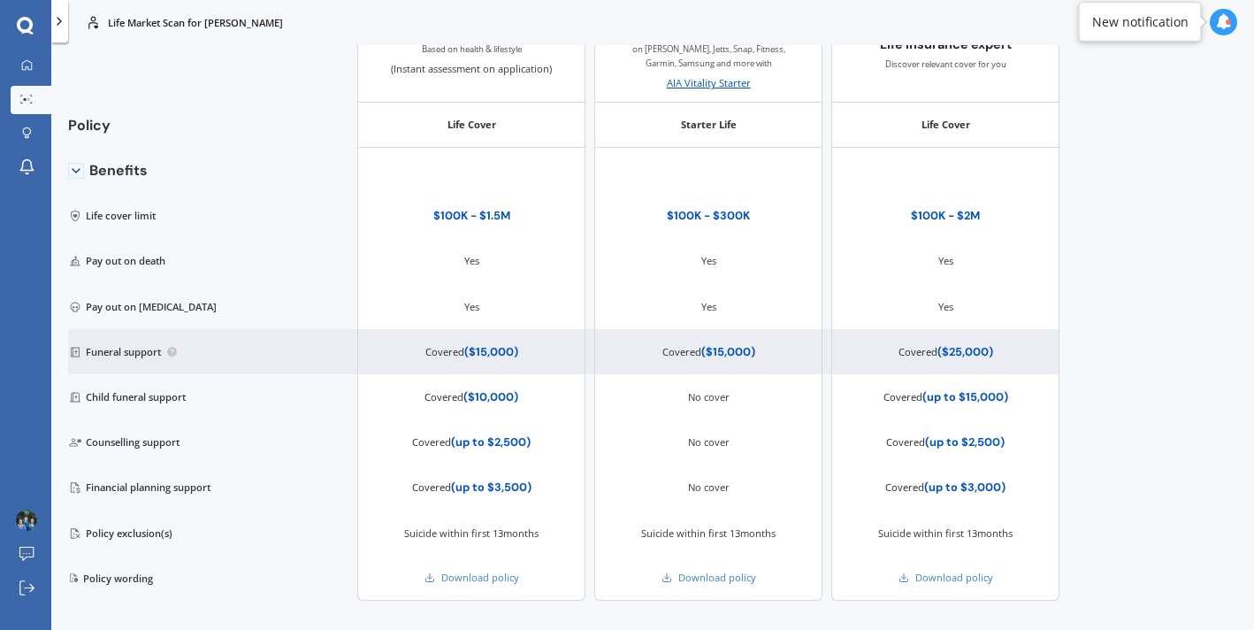
scroll to position [494, 0]
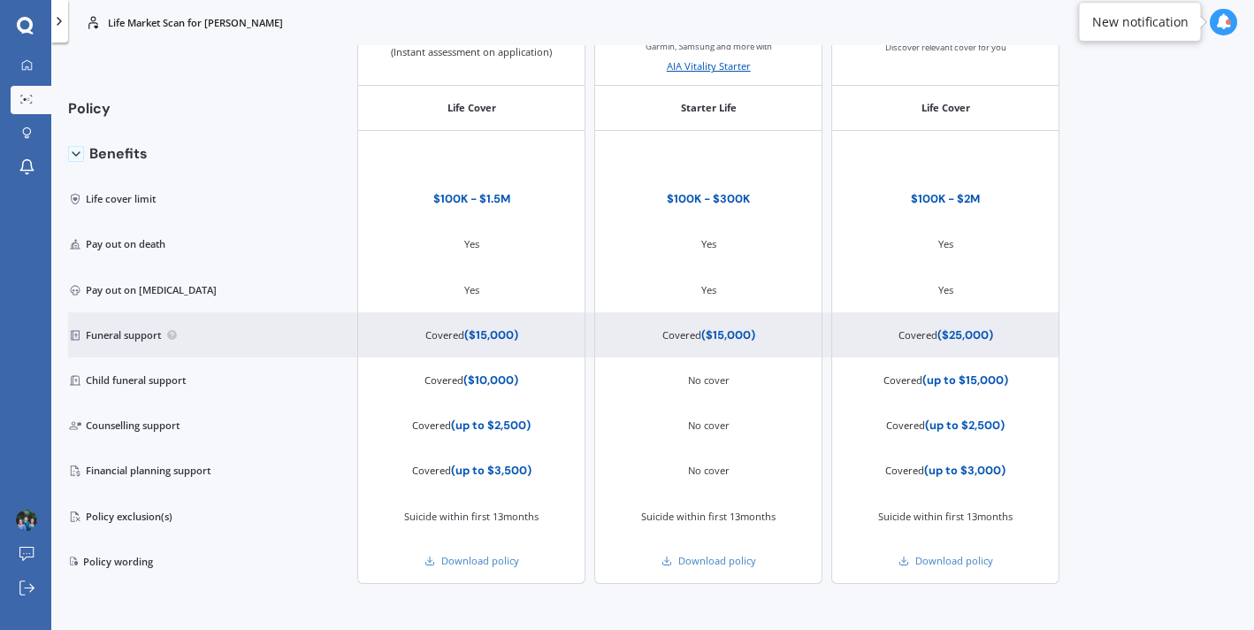
click at [1060, 335] on div "Life Market Scan for [PERSON_NAME] Life [PERSON_NAME] Policy owner $ 500,000 Ca…" at bounding box center [560, 338] width 1019 height 587
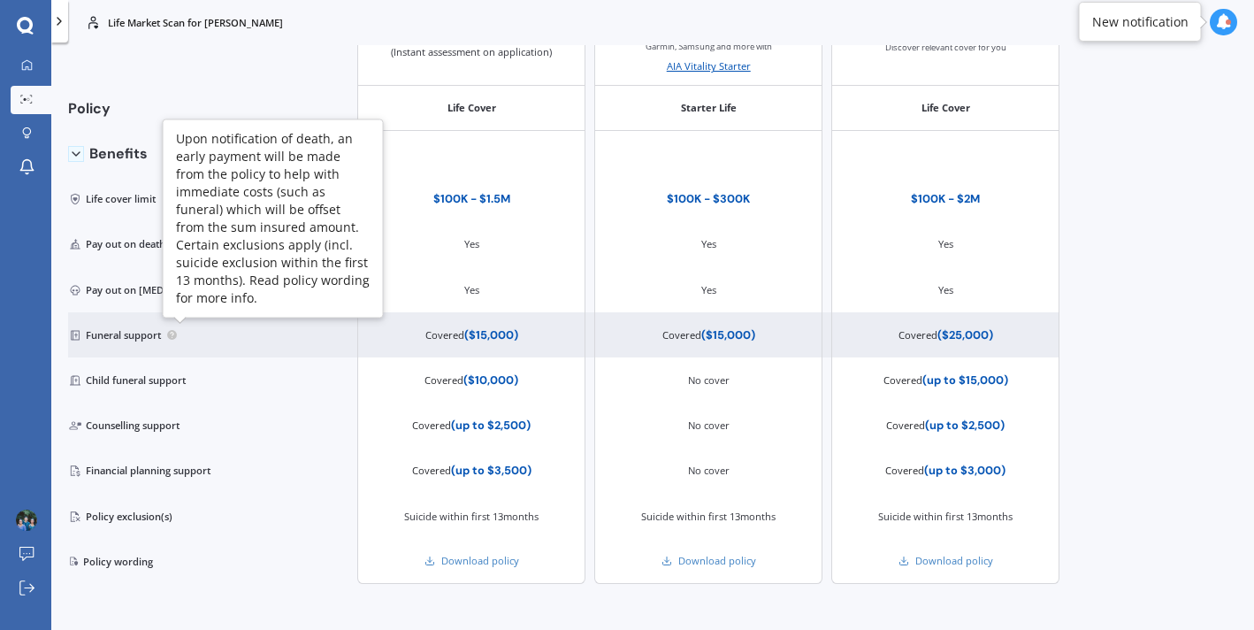
click at [173, 335] on circle at bounding box center [172, 335] width 10 height 10
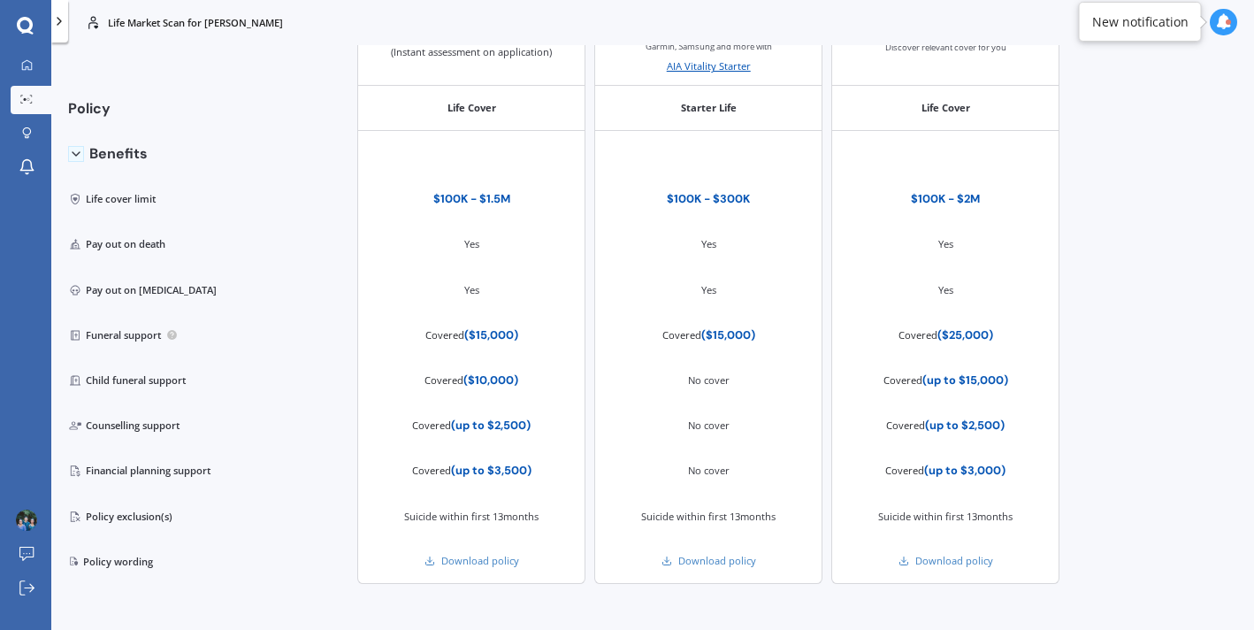
click at [1211, 330] on div "Life Market Scan for [PERSON_NAME] Life Market Scan for [PERSON_NAME] Life [PER…" at bounding box center [652, 315] width 1203 height 630
click at [1225, 24] on icon at bounding box center [1224, 22] width 16 height 16
click at [1179, 249] on div "Life Market Scan for [PERSON_NAME] Life Market Scan for [PERSON_NAME] Life [PER…" at bounding box center [652, 315] width 1203 height 630
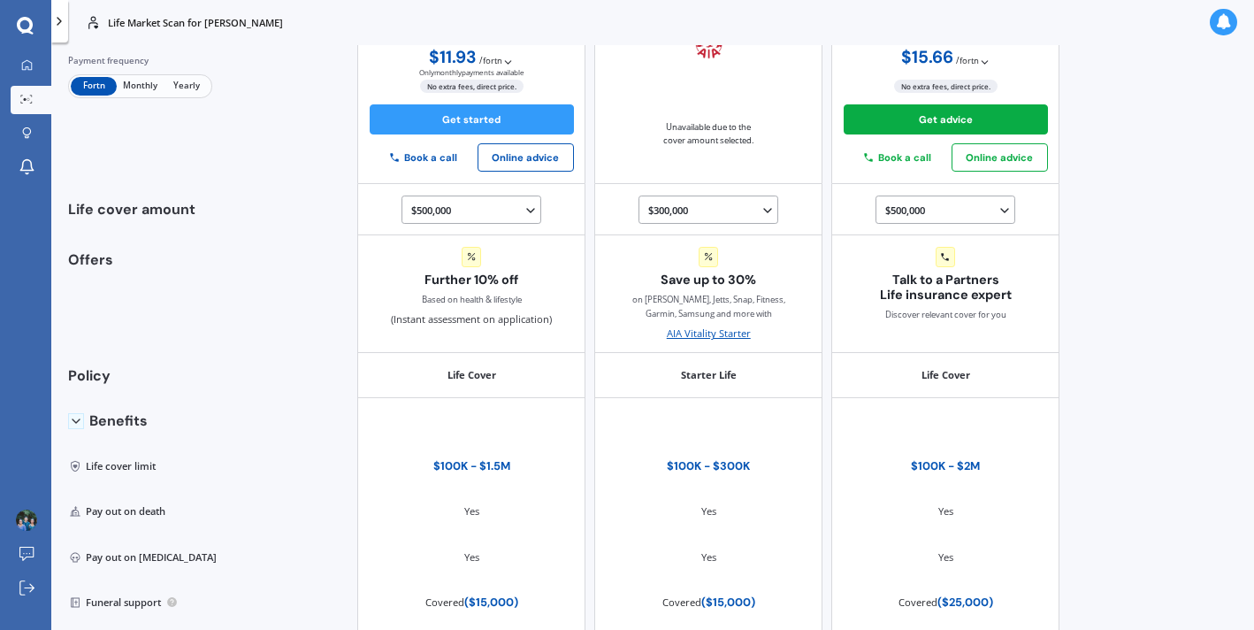
scroll to position [0, 0]
